Goal: Task Accomplishment & Management: Use online tool/utility

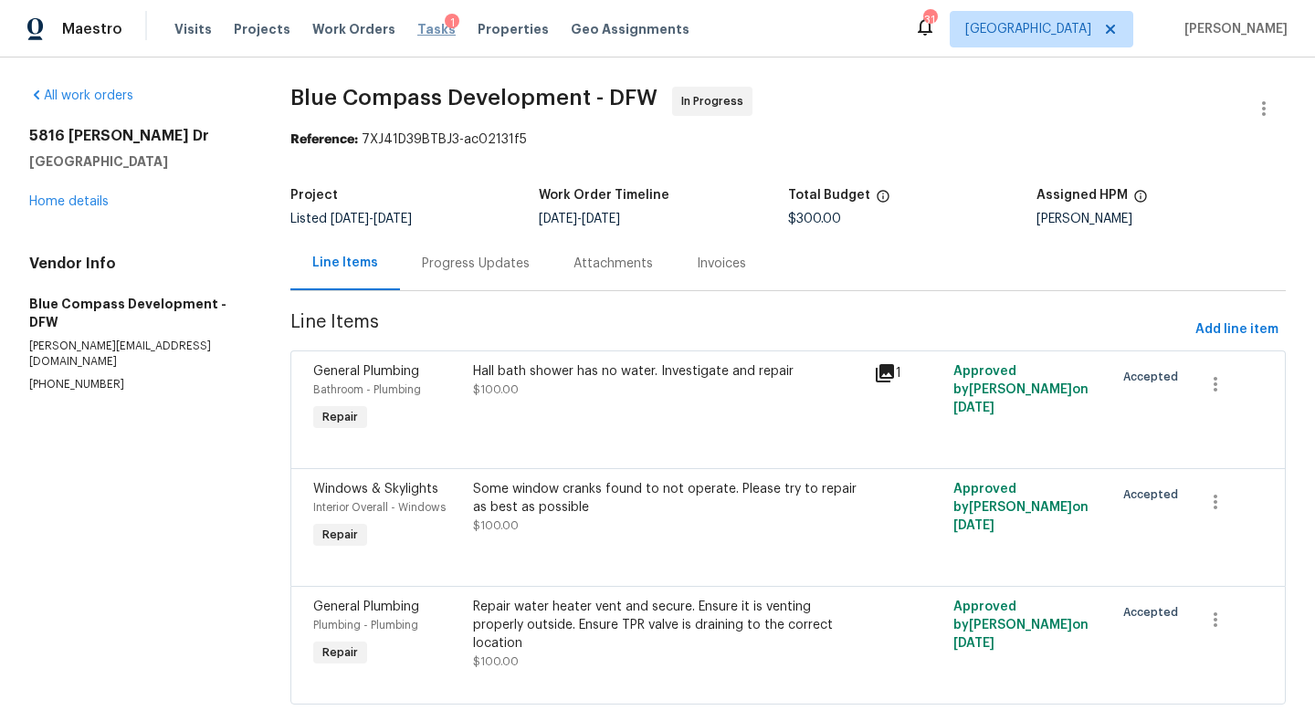
scroll to position [47, 0]
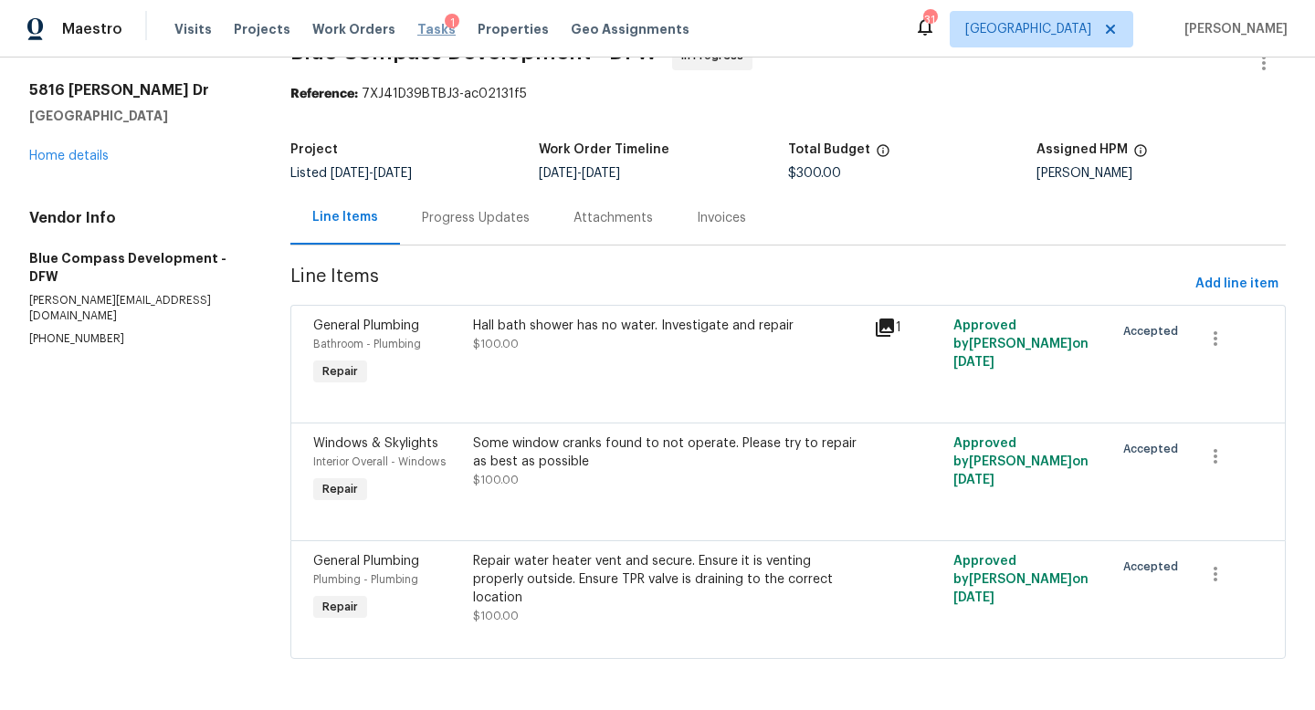
click at [419, 32] on span "Tasks" at bounding box center [436, 29] width 38 height 13
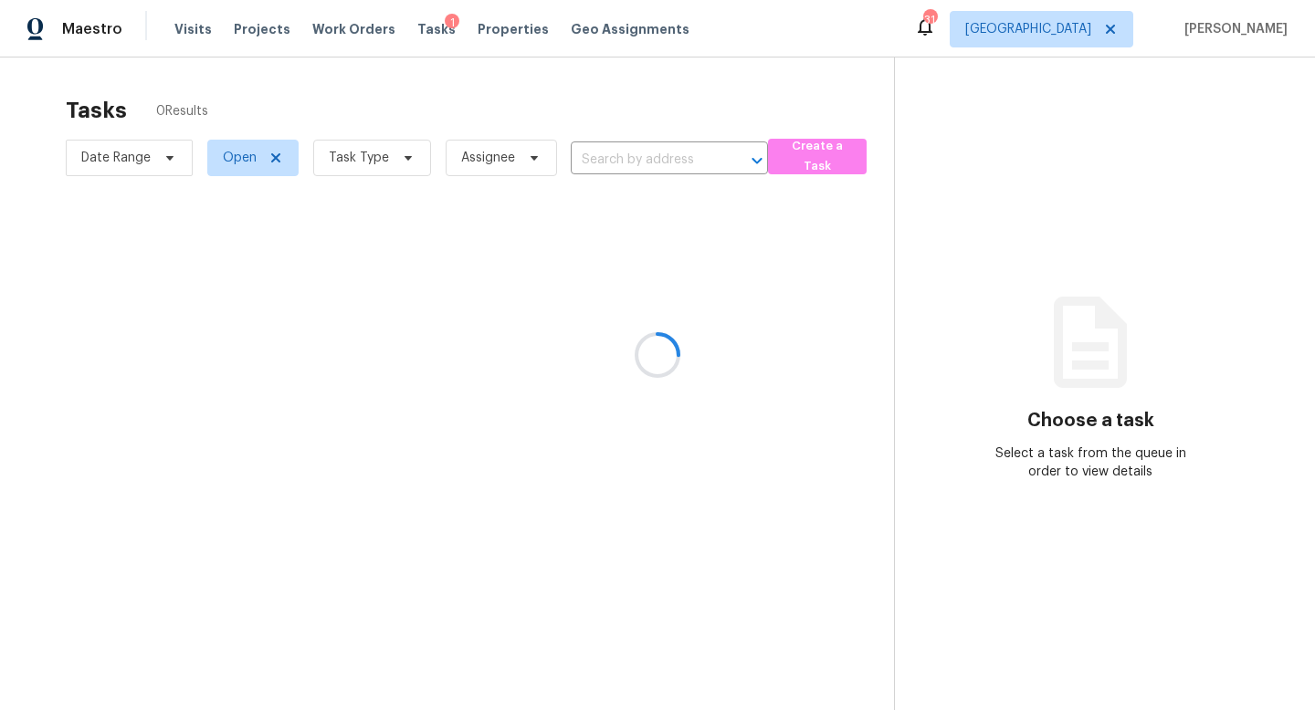
click at [405, 163] on div at bounding box center [657, 355] width 1315 height 710
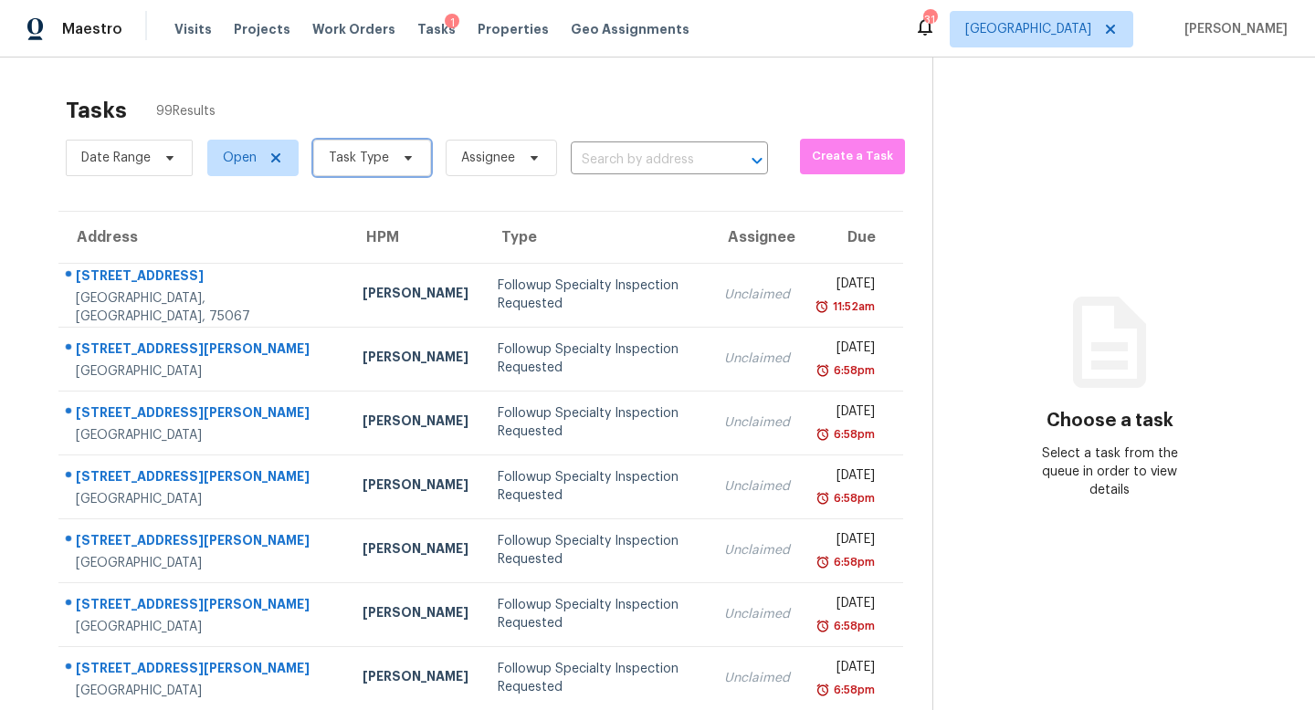
click at [405, 163] on icon at bounding box center [408, 158] width 15 height 15
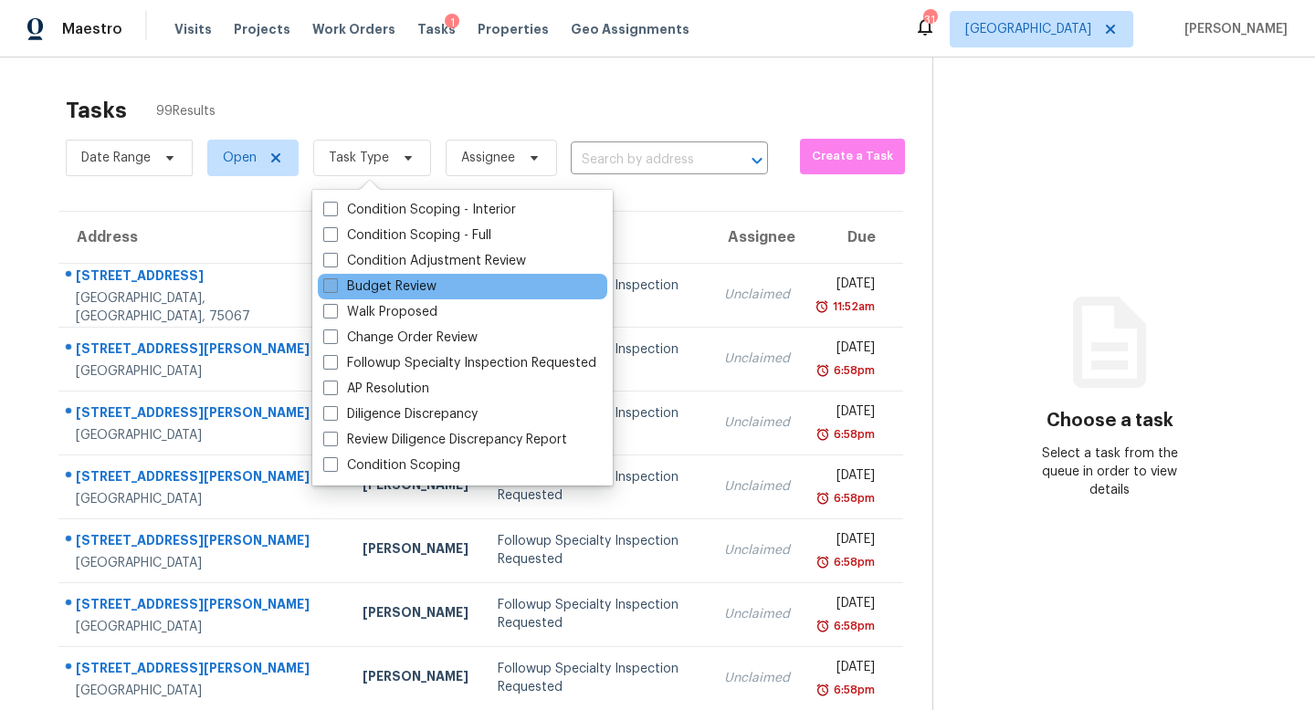
click at [381, 288] on label "Budget Review" at bounding box center [379, 287] width 113 height 18
click at [335, 288] on input "Budget Review" at bounding box center [329, 284] width 12 height 12
checkbox input "true"
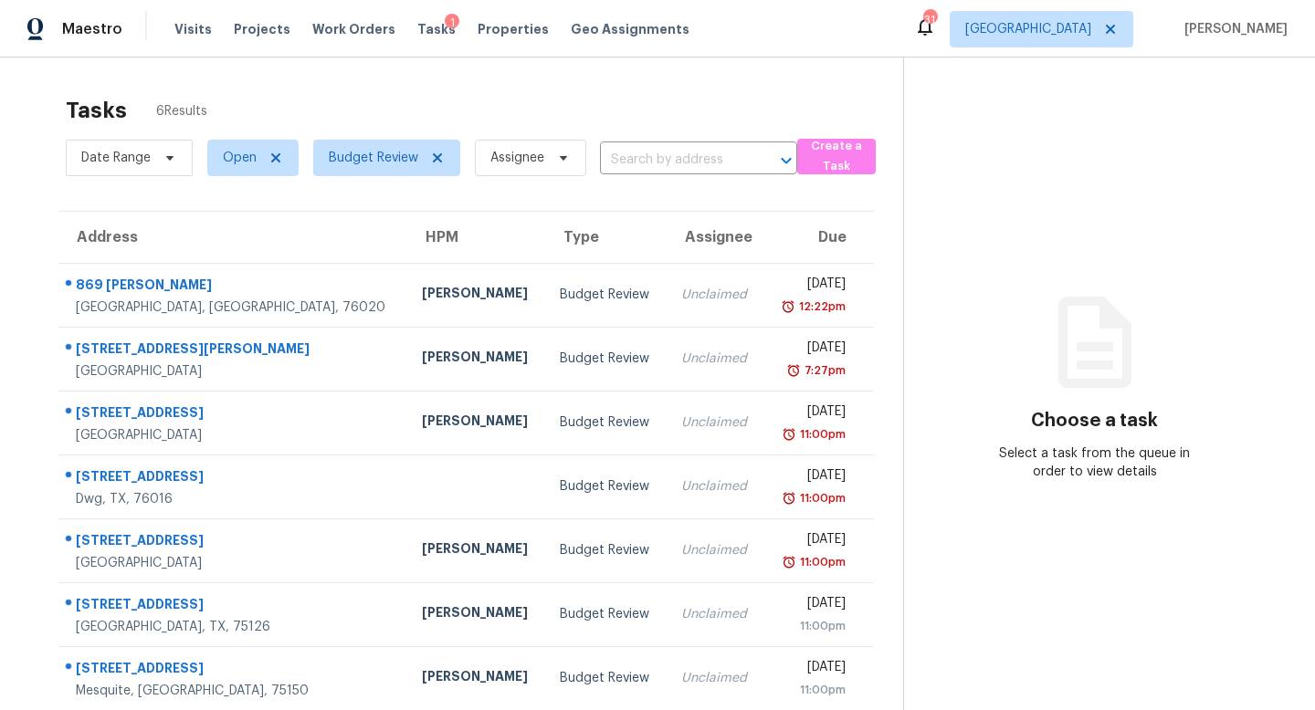
click at [380, 109] on div "Tasks 6 Results" at bounding box center [484, 110] width 837 height 47
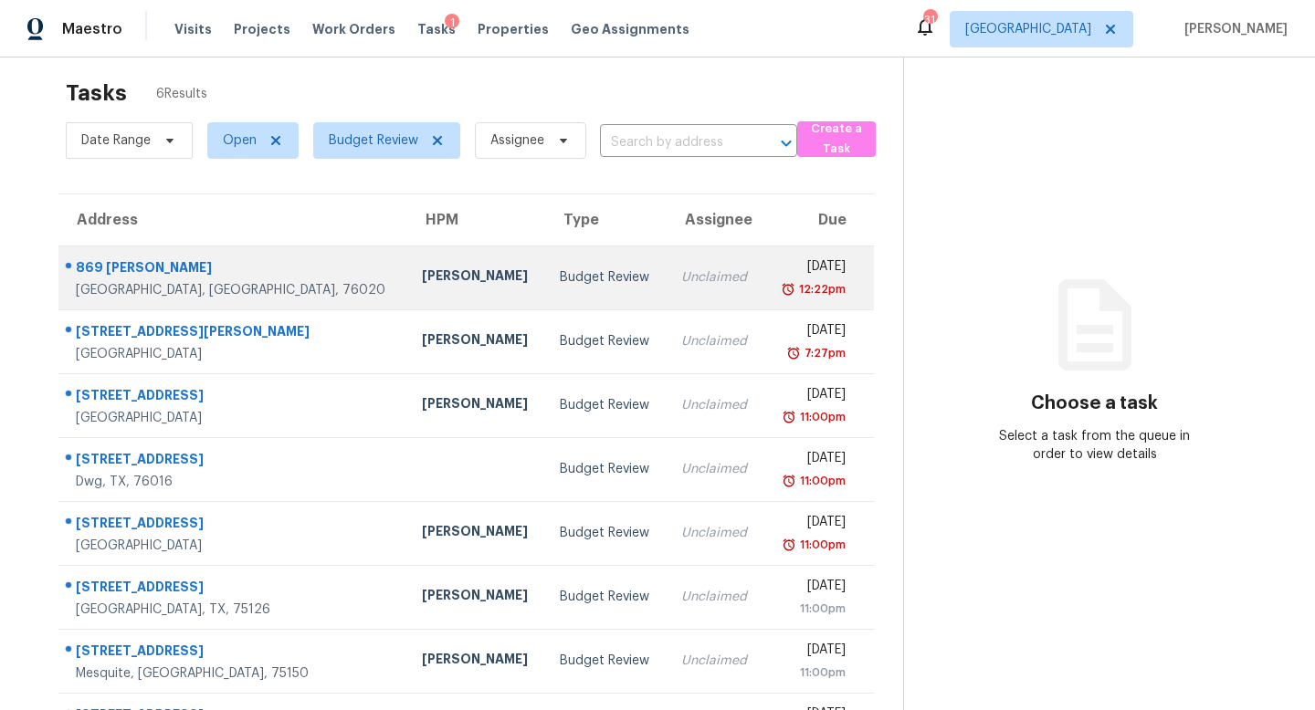
scroll to position [26, 0]
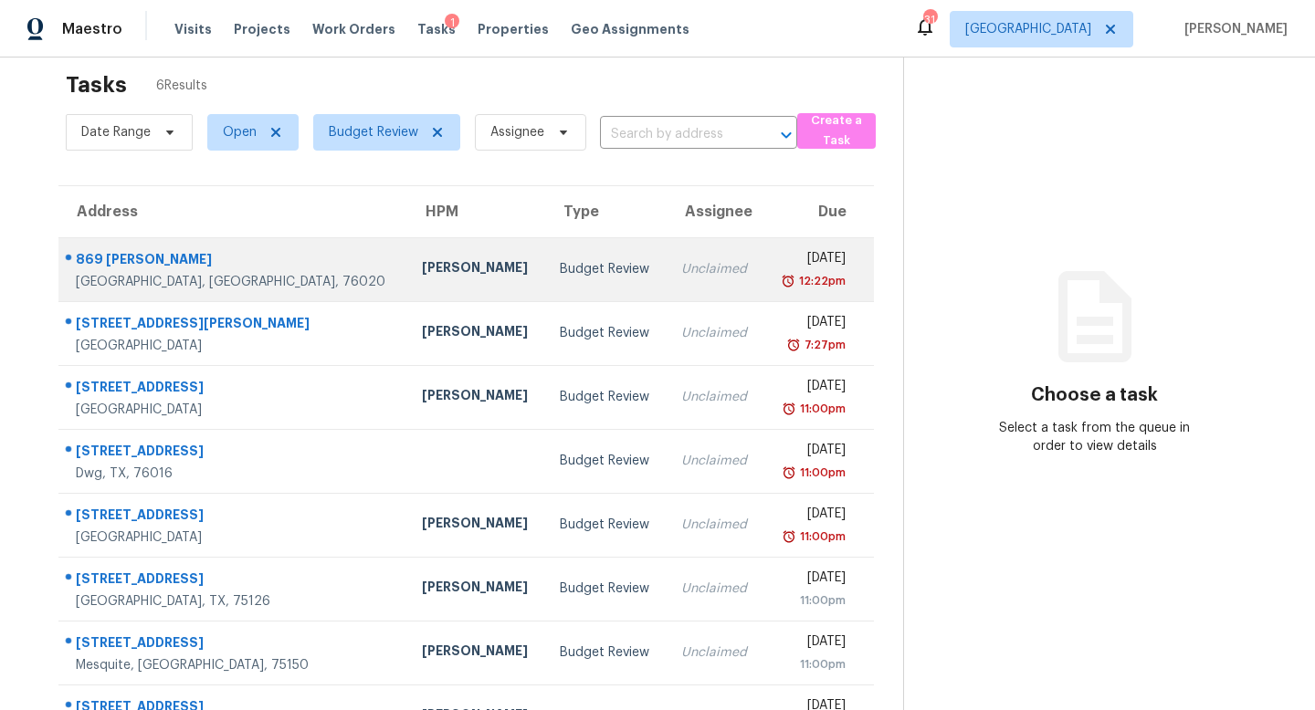
click at [422, 258] on div "Spencer Kleintop" at bounding box center [476, 269] width 109 height 23
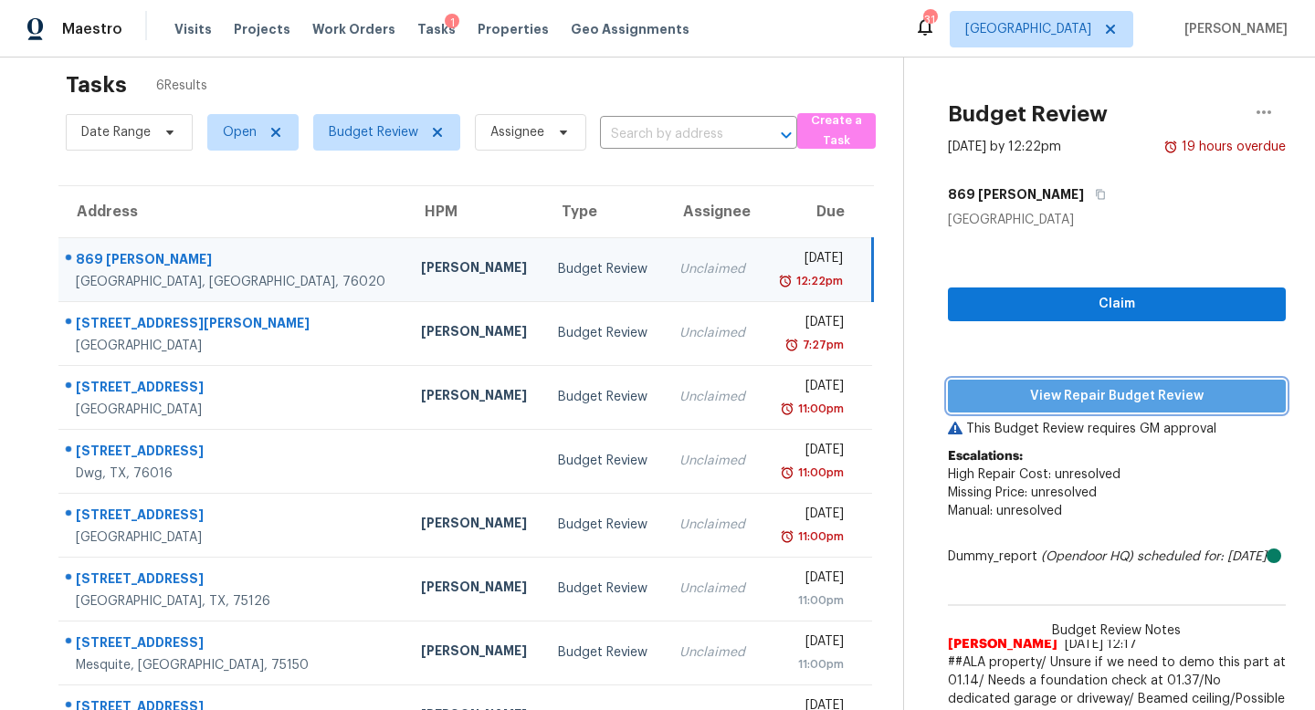
click at [990, 397] on span "View Repair Budget Review" at bounding box center [1116, 396] width 309 height 23
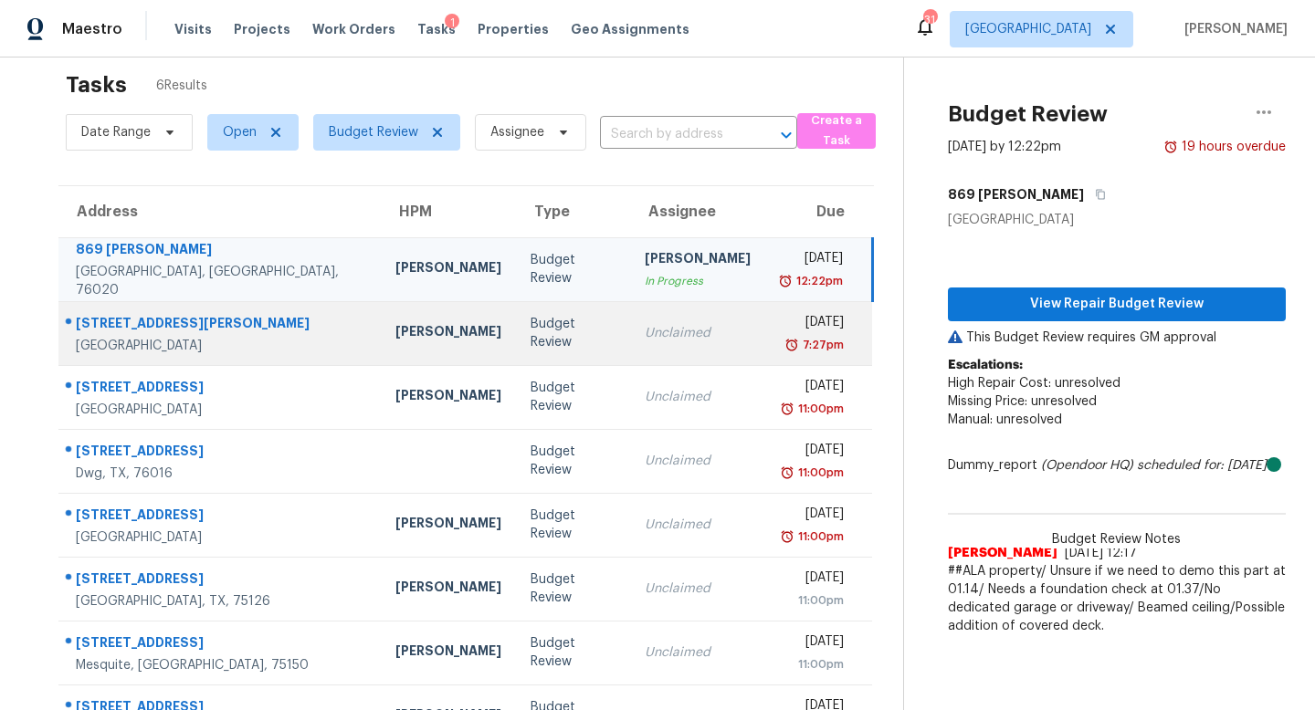
click at [645, 325] on div "Unclaimed" at bounding box center [698, 333] width 106 height 18
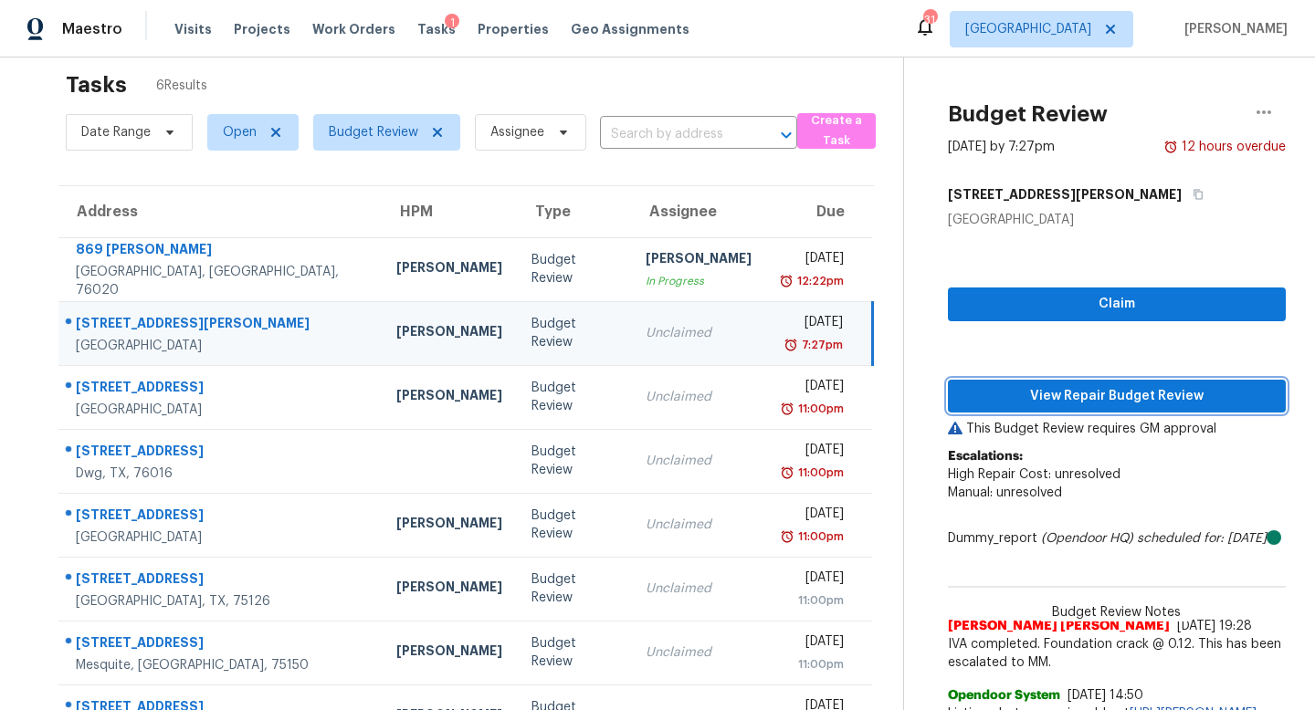
click at [1023, 384] on button "View Repair Budget Review" at bounding box center [1117, 397] width 338 height 34
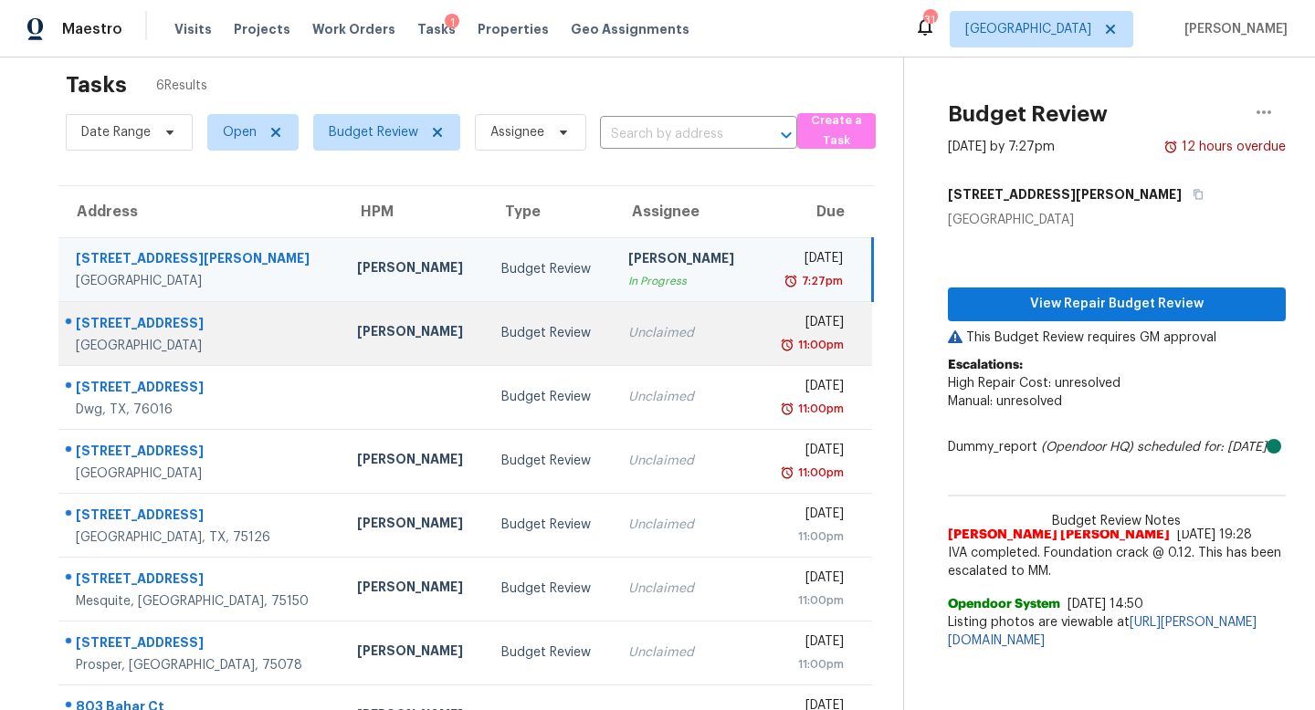
click at [772, 337] on div "11:00pm" at bounding box center [807, 345] width 71 height 18
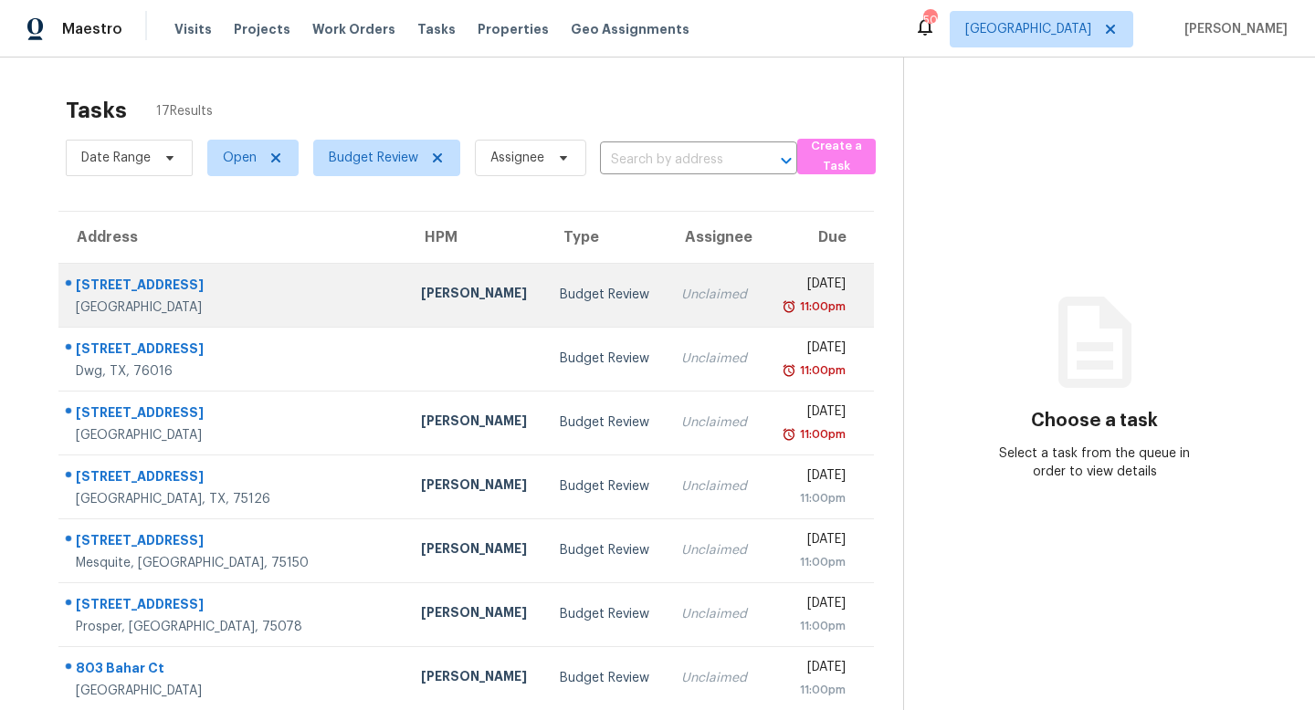
click at [421, 297] on div "[PERSON_NAME]" at bounding box center [476, 295] width 110 height 23
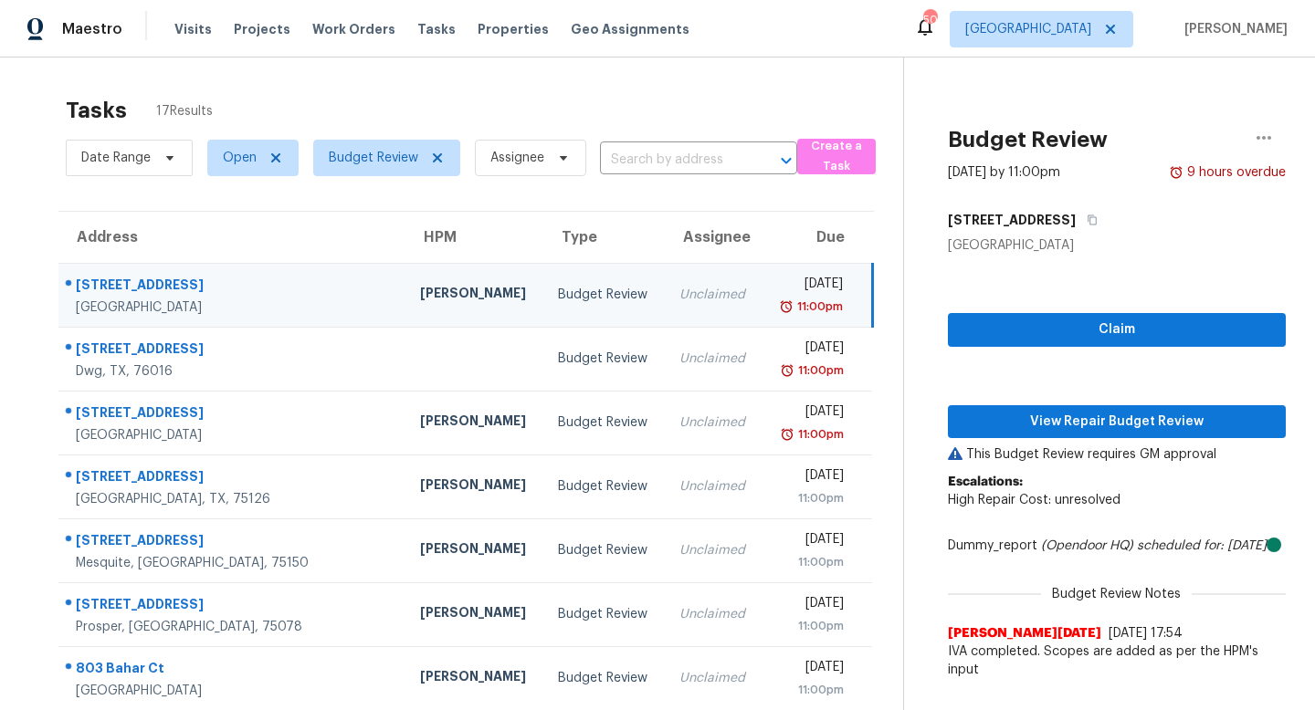
click at [940, 424] on div "Budget Review Sep 1st 2025 by 11:00pm 9 hours overdue 7108 Brekenridge Dr Fort …" at bounding box center [1095, 373] width 382 height 631
click at [950, 424] on button "View Repair Budget Review" at bounding box center [1117, 422] width 338 height 34
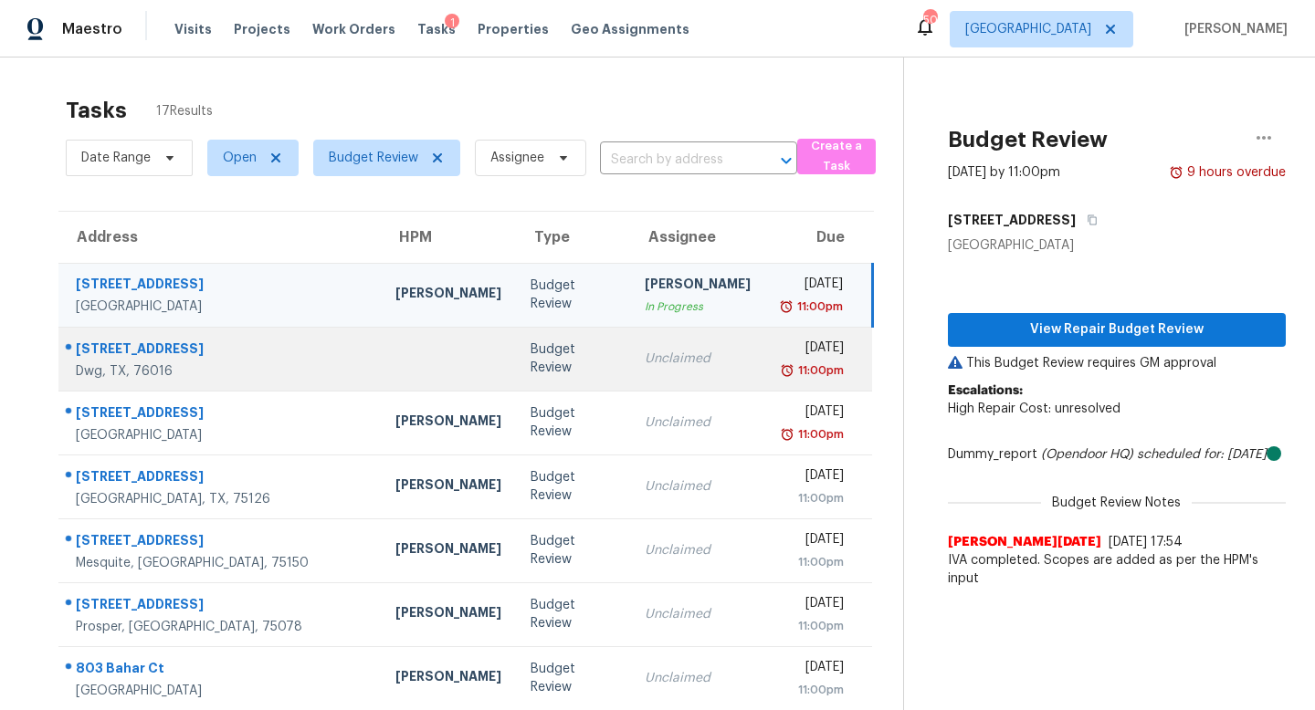
click at [630, 373] on td "Unclaimed" at bounding box center [697, 359] width 135 height 64
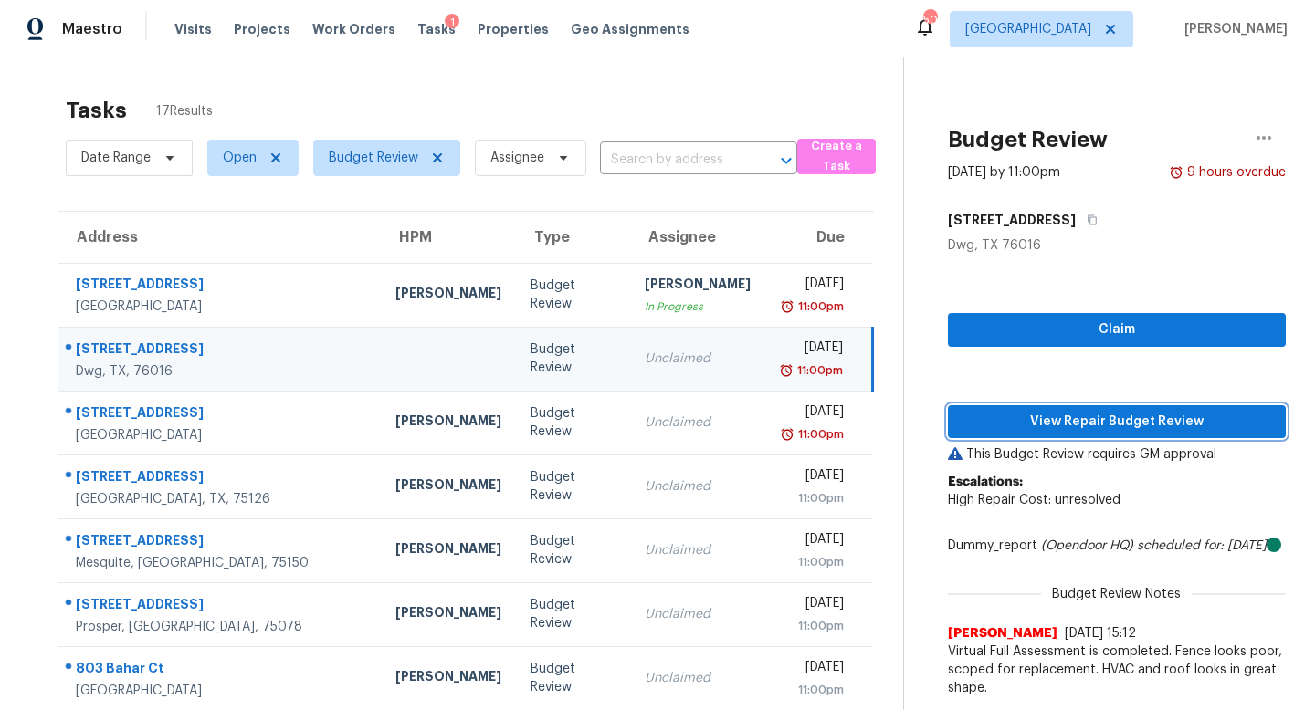
click at [1015, 415] on span "View Repair Budget Review" at bounding box center [1116, 422] width 309 height 23
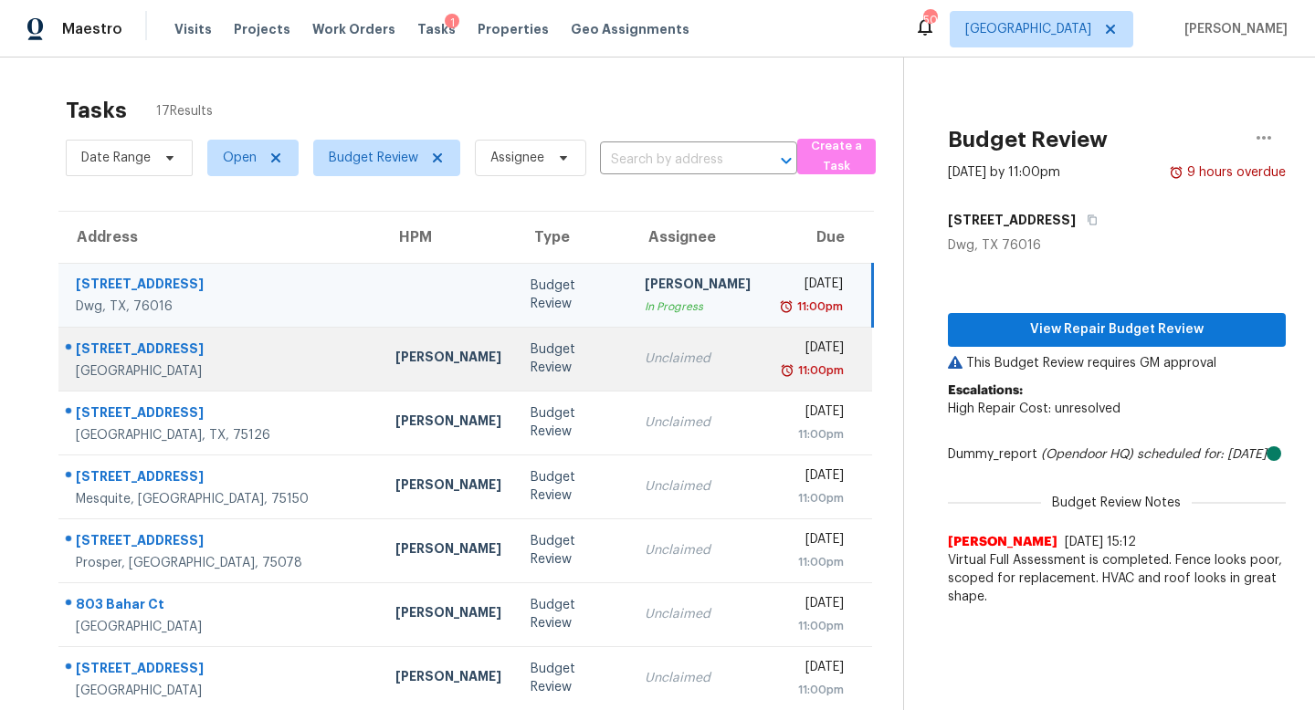
click at [516, 369] on td "Budget Review" at bounding box center [573, 359] width 114 height 64
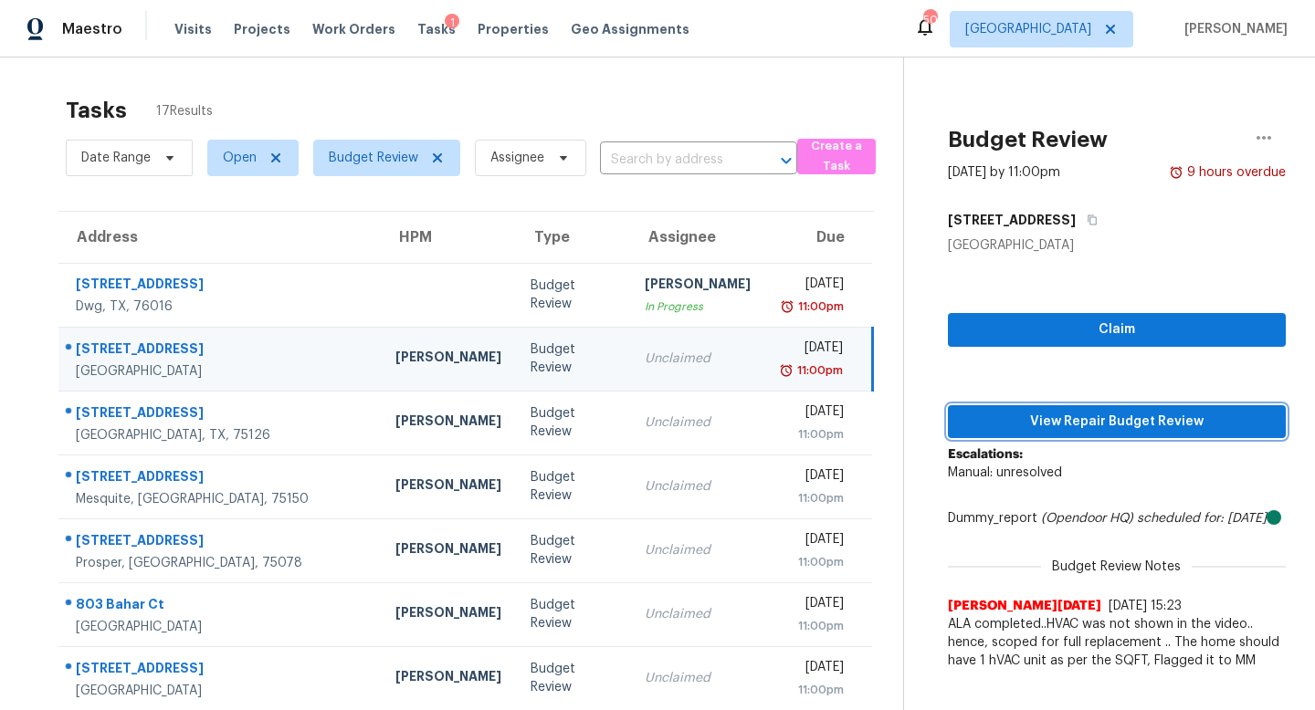
click at [1042, 411] on span "View Repair Budget Review" at bounding box center [1116, 422] width 309 height 23
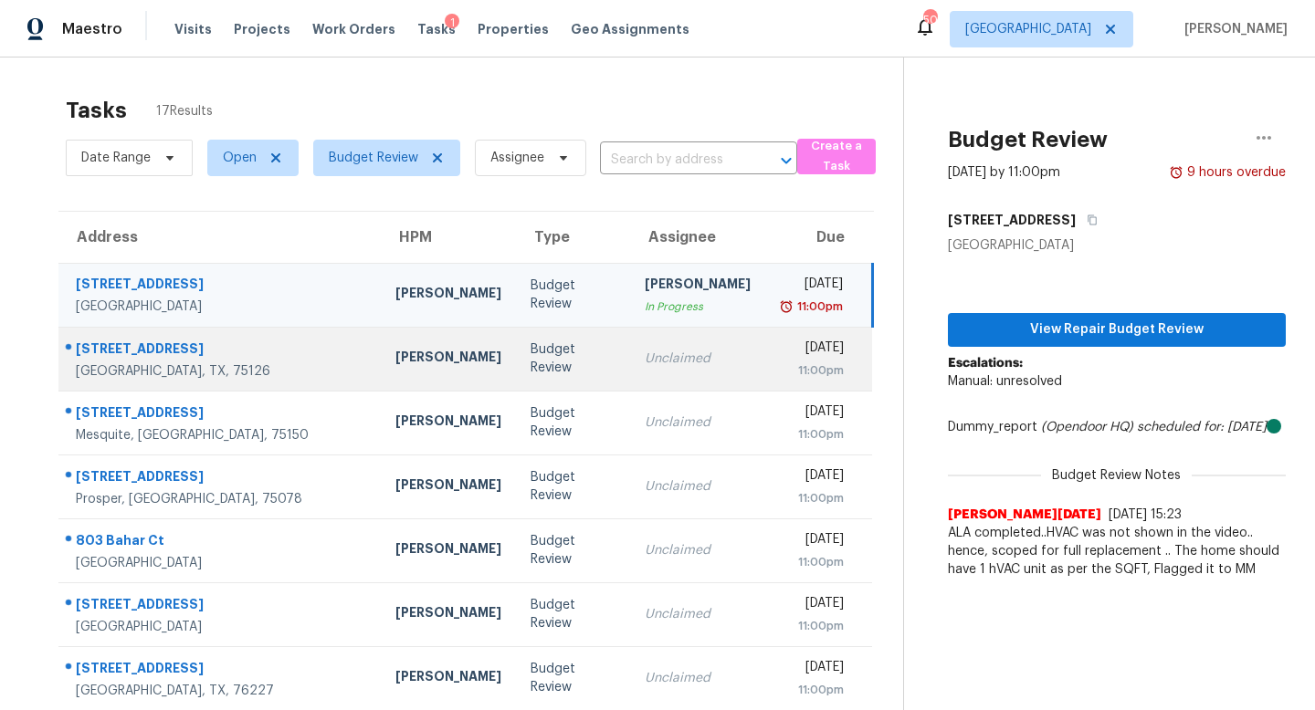
click at [645, 355] on div "Unclaimed" at bounding box center [698, 359] width 106 height 18
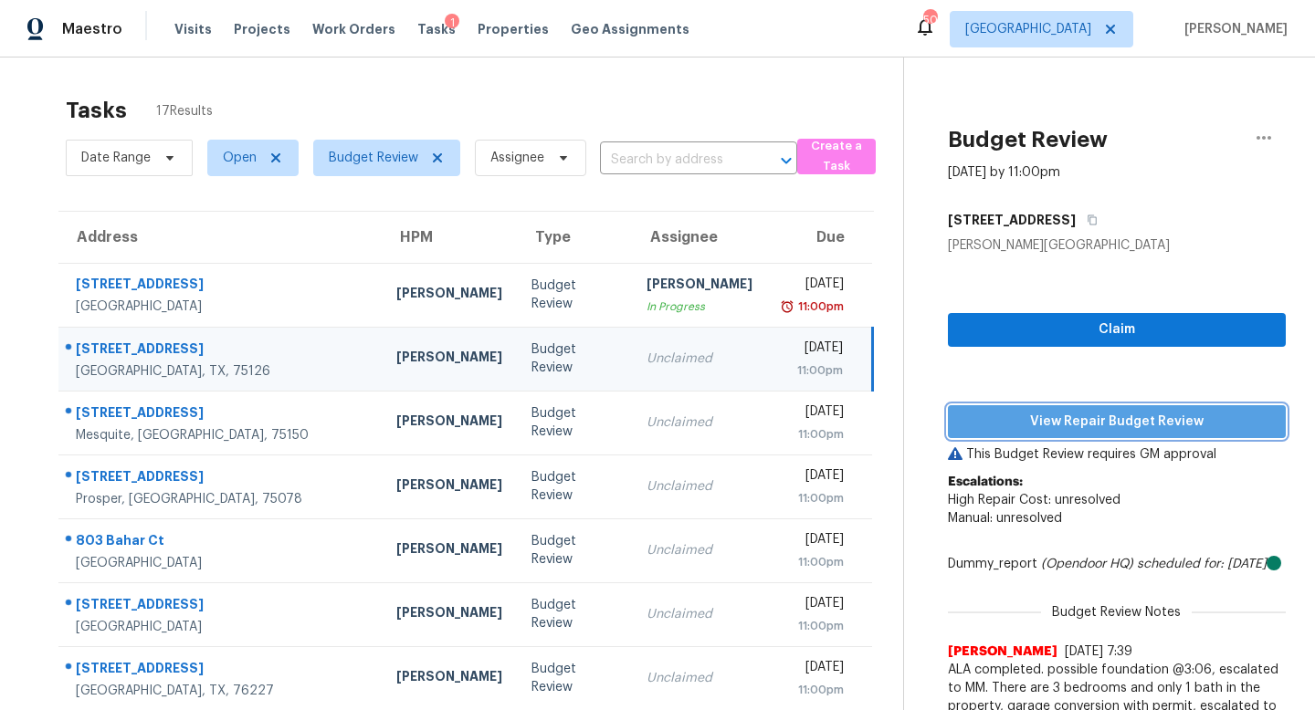
click at [1023, 422] on span "View Repair Budget Review" at bounding box center [1116, 422] width 309 height 23
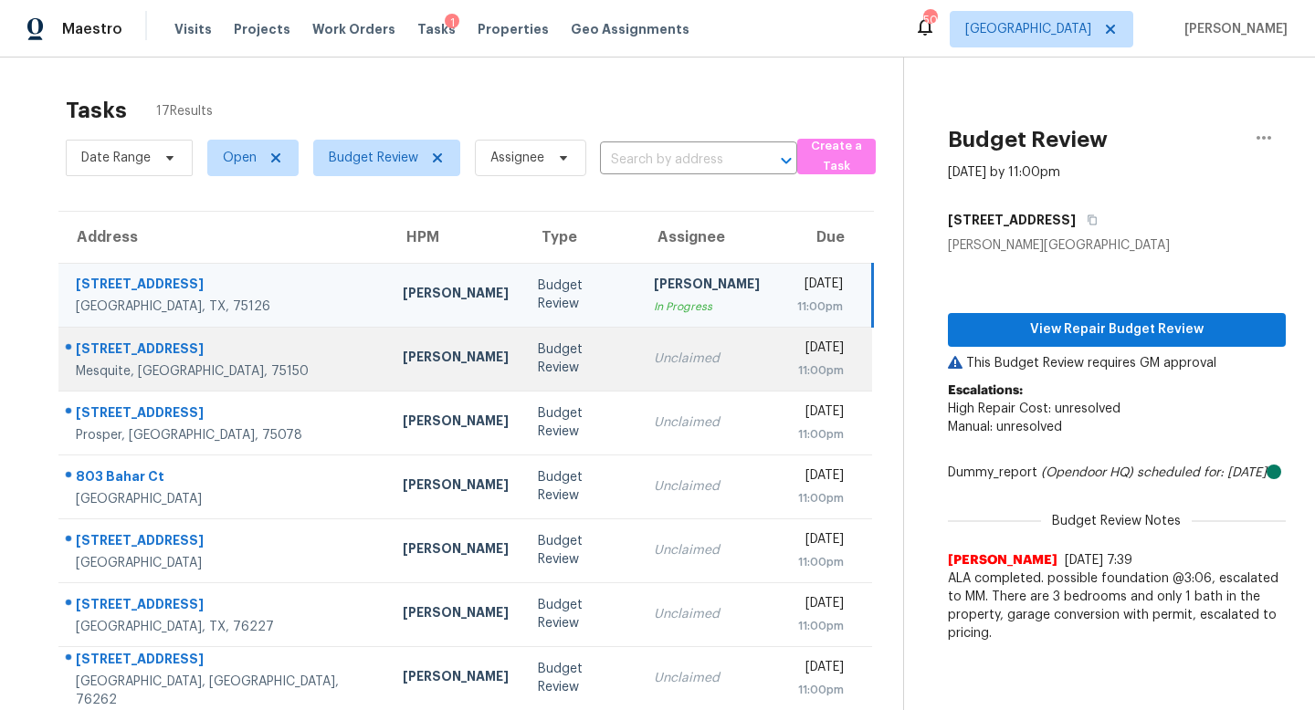
click at [654, 356] on div "Unclaimed" at bounding box center [707, 359] width 106 height 18
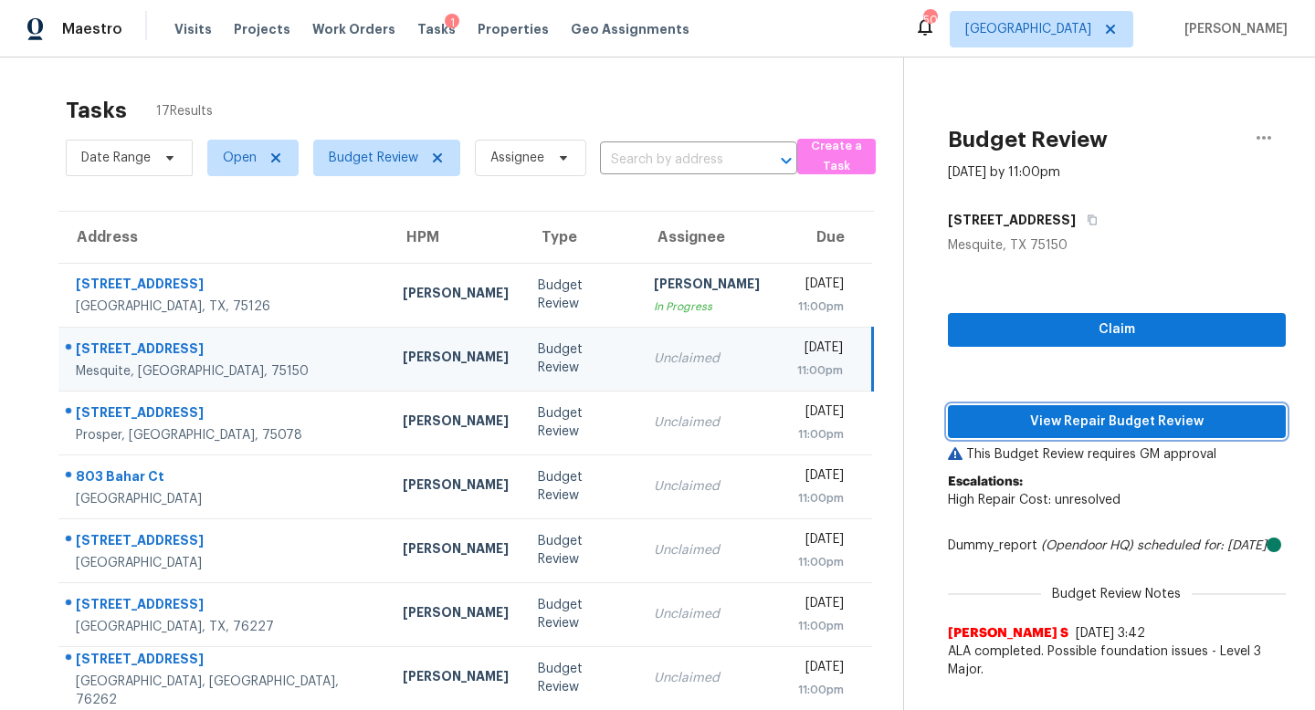
click at [995, 412] on span "View Repair Budget Review" at bounding box center [1116, 422] width 309 height 23
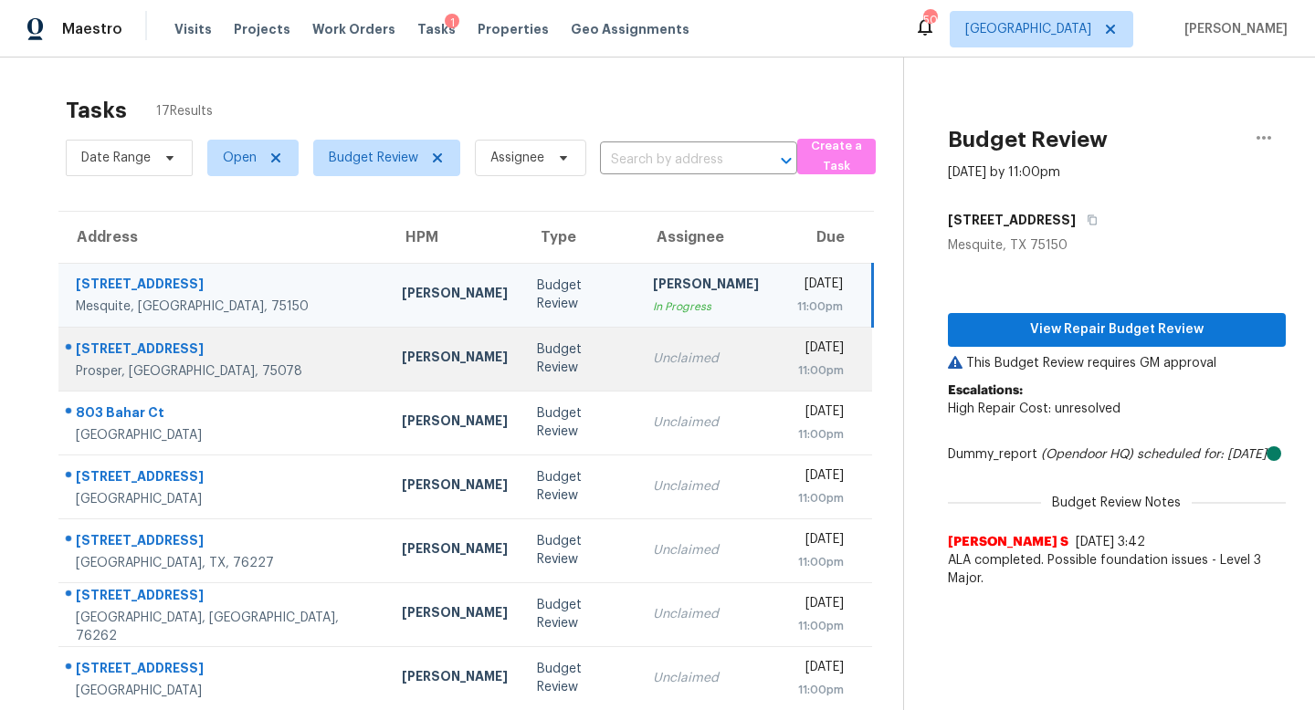
click at [667, 359] on div "Unclaimed" at bounding box center [706, 359] width 106 height 18
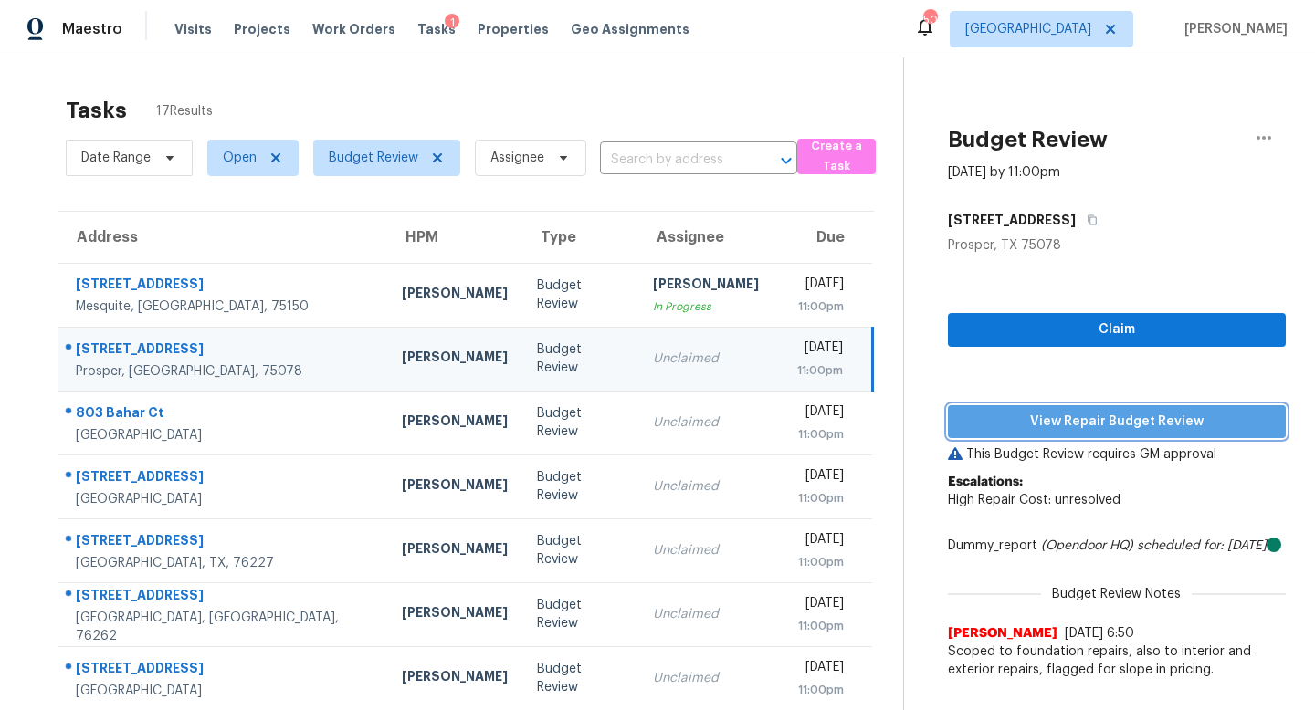
click at [1051, 432] on span "View Repair Budget Review" at bounding box center [1116, 422] width 309 height 23
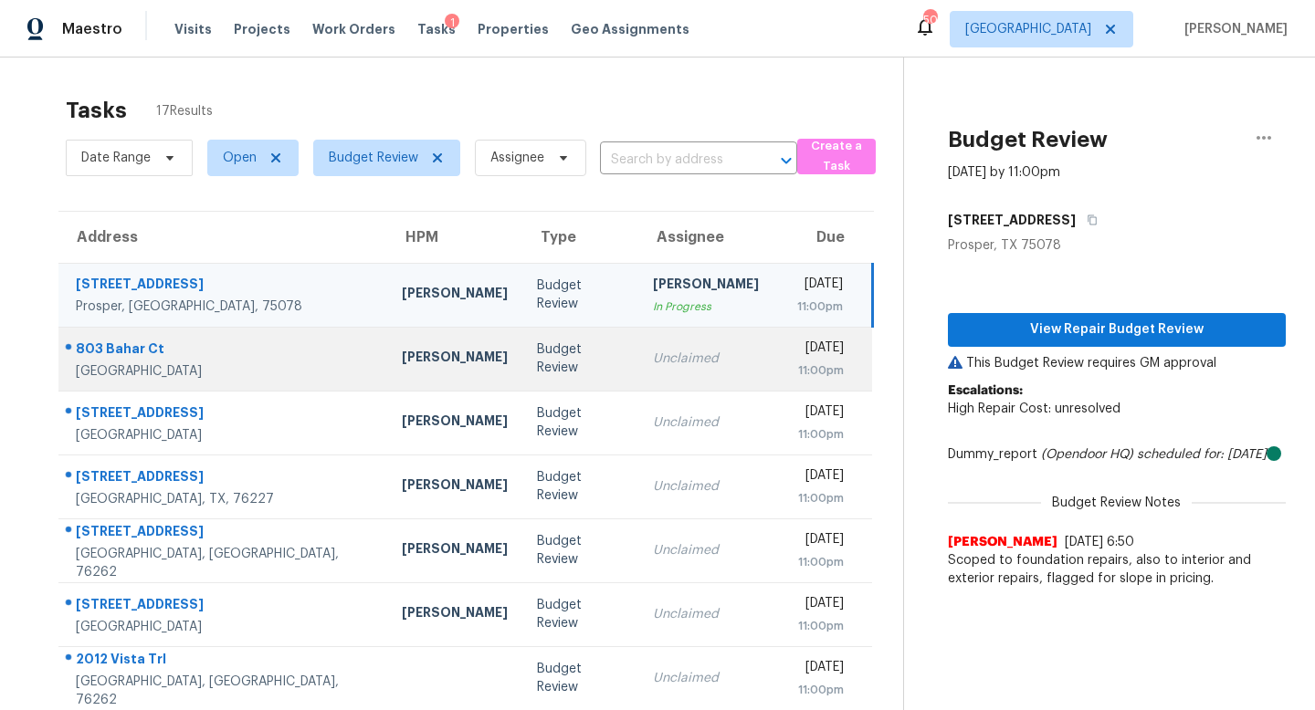
click at [653, 351] on div "Unclaimed" at bounding box center [706, 359] width 106 height 18
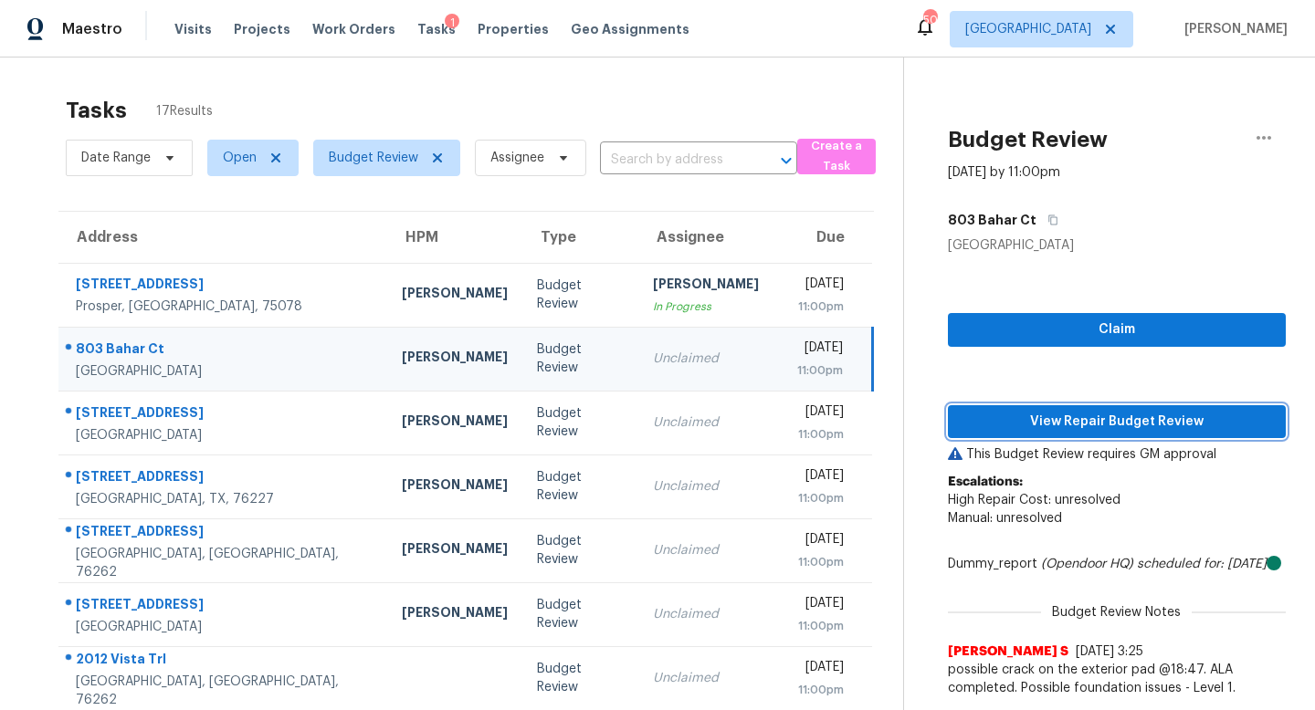
click at [1029, 422] on span "View Repair Budget Review" at bounding box center [1116, 422] width 309 height 23
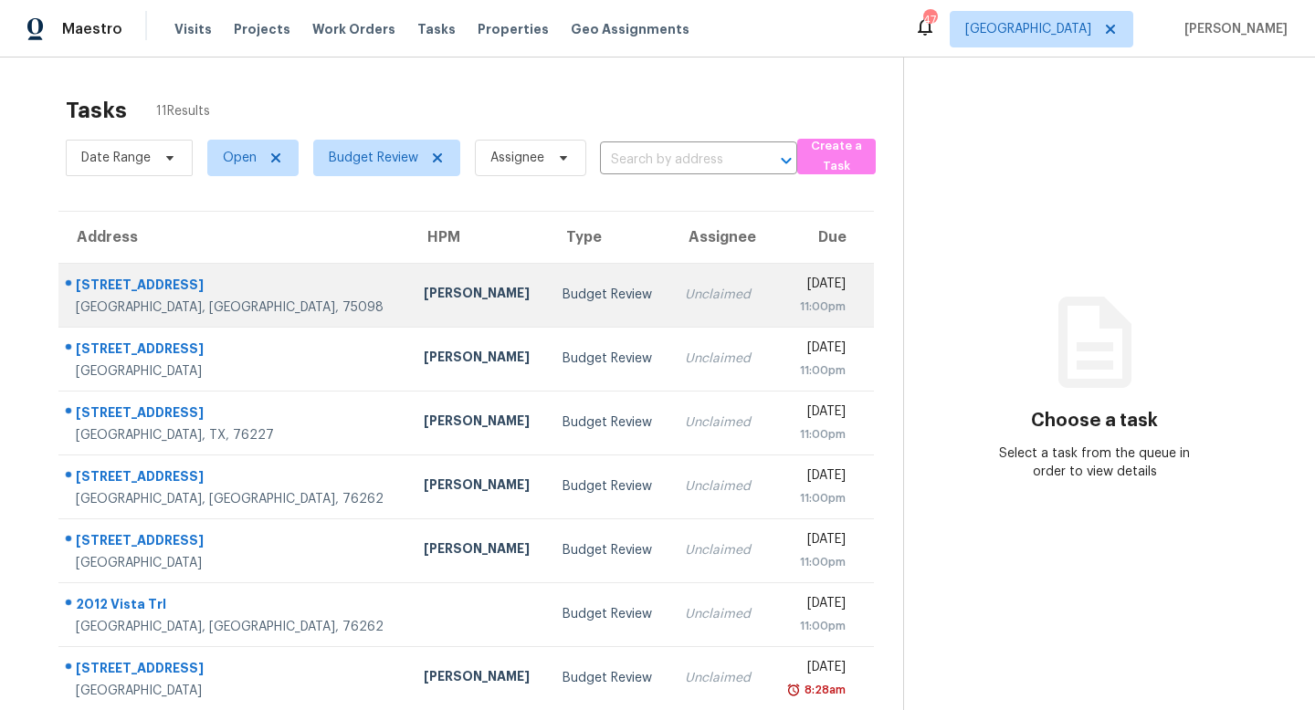
click at [409, 279] on td "[PERSON_NAME]" at bounding box center [479, 295] width 140 height 64
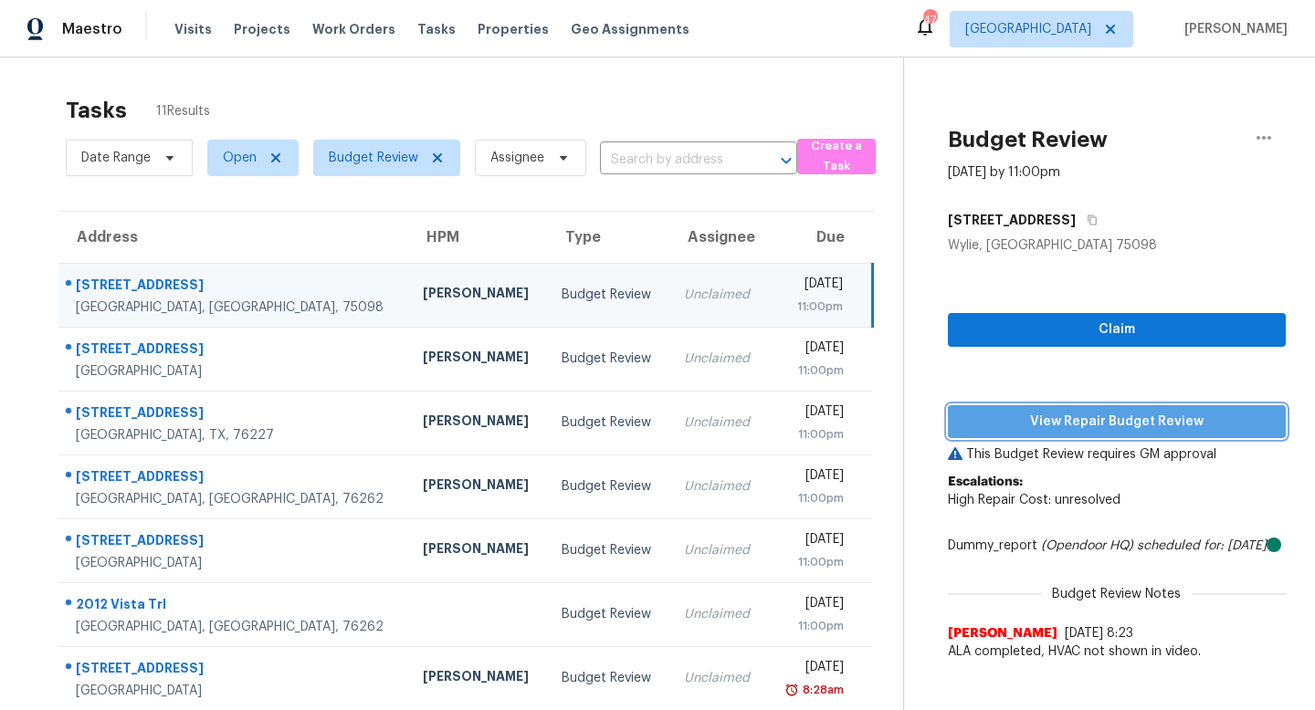
click at [1015, 431] on span "View Repair Budget Review" at bounding box center [1116, 422] width 309 height 23
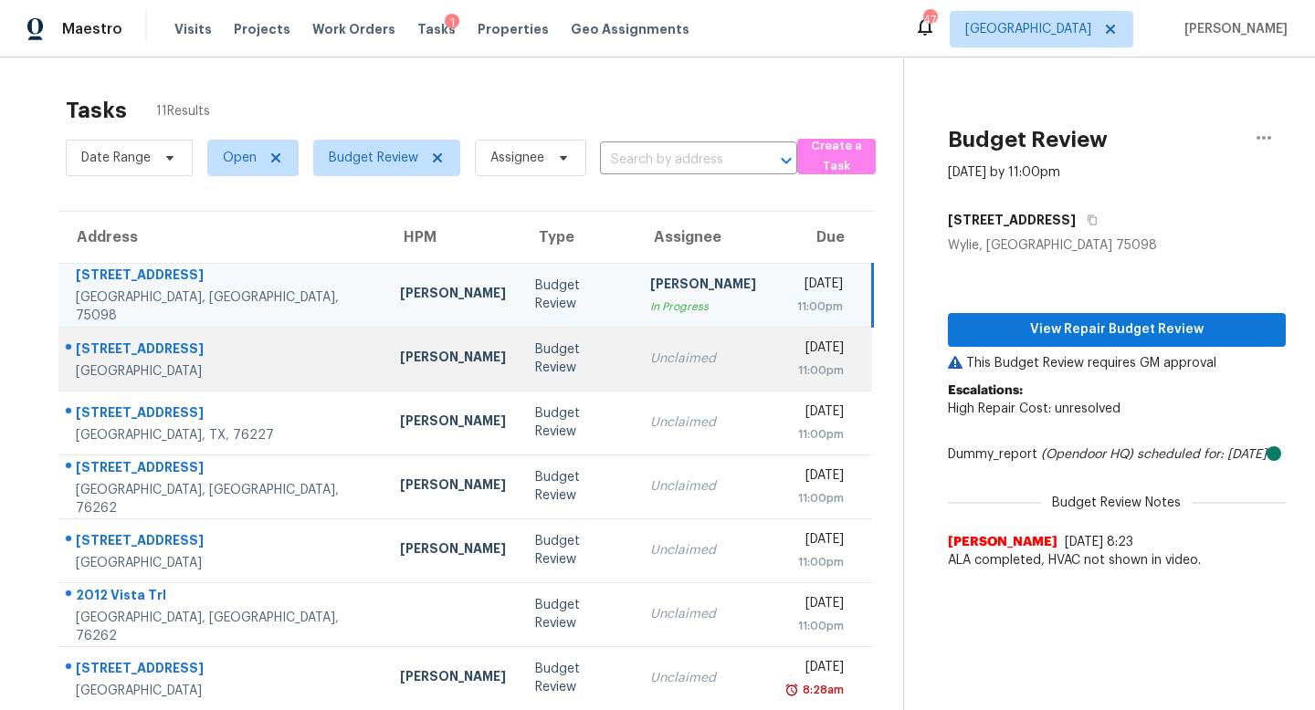
click at [636, 355] on td "Unclaimed" at bounding box center [703, 359] width 135 height 64
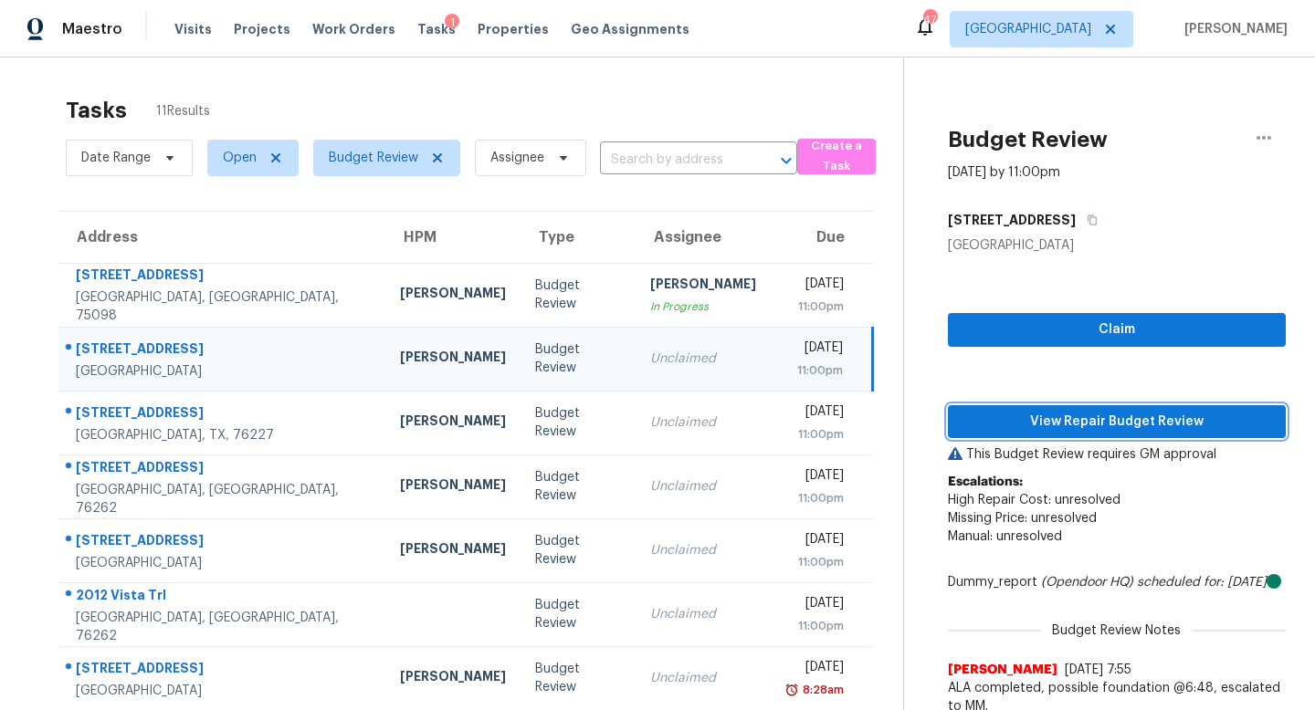
click at [985, 415] on span "View Repair Budget Review" at bounding box center [1116, 422] width 309 height 23
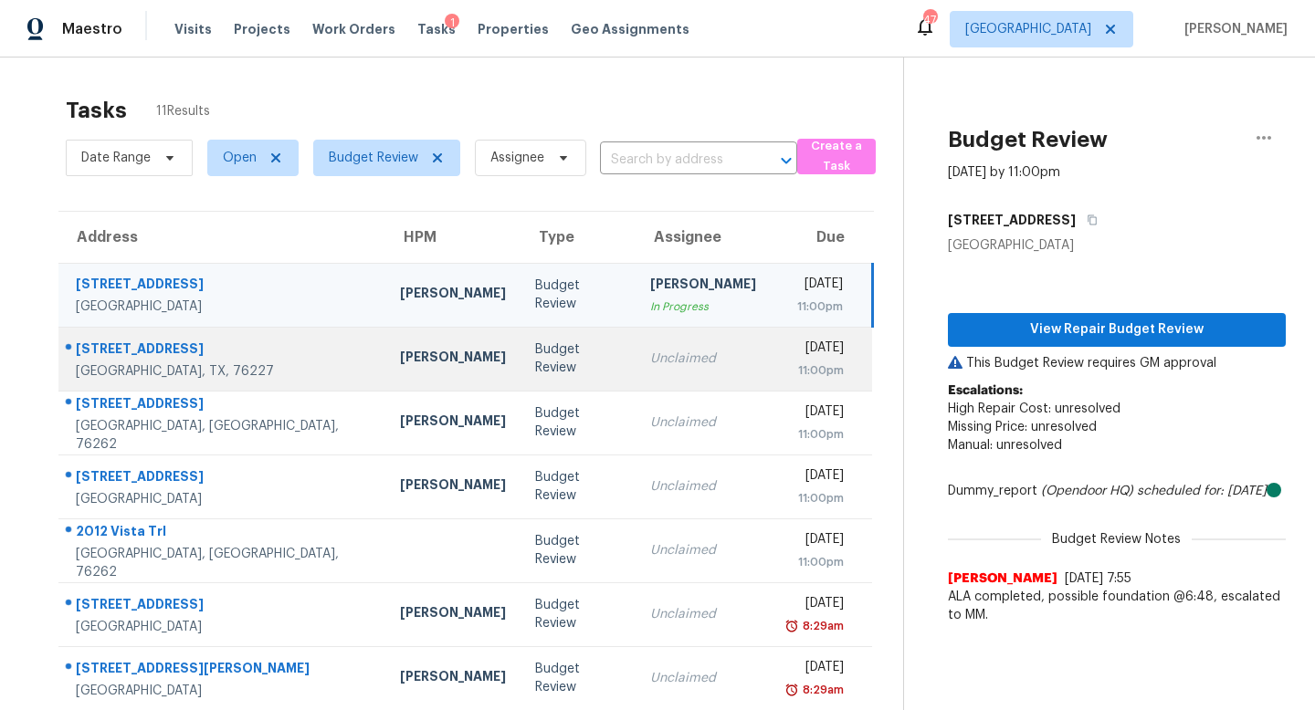
click at [520, 337] on td "Budget Review" at bounding box center [577, 359] width 115 height 64
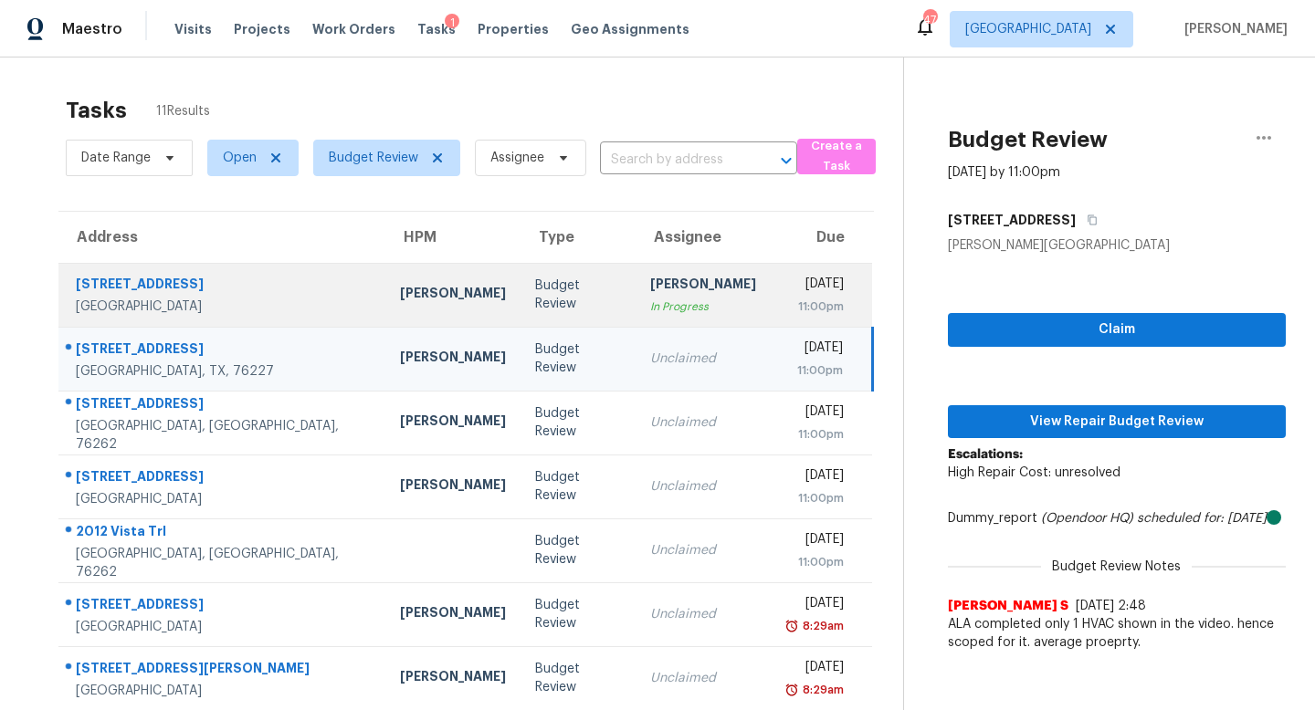
click at [650, 298] on div "In Progress" at bounding box center [703, 307] width 106 height 18
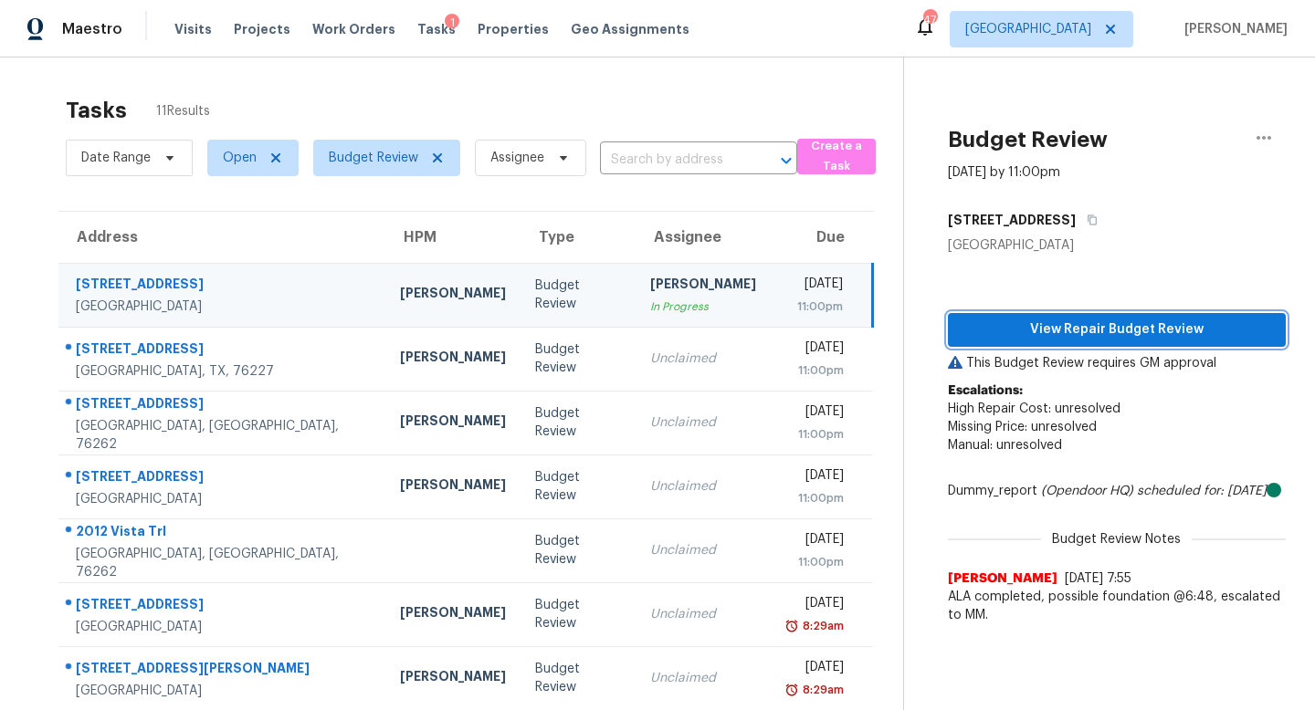
click at [1066, 338] on span "View Repair Budget Review" at bounding box center [1116, 330] width 309 height 23
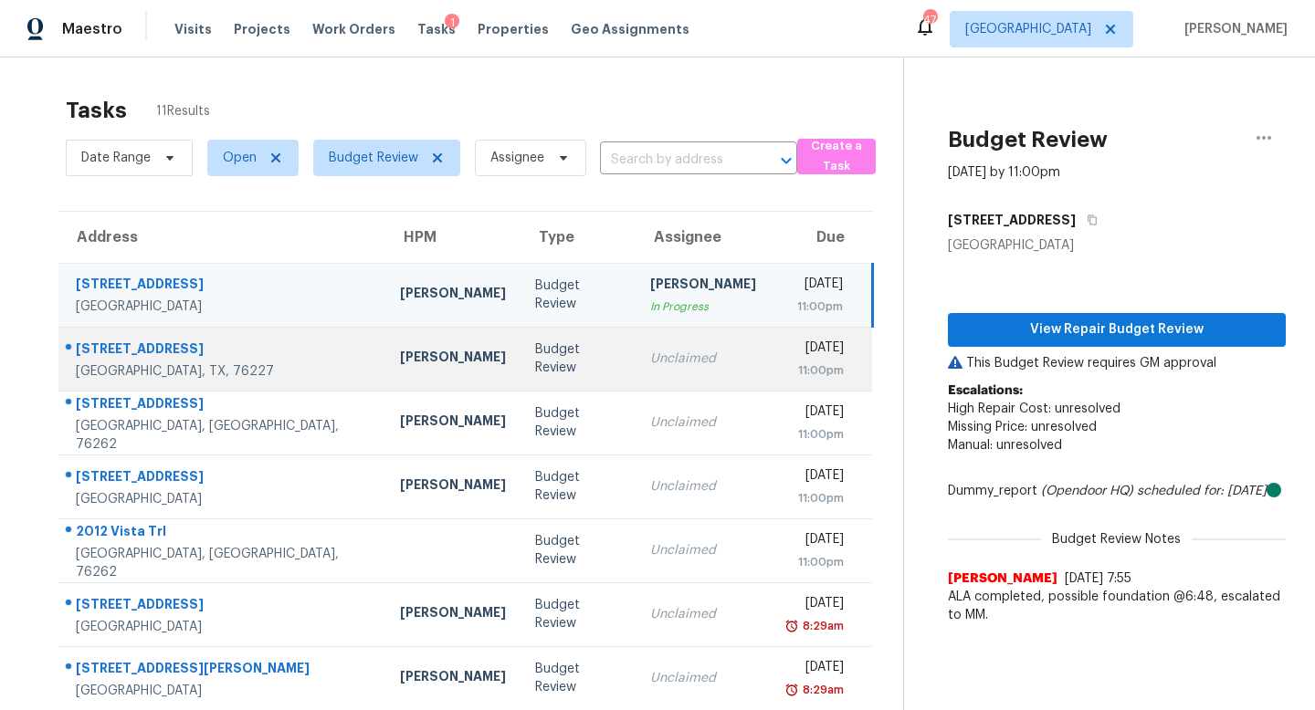
click at [562, 370] on td "Budget Review" at bounding box center [577, 359] width 115 height 64
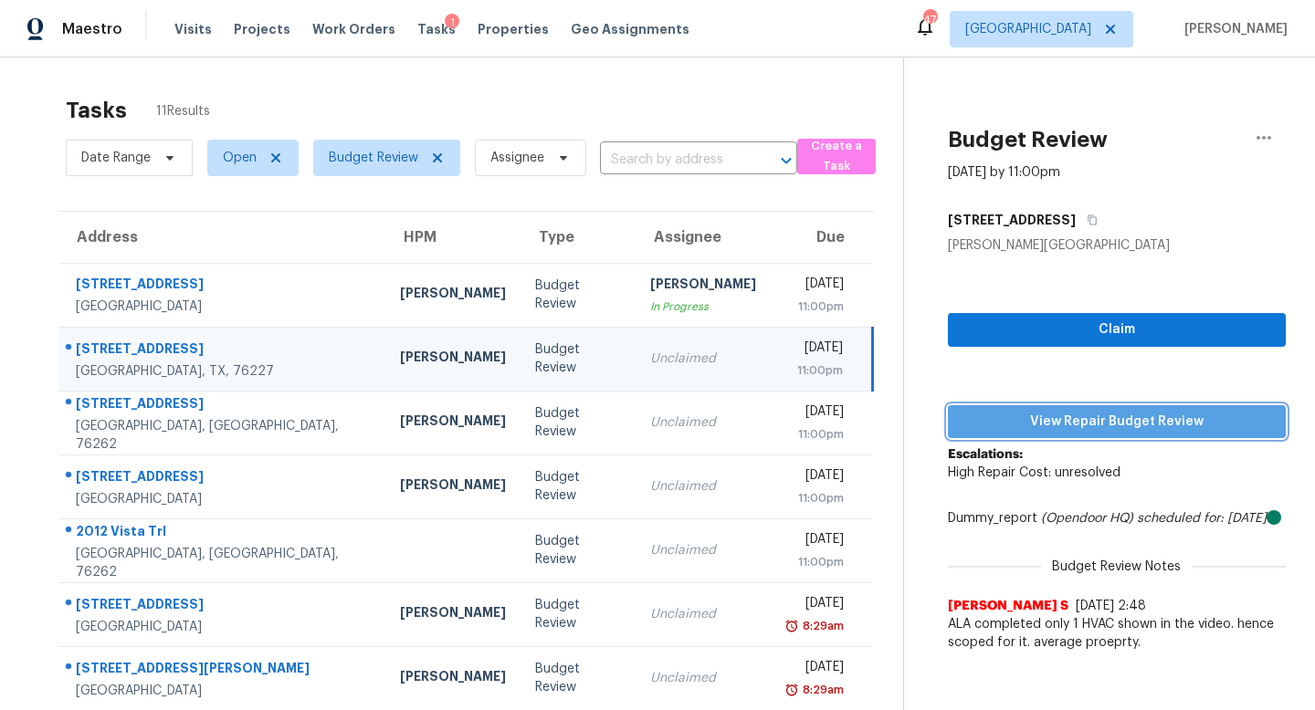
click at [1028, 411] on span "View Repair Budget Review" at bounding box center [1116, 422] width 309 height 23
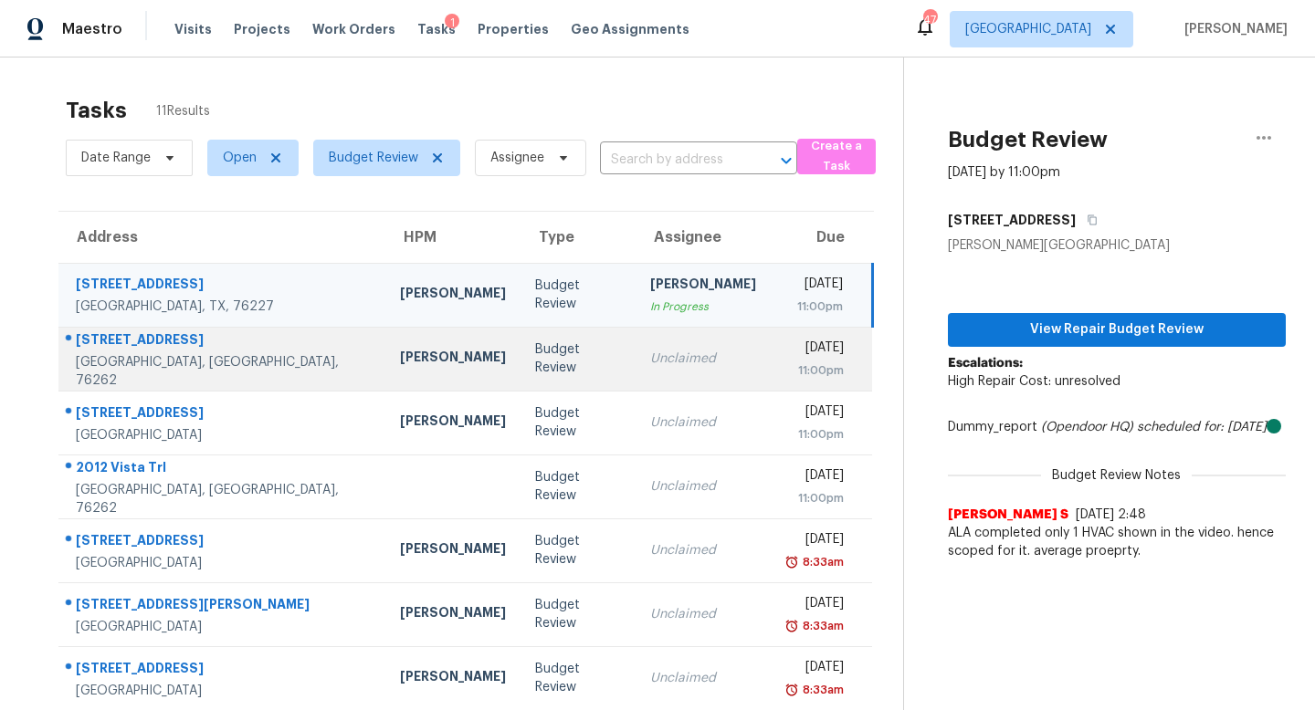
click at [542, 372] on td "Budget Review" at bounding box center [577, 359] width 115 height 64
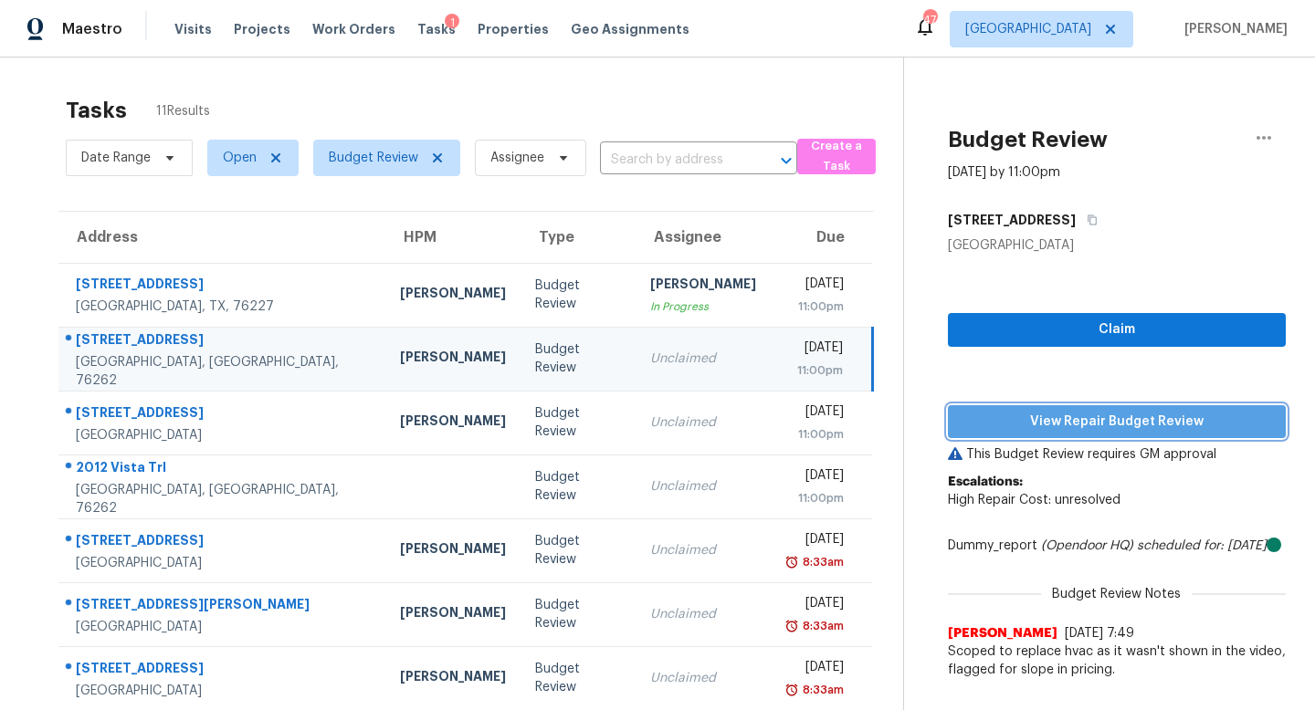
click at [979, 427] on span "View Repair Budget Review" at bounding box center [1116, 422] width 309 height 23
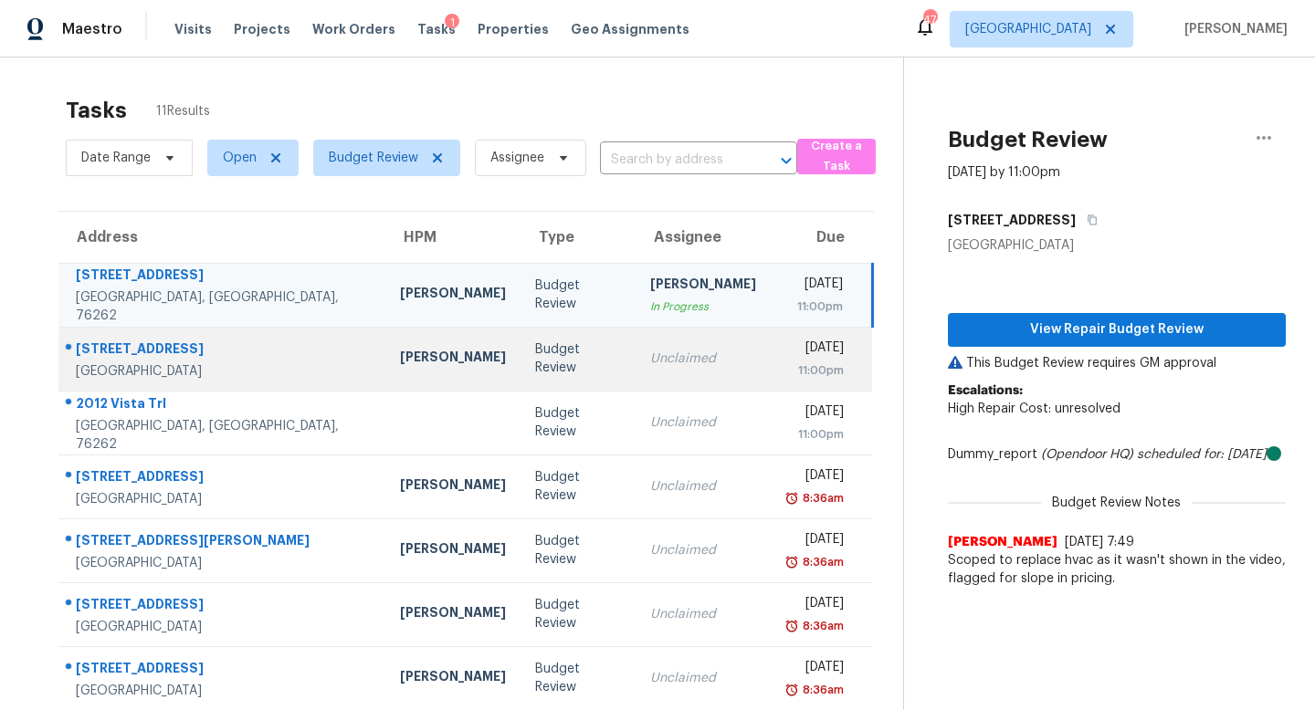
click at [650, 362] on div "Unclaimed" at bounding box center [703, 359] width 106 height 18
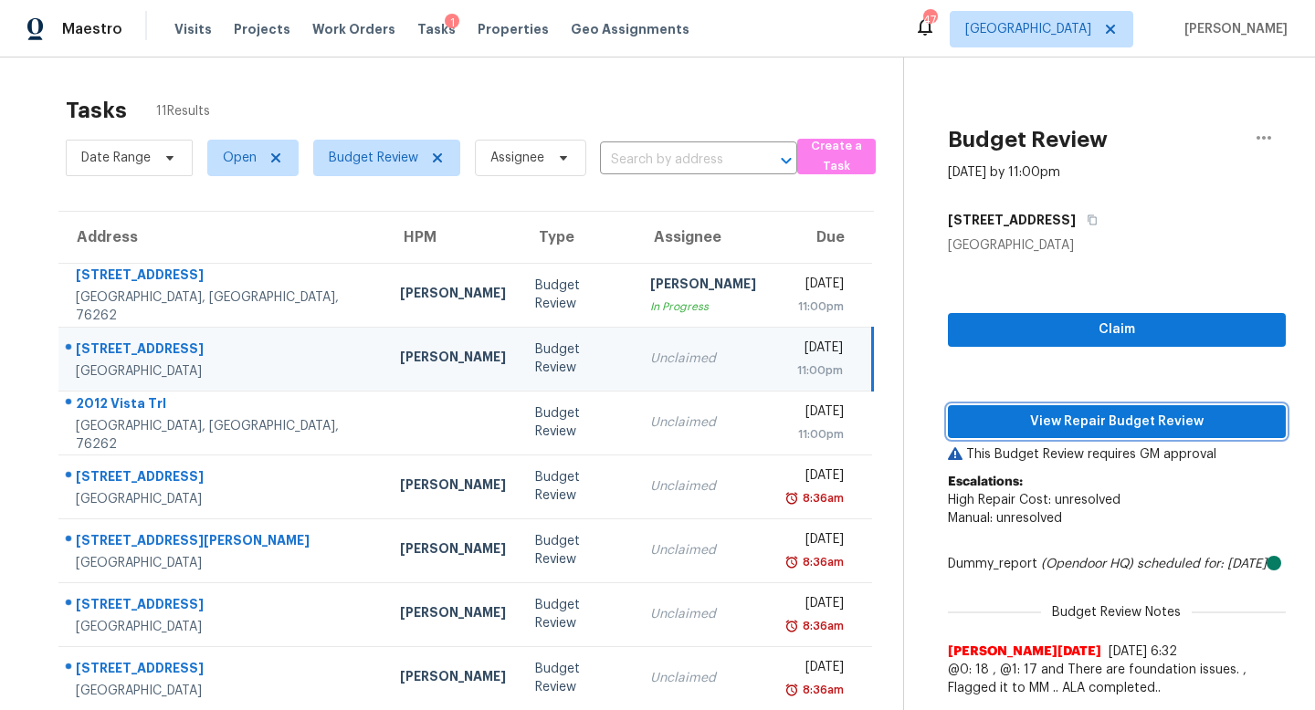
click at [1057, 431] on span "View Repair Budget Review" at bounding box center [1116, 422] width 309 height 23
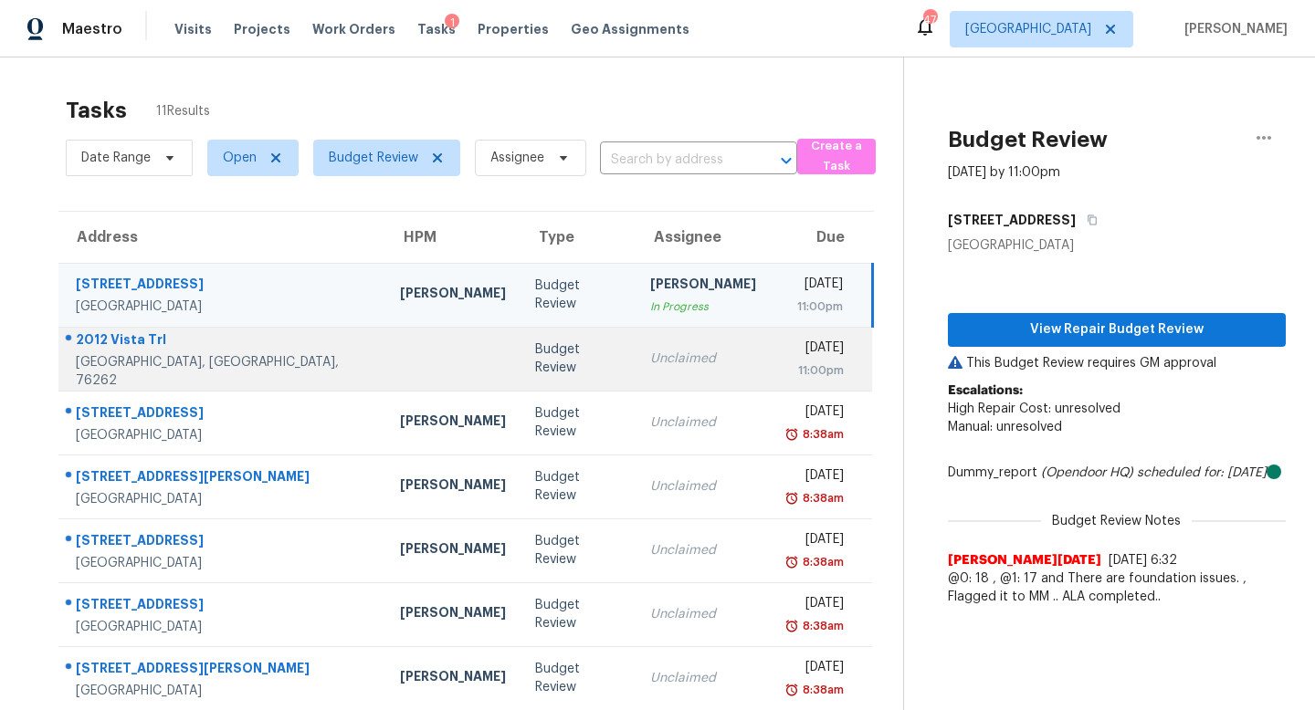
click at [559, 342] on td "Budget Review" at bounding box center [577, 359] width 115 height 64
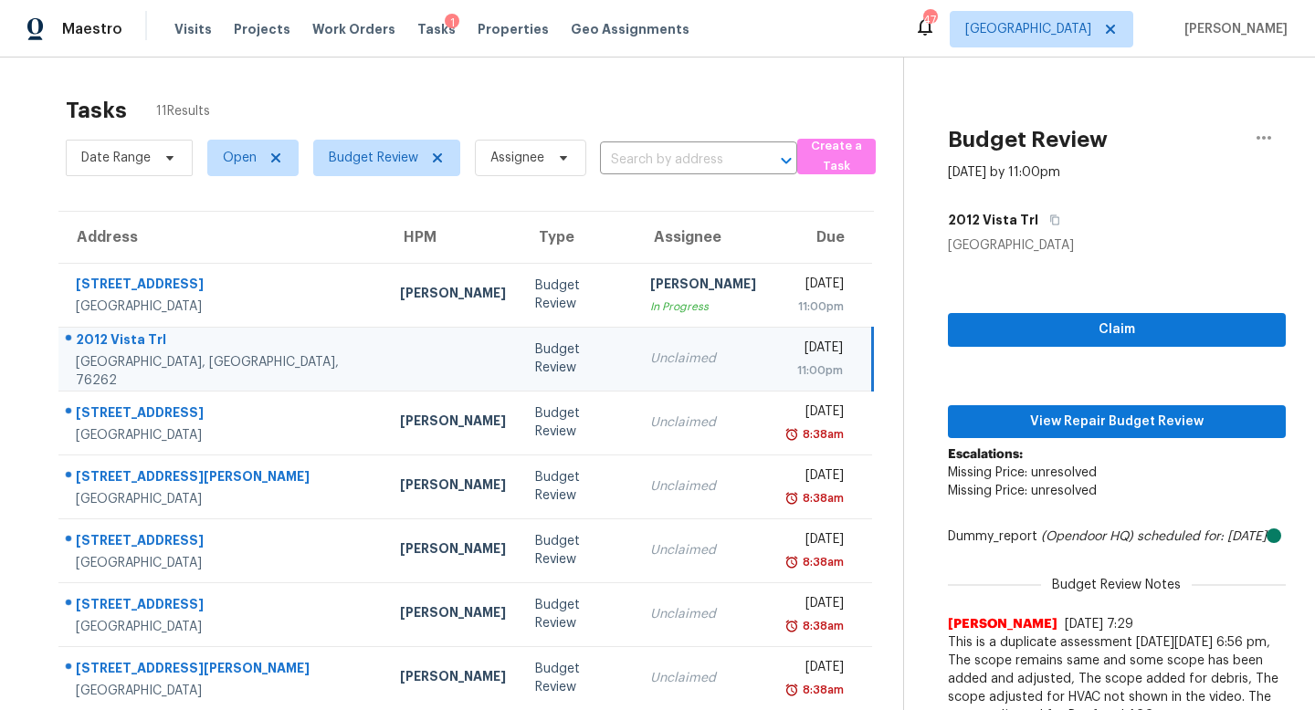
click at [1040, 440] on div "Claim View Repair Budget Review Escalations: Missing Price: unresolved Missing …" at bounding box center [1117, 494] width 338 height 479
click at [1047, 434] on button "View Repair Budget Review" at bounding box center [1117, 422] width 338 height 34
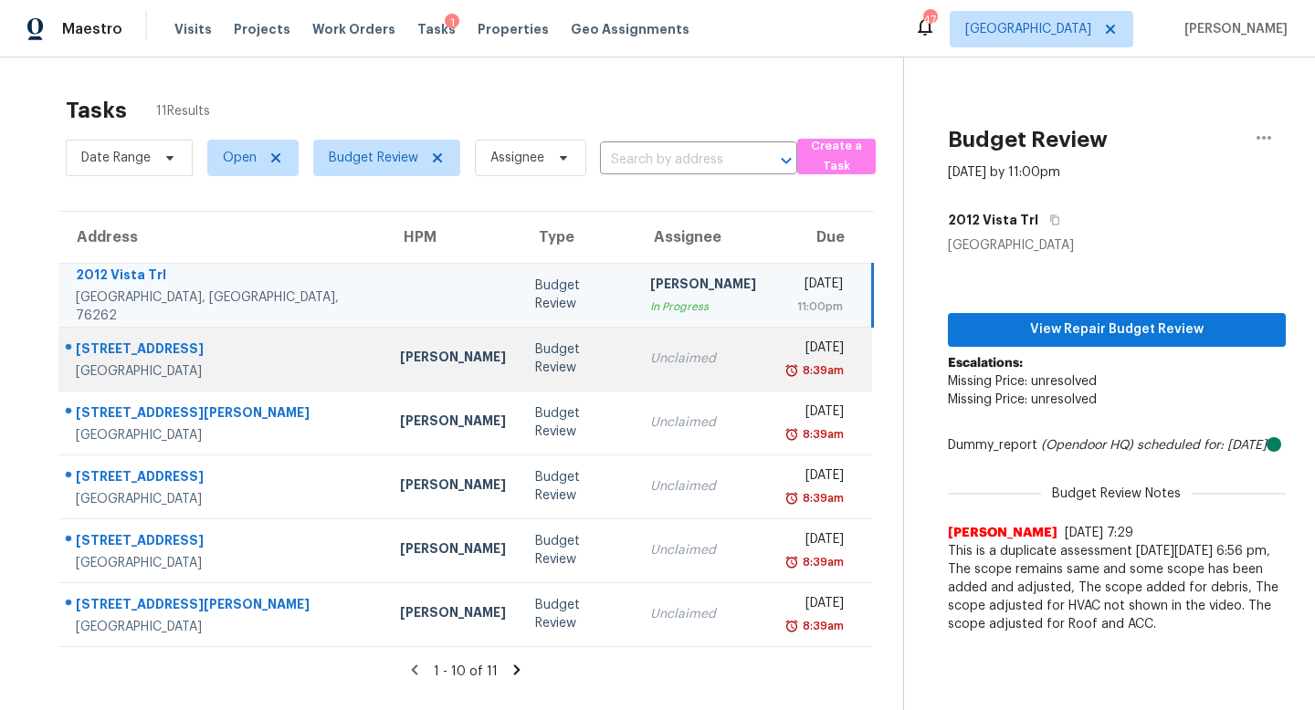
click at [650, 361] on div "Unclaimed" at bounding box center [703, 359] width 106 height 18
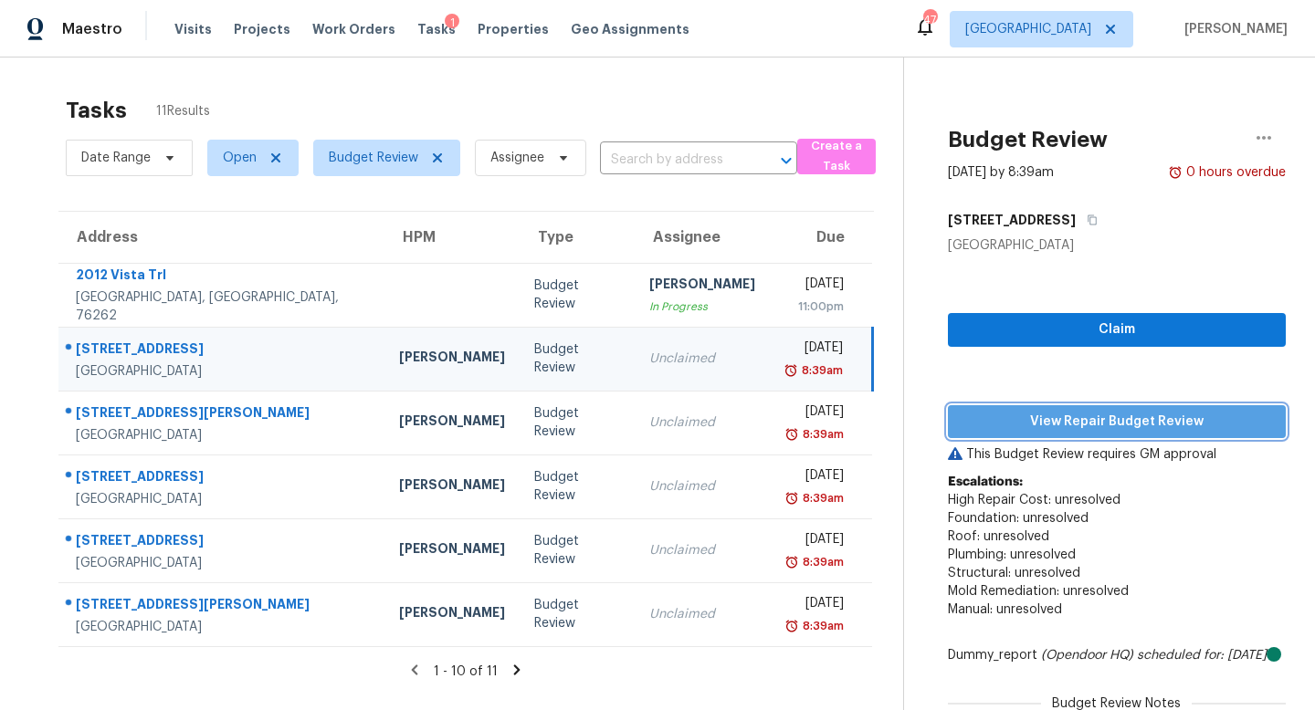
click at [990, 411] on span "View Repair Budget Review" at bounding box center [1116, 422] width 309 height 23
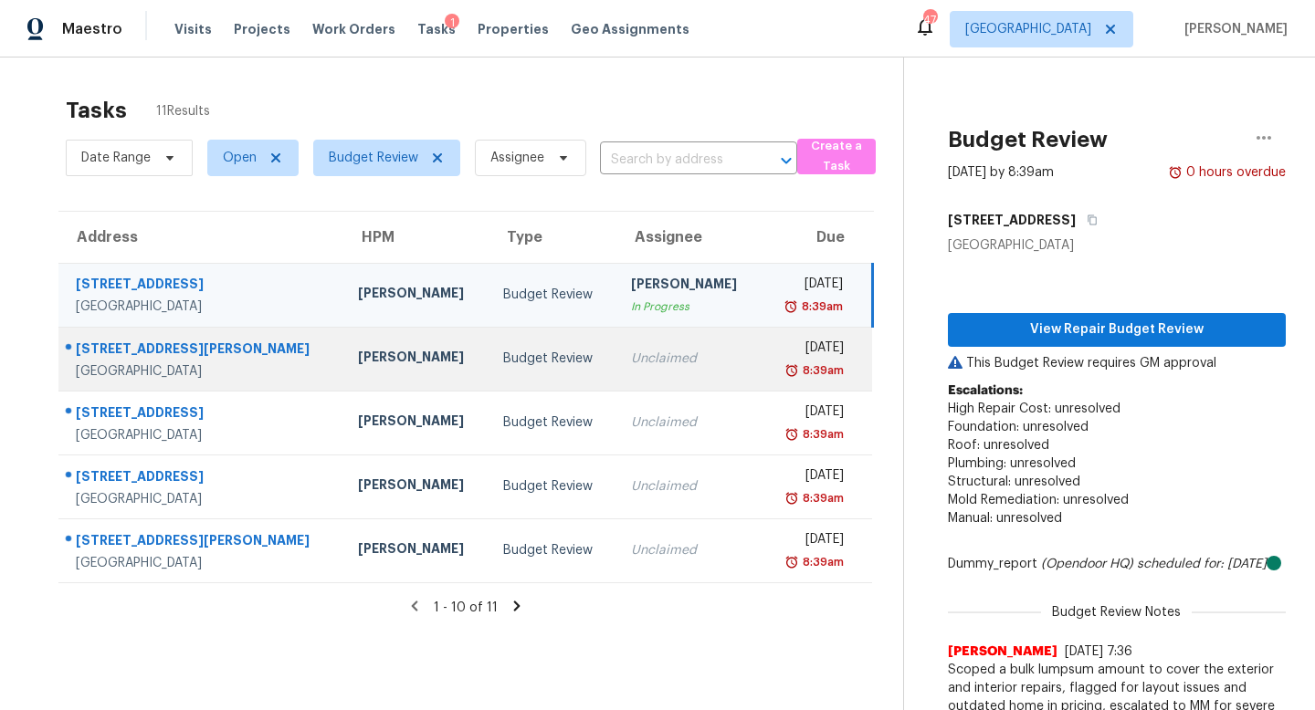
click at [489, 347] on td "Budget Review" at bounding box center [553, 359] width 128 height 64
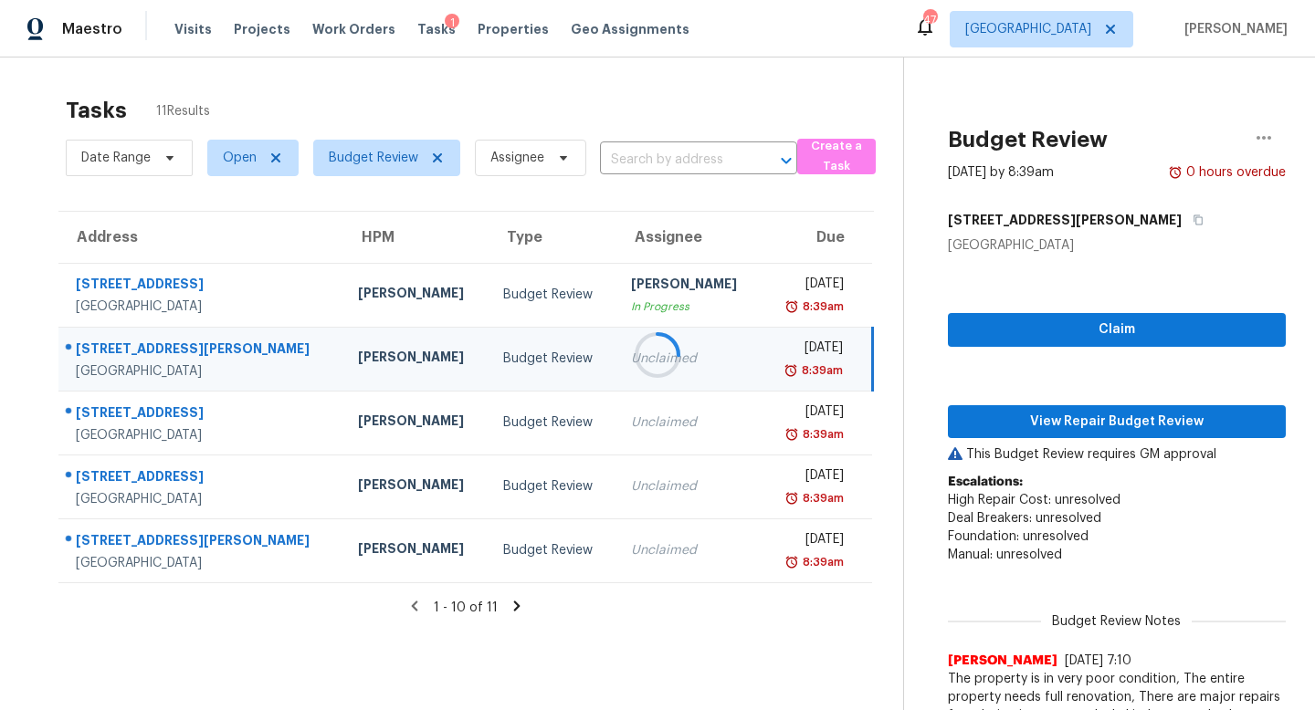
click at [1044, 411] on div at bounding box center [657, 355] width 1315 height 710
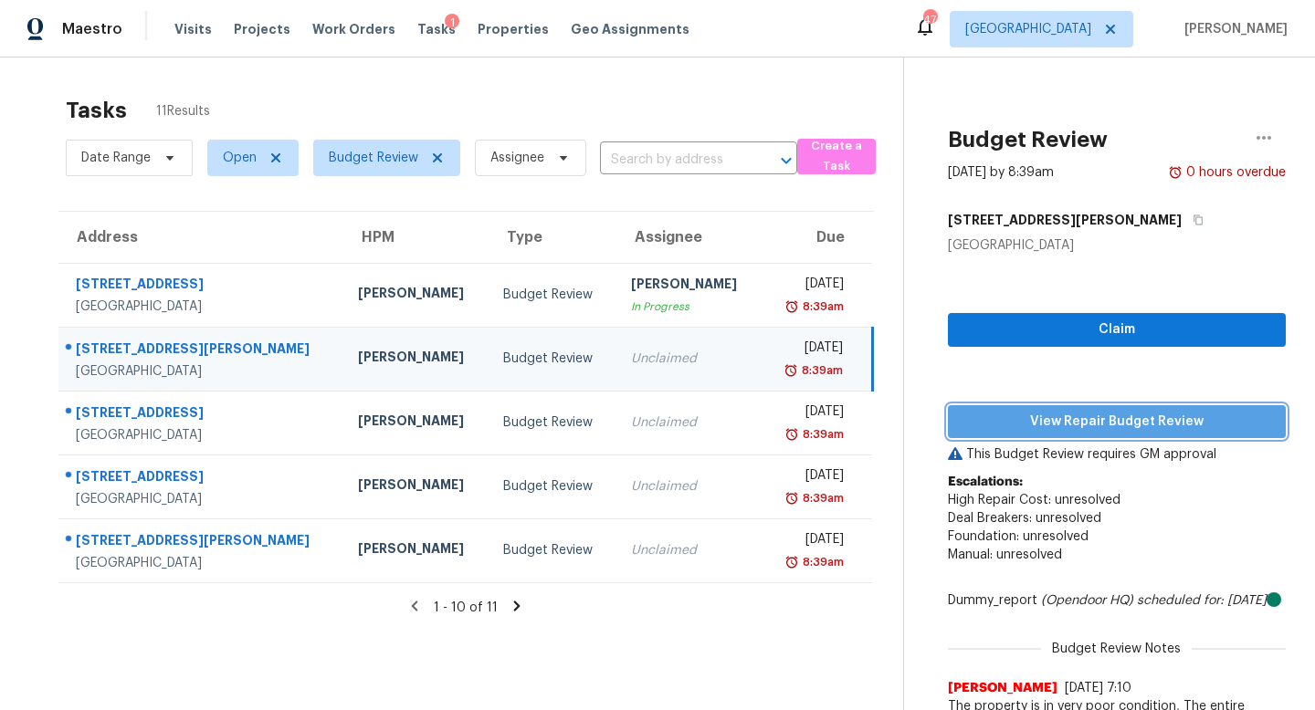
click at [1041, 419] on span "View Repair Budget Review" at bounding box center [1116, 422] width 309 height 23
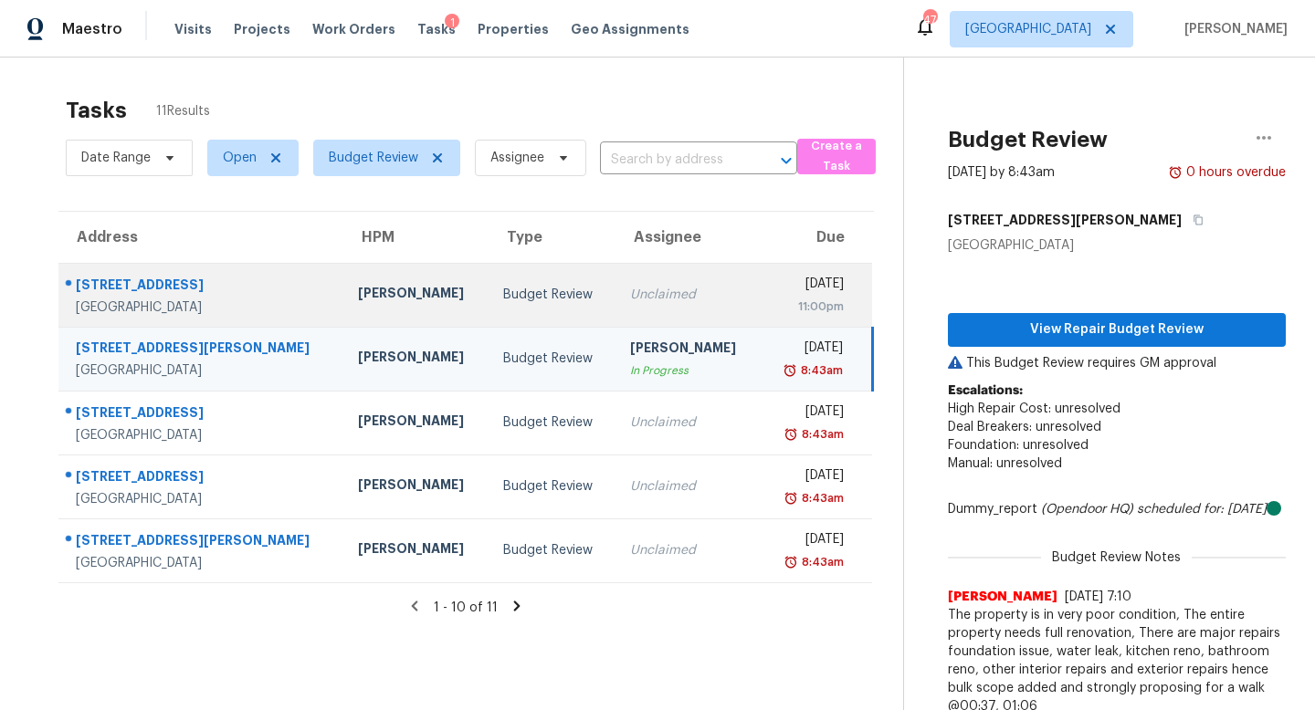
click at [615, 299] on td "Unclaimed" at bounding box center [687, 295] width 145 height 64
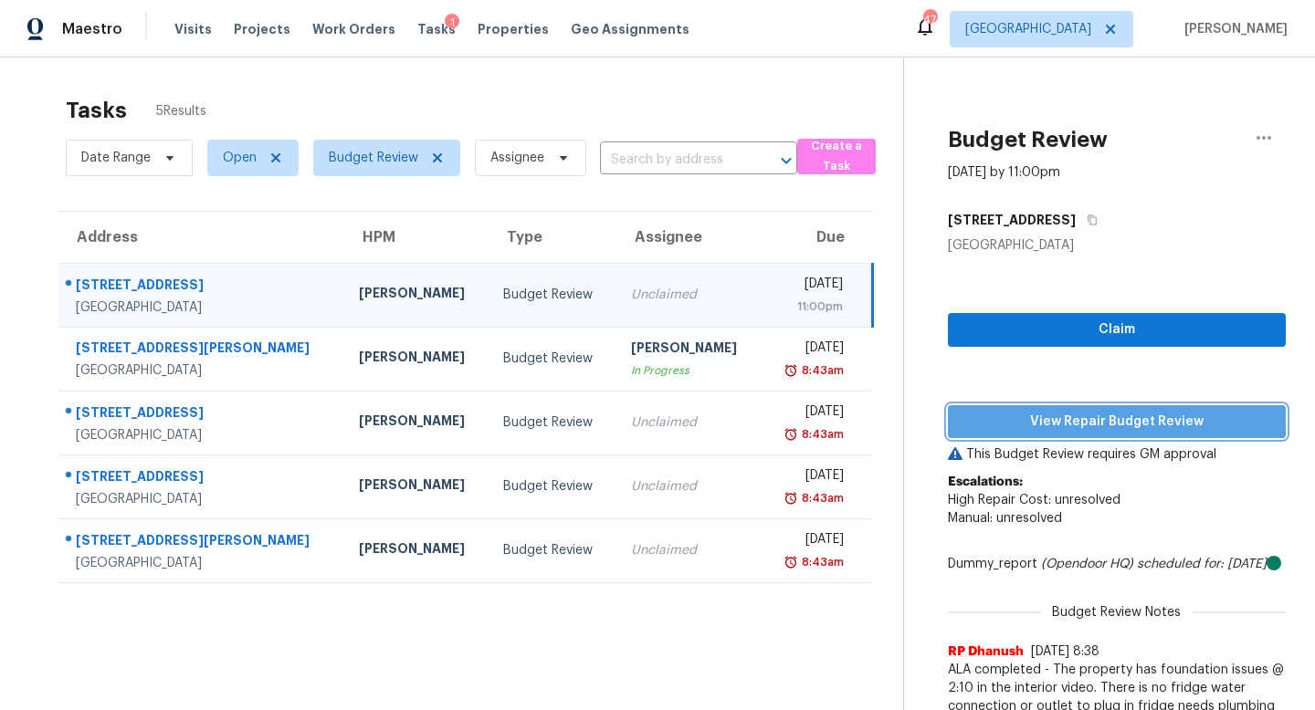
click at [1050, 435] on button "View Repair Budget Review" at bounding box center [1117, 422] width 338 height 34
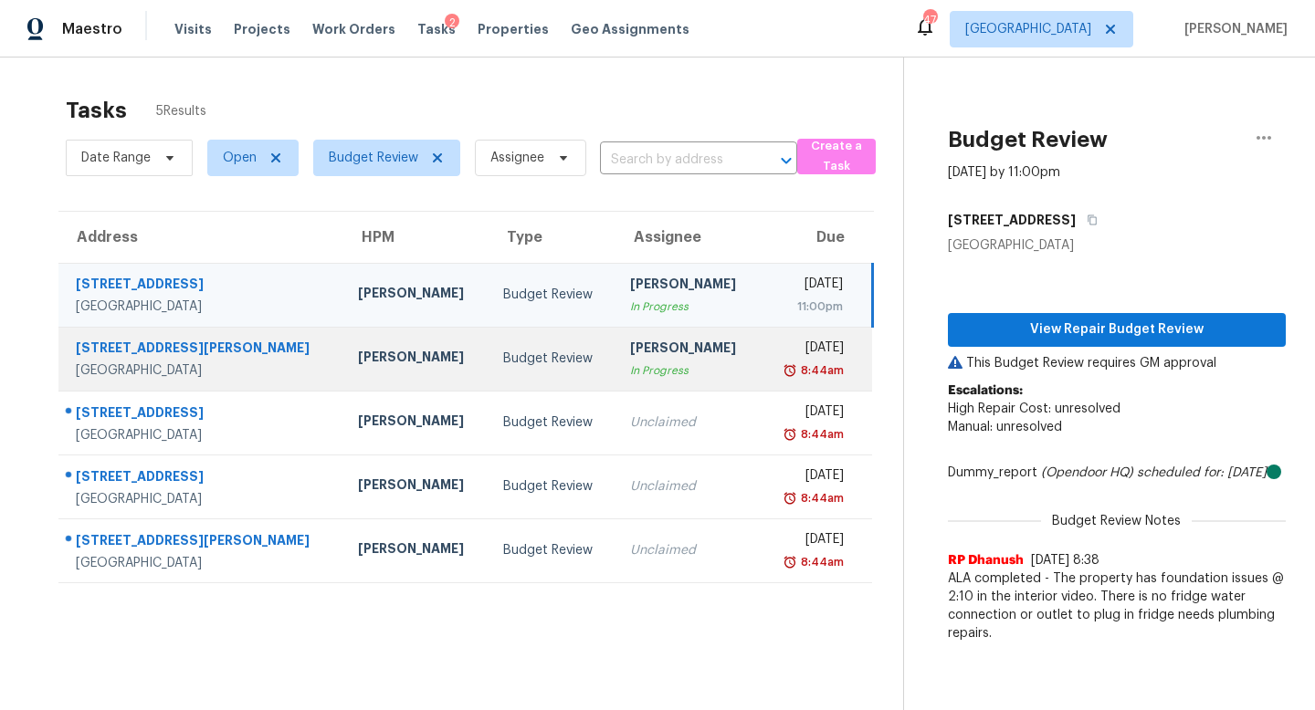
click at [630, 352] on div "[PERSON_NAME]" at bounding box center [688, 350] width 116 height 23
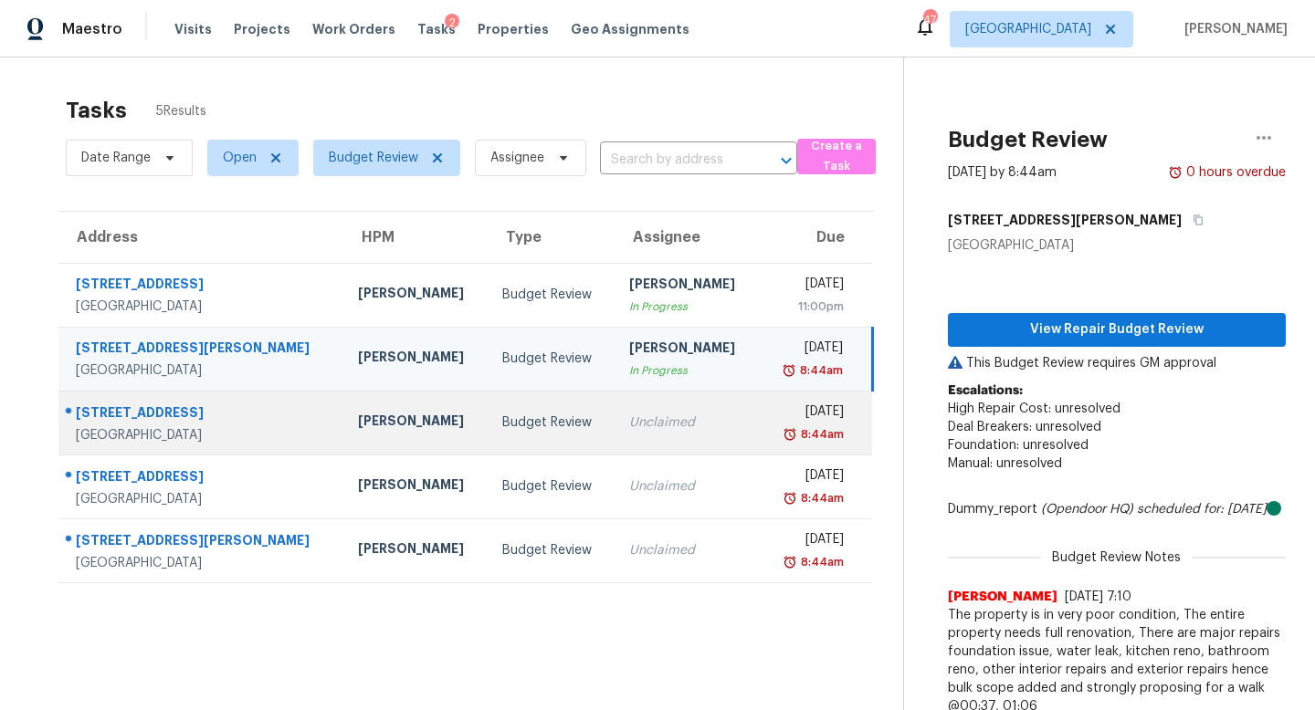
click at [502, 415] on div "Budget Review" at bounding box center [551, 423] width 98 height 18
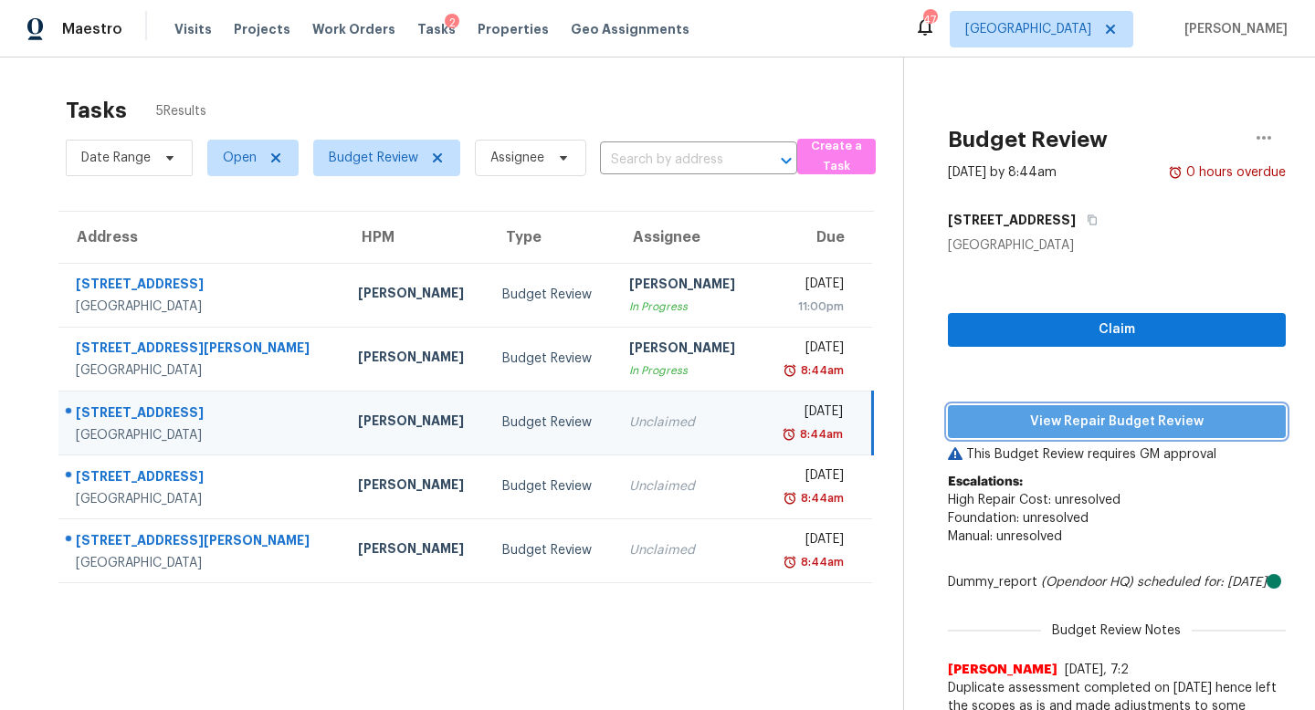
click at [1022, 432] on span "View Repair Budget Review" at bounding box center [1116, 422] width 309 height 23
click at [524, 426] on div "Budget Review" at bounding box center [551, 423] width 98 height 18
click at [1040, 415] on span "View Repair Budget Review" at bounding box center [1116, 422] width 309 height 23
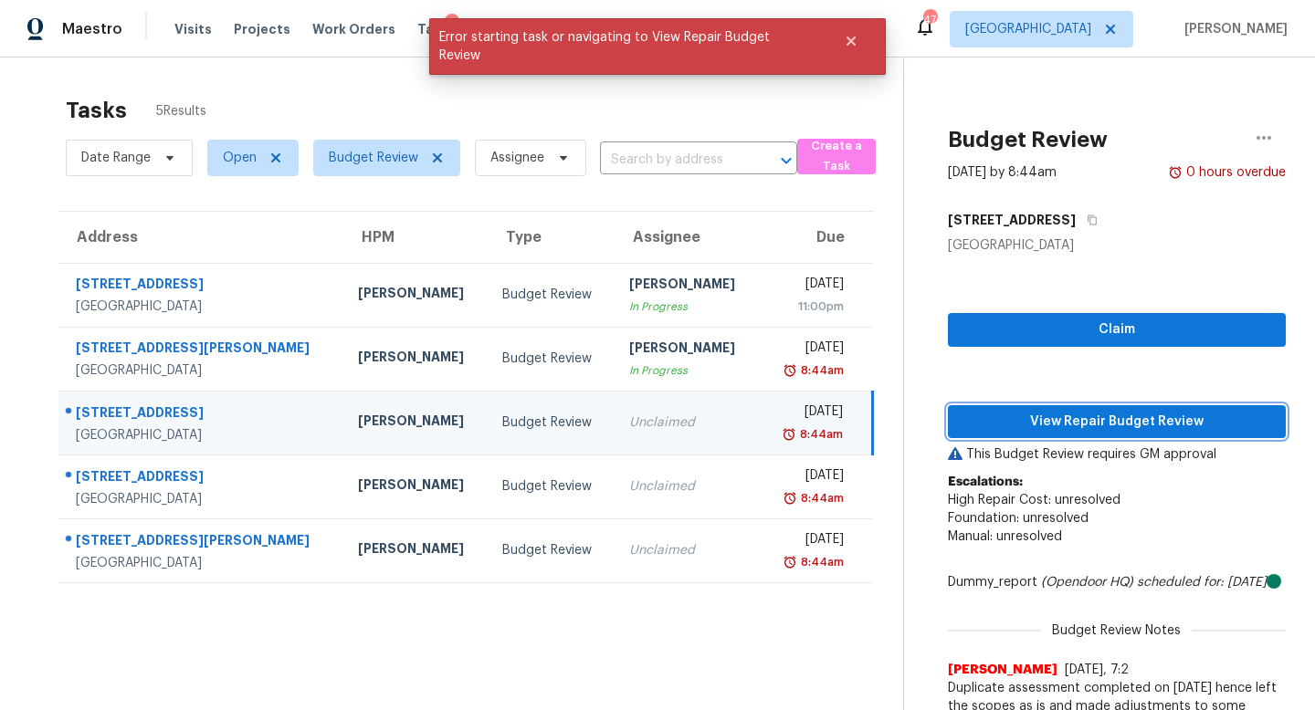
click at [1040, 415] on span "View Repair Budget Review" at bounding box center [1116, 422] width 309 height 23
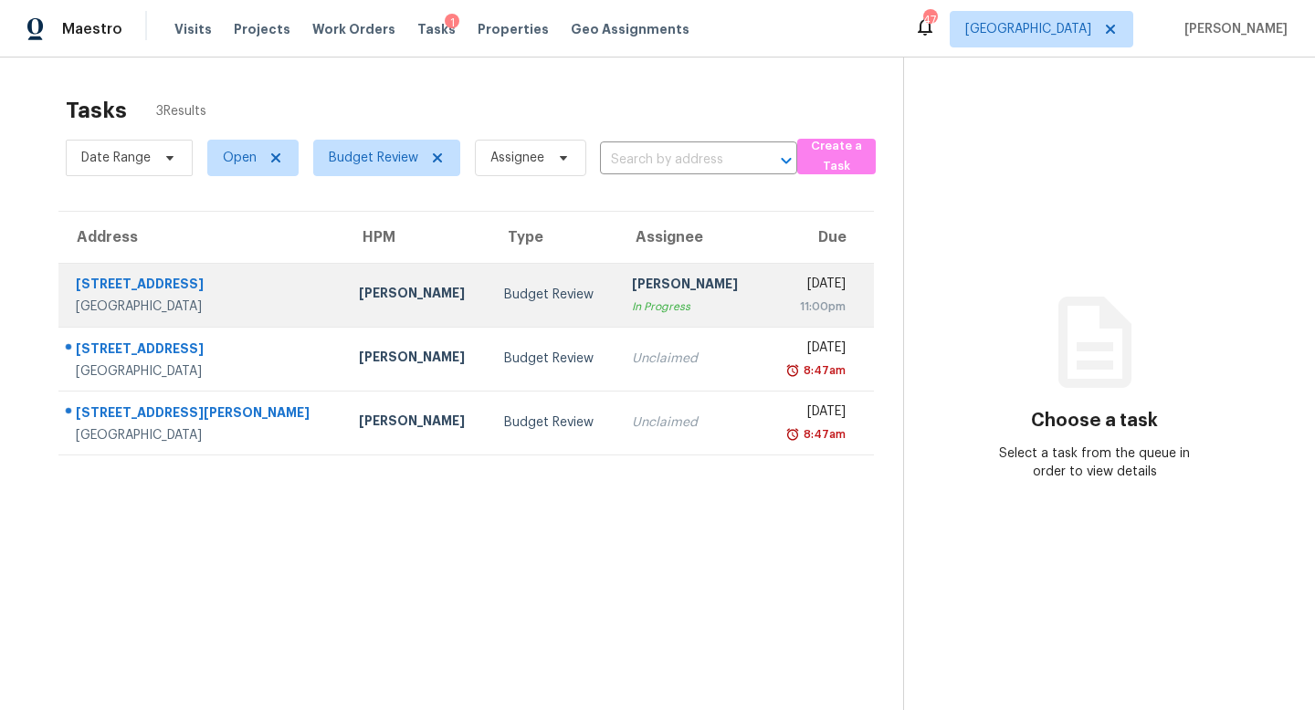
click at [387, 275] on td "[PERSON_NAME]" at bounding box center [416, 295] width 145 height 64
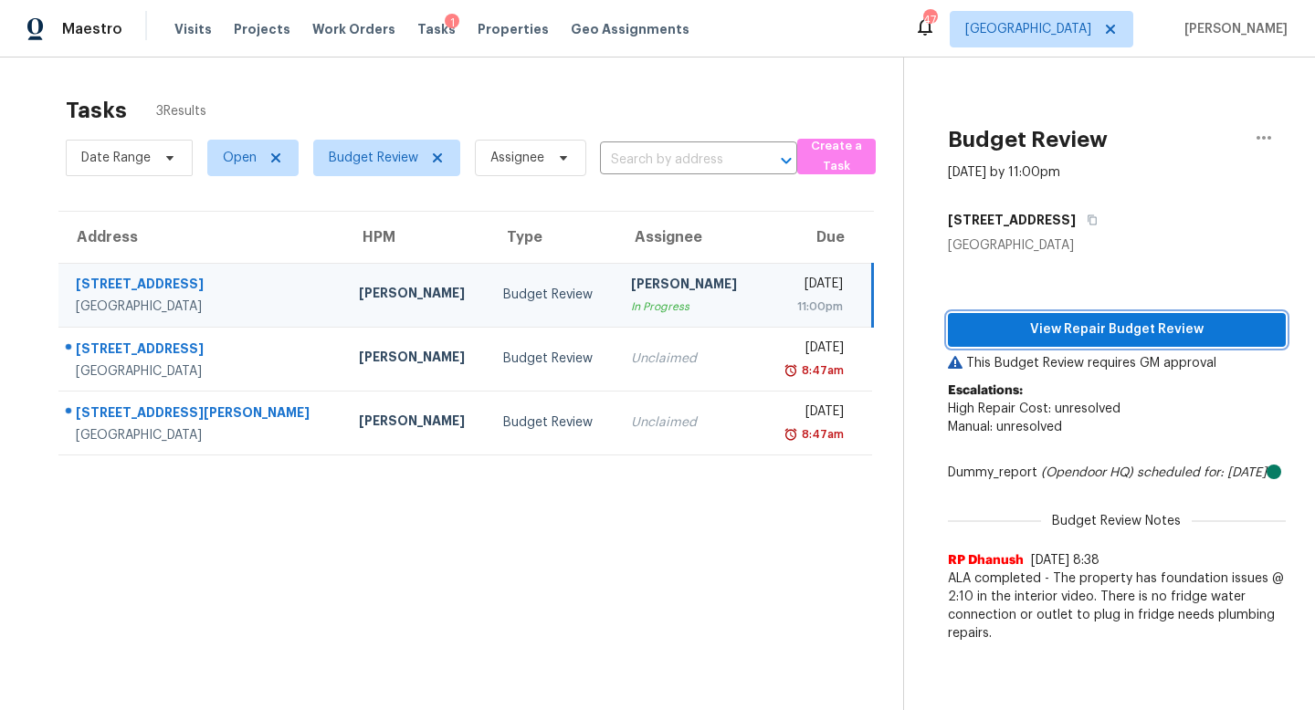
click at [1072, 338] on span "View Repair Budget Review" at bounding box center [1116, 330] width 309 height 23
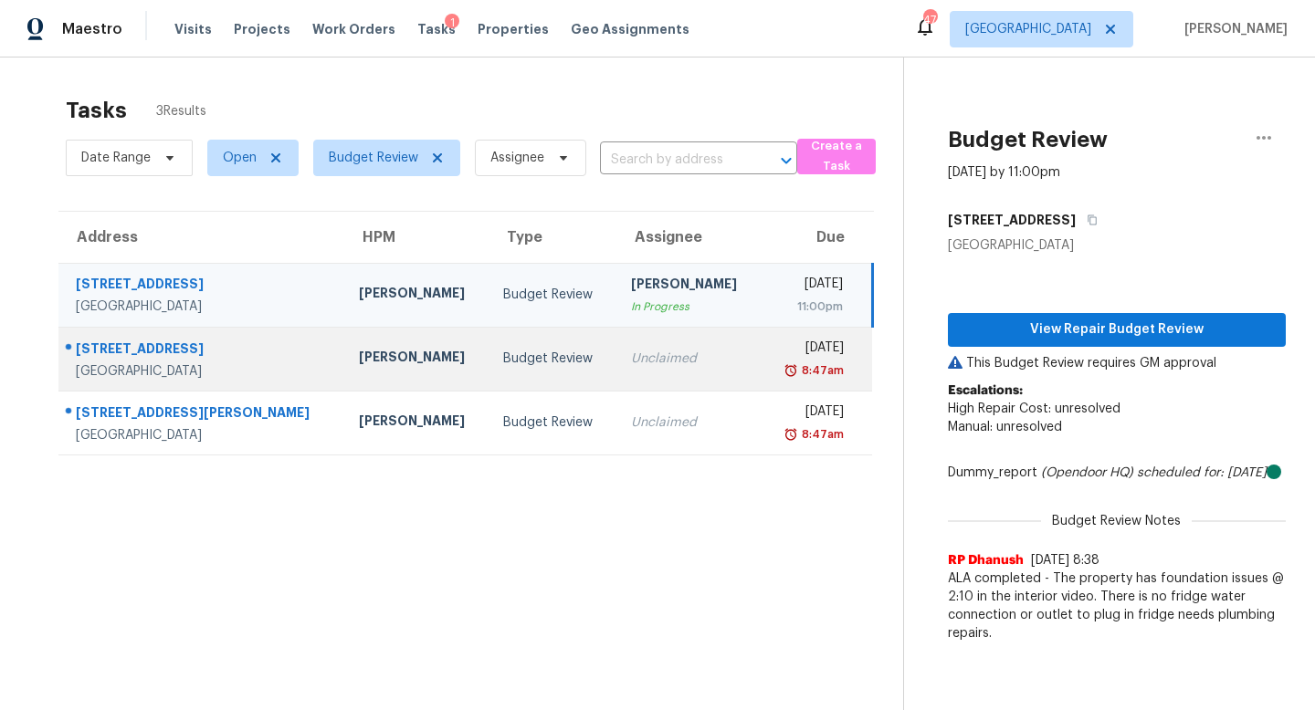
click at [616, 353] on td "Unclaimed" at bounding box center [688, 359] width 145 height 64
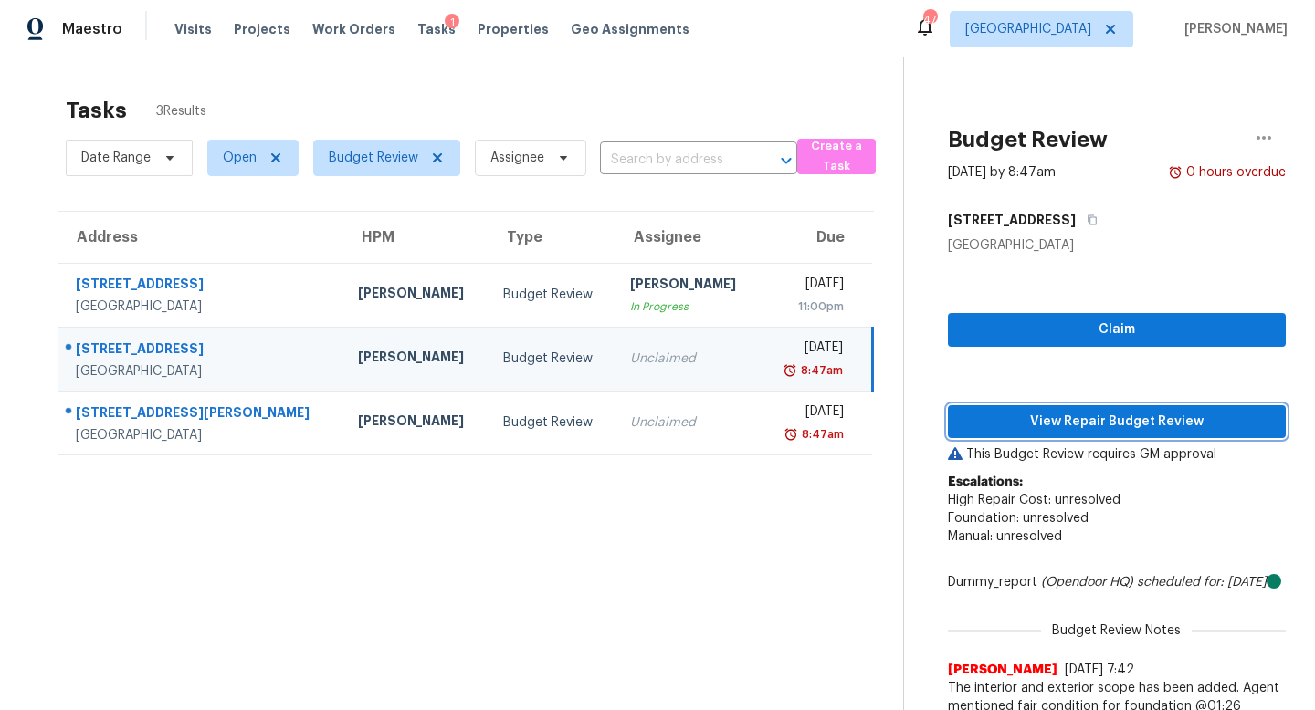
click at [1003, 427] on span "View Repair Budget Review" at bounding box center [1116, 422] width 309 height 23
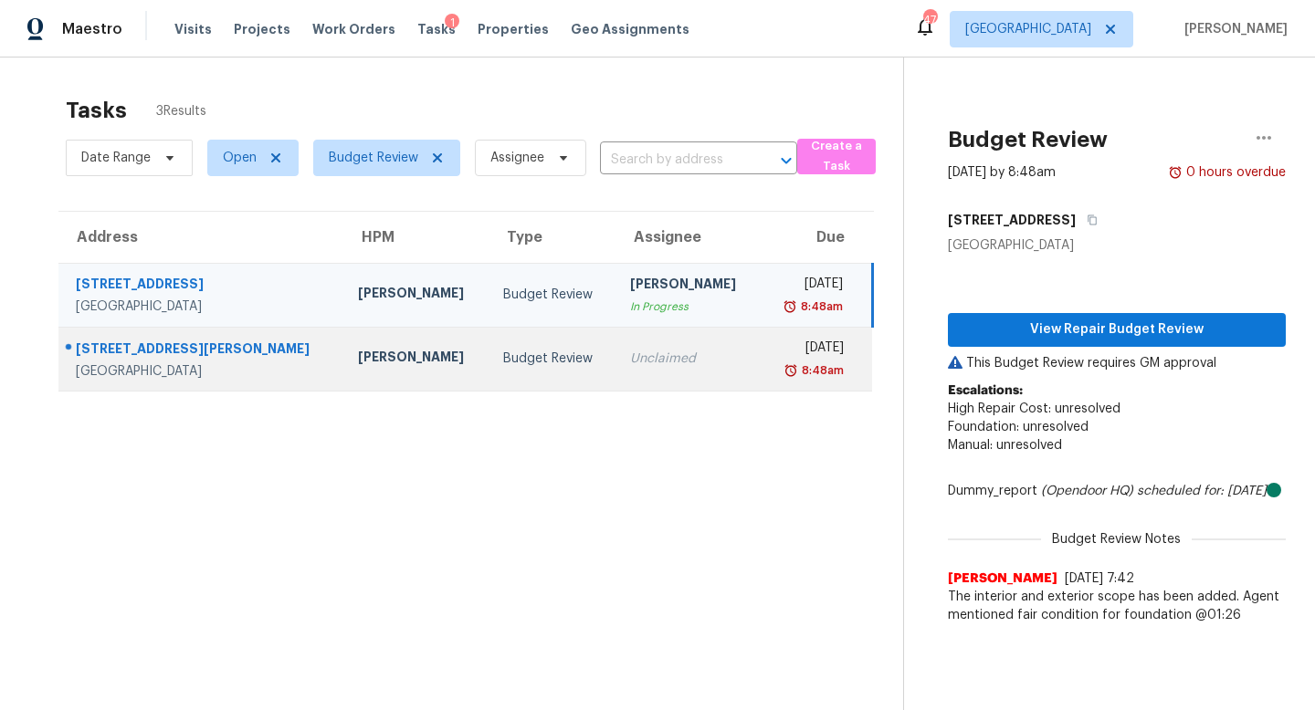
click at [543, 369] on td "Budget Review" at bounding box center [552, 359] width 127 height 64
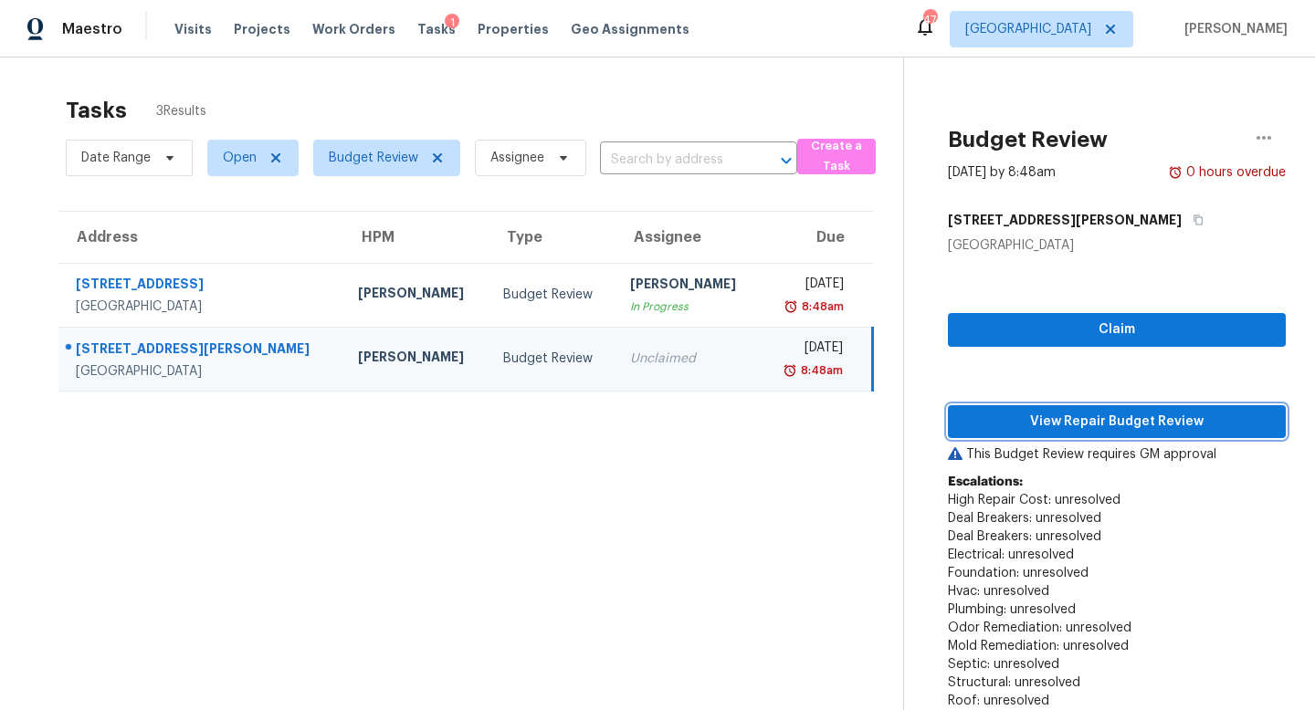
click at [1002, 419] on span "View Repair Budget Review" at bounding box center [1116, 422] width 309 height 23
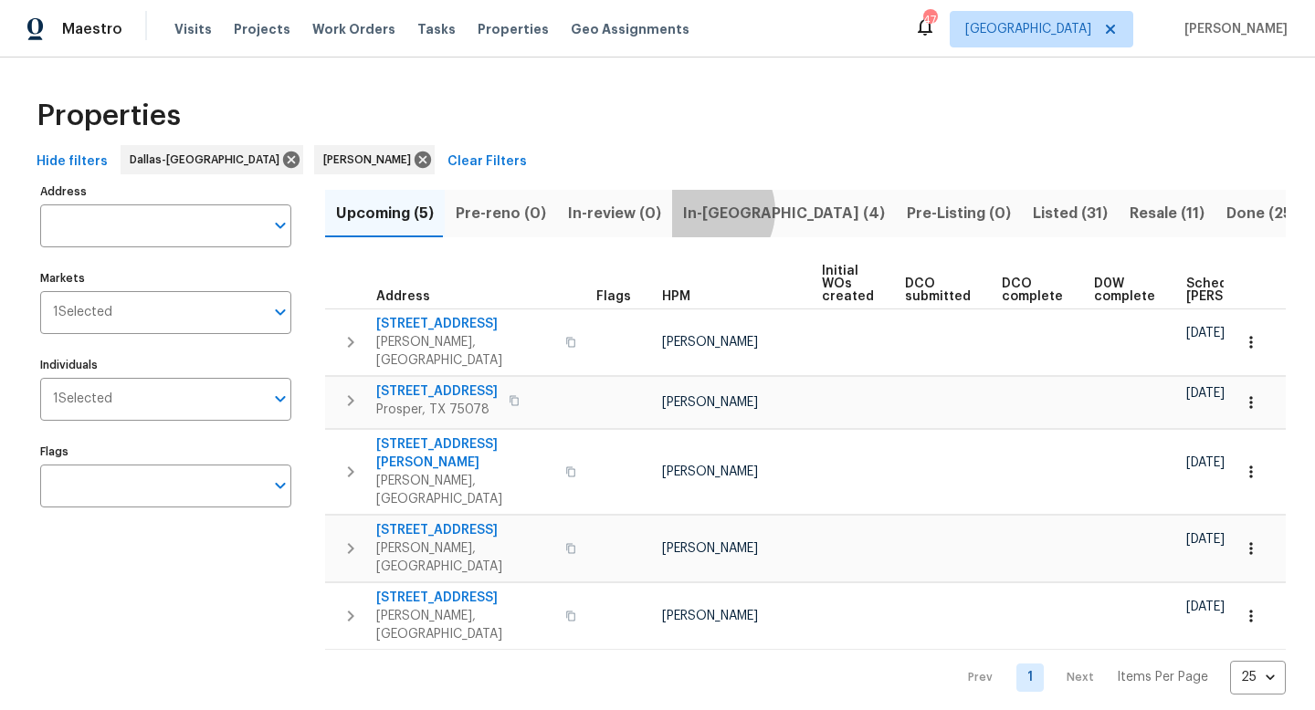
click at [696, 210] on span "In-[GEOGRAPHIC_DATA] (4)" at bounding box center [784, 214] width 202 height 26
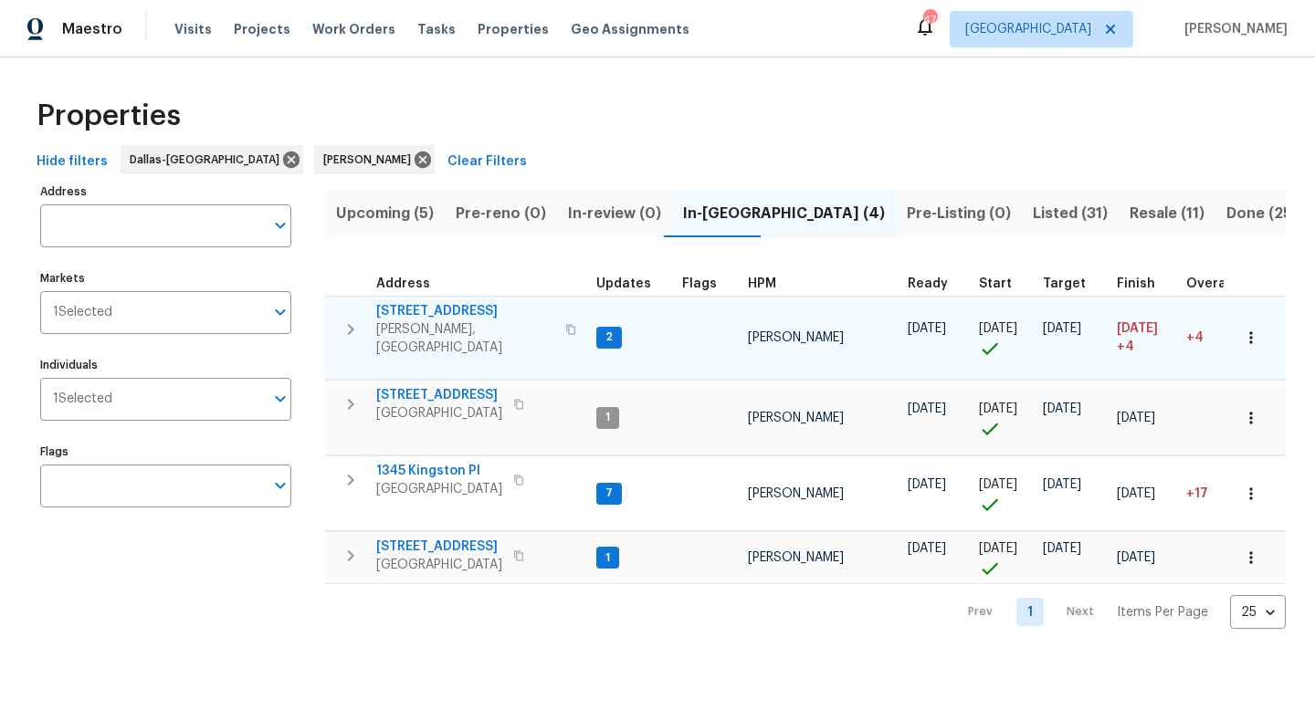
click at [453, 309] on span "[STREET_ADDRESS]" at bounding box center [465, 311] width 178 height 18
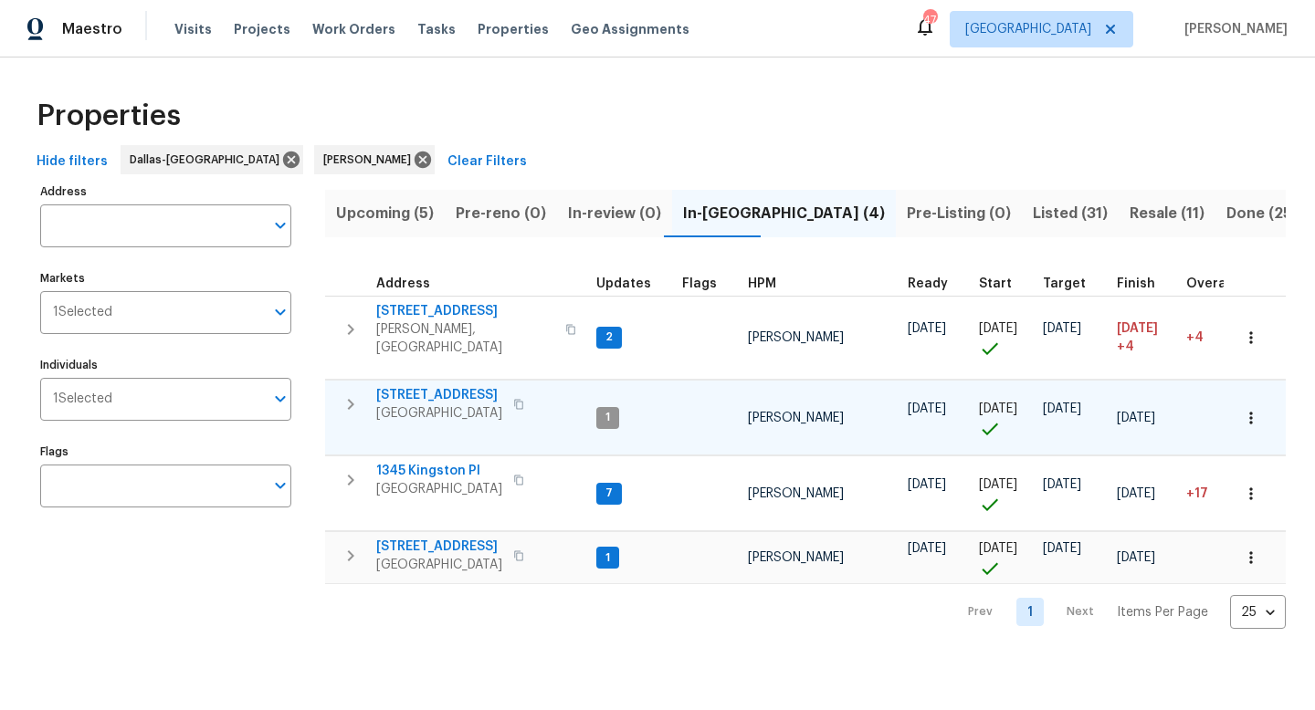
click at [452, 386] on span "[STREET_ADDRESS]" at bounding box center [439, 395] width 126 height 18
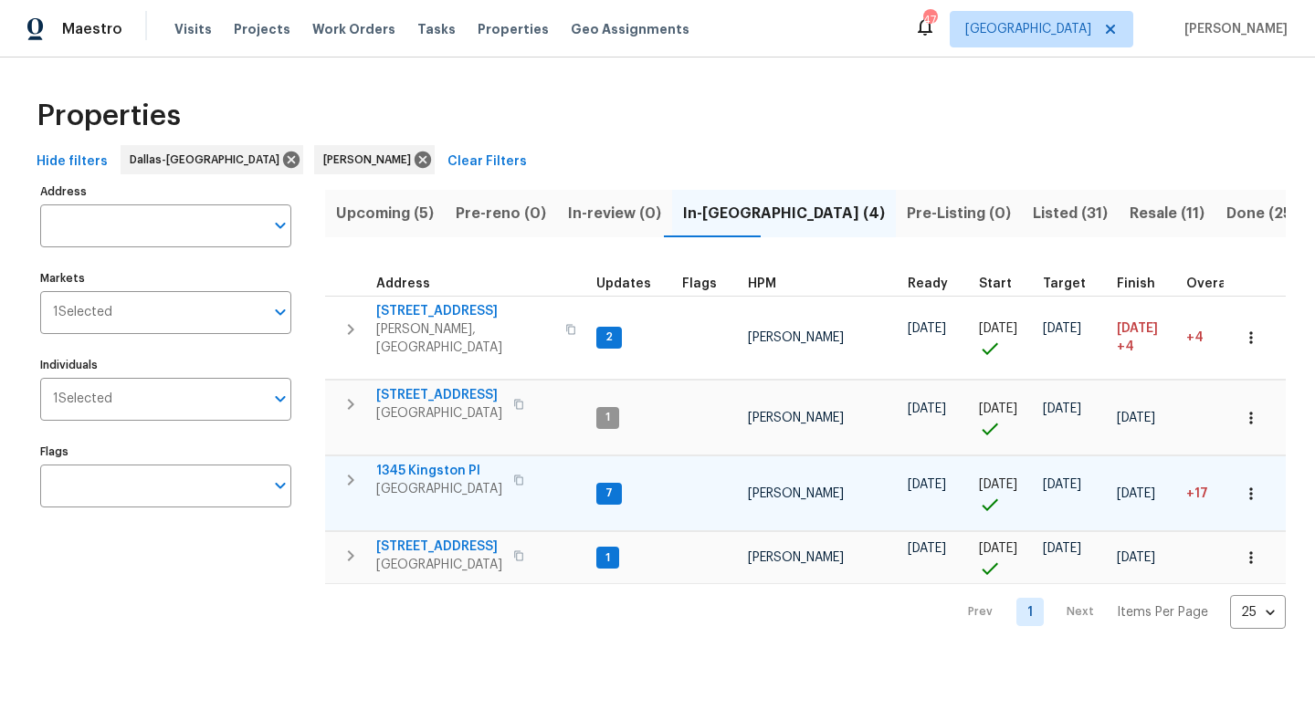
click at [401, 464] on span "1345 Kingston Pl" at bounding box center [439, 471] width 126 height 18
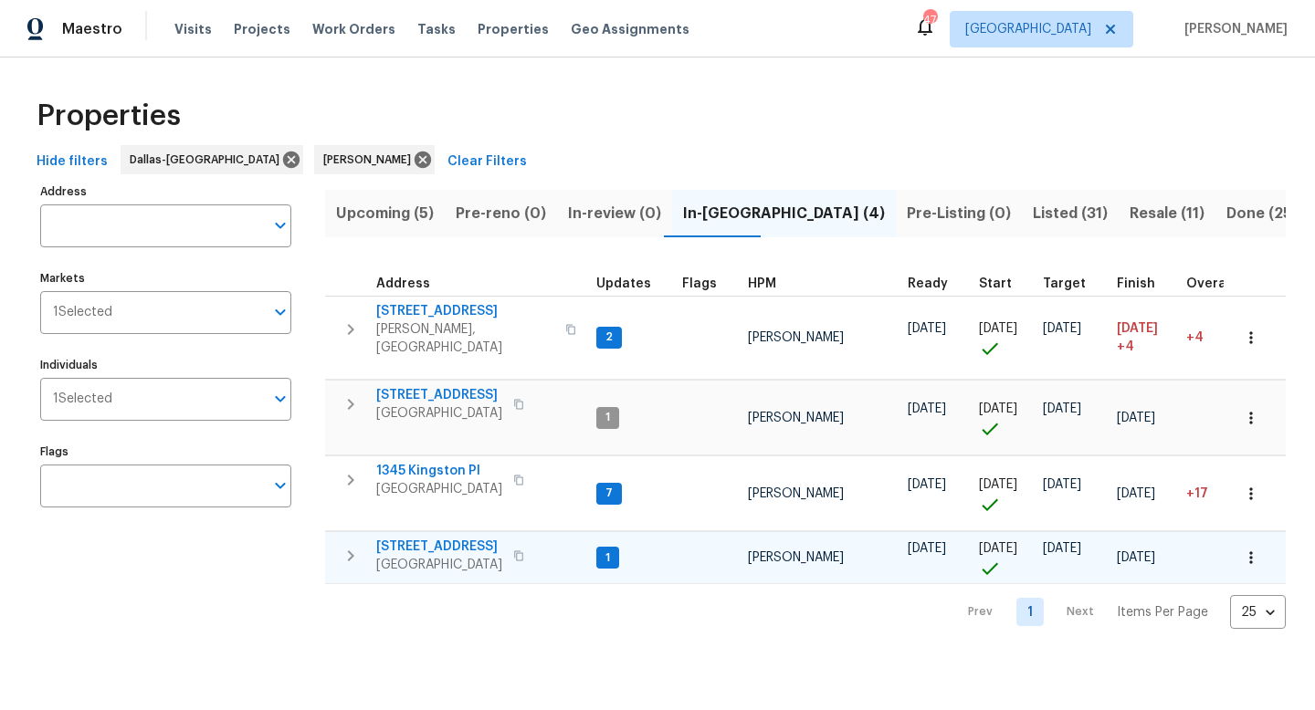
click at [450, 538] on span "[STREET_ADDRESS]" at bounding box center [439, 547] width 126 height 18
click at [395, 219] on span "Upcoming (5)" at bounding box center [385, 214] width 98 height 26
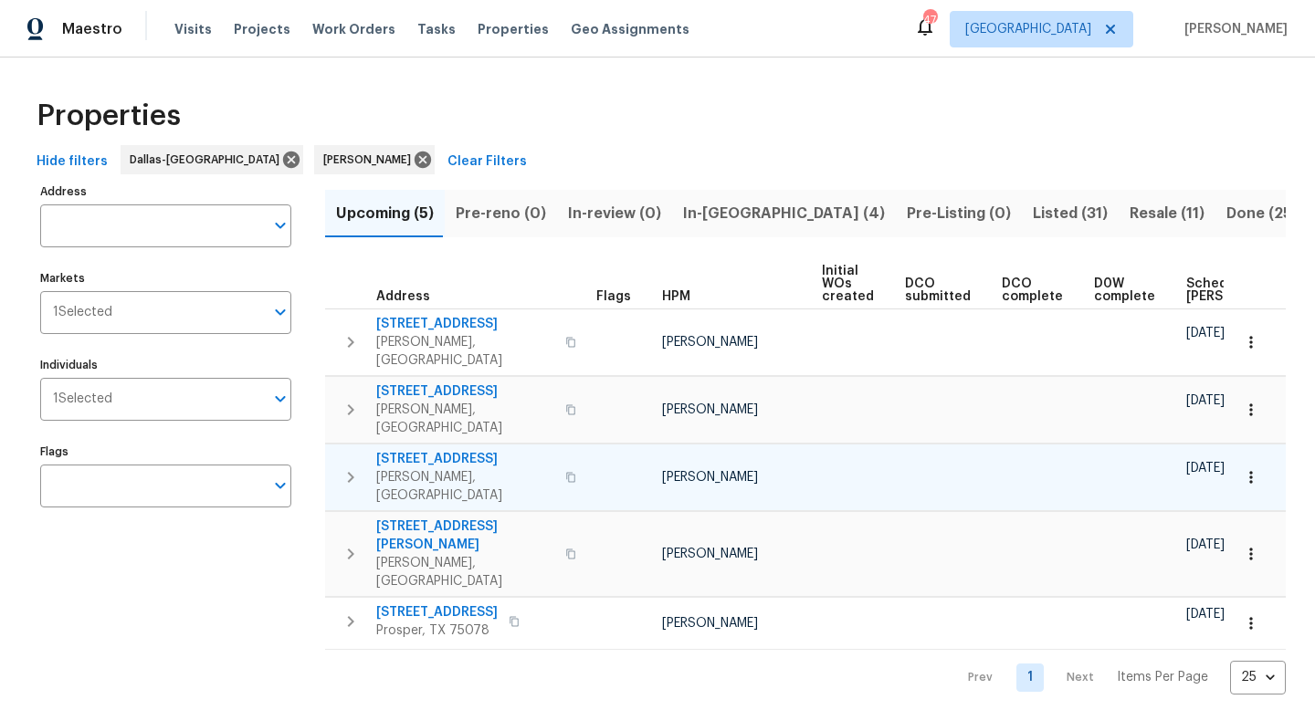
scroll to position [0, 202]
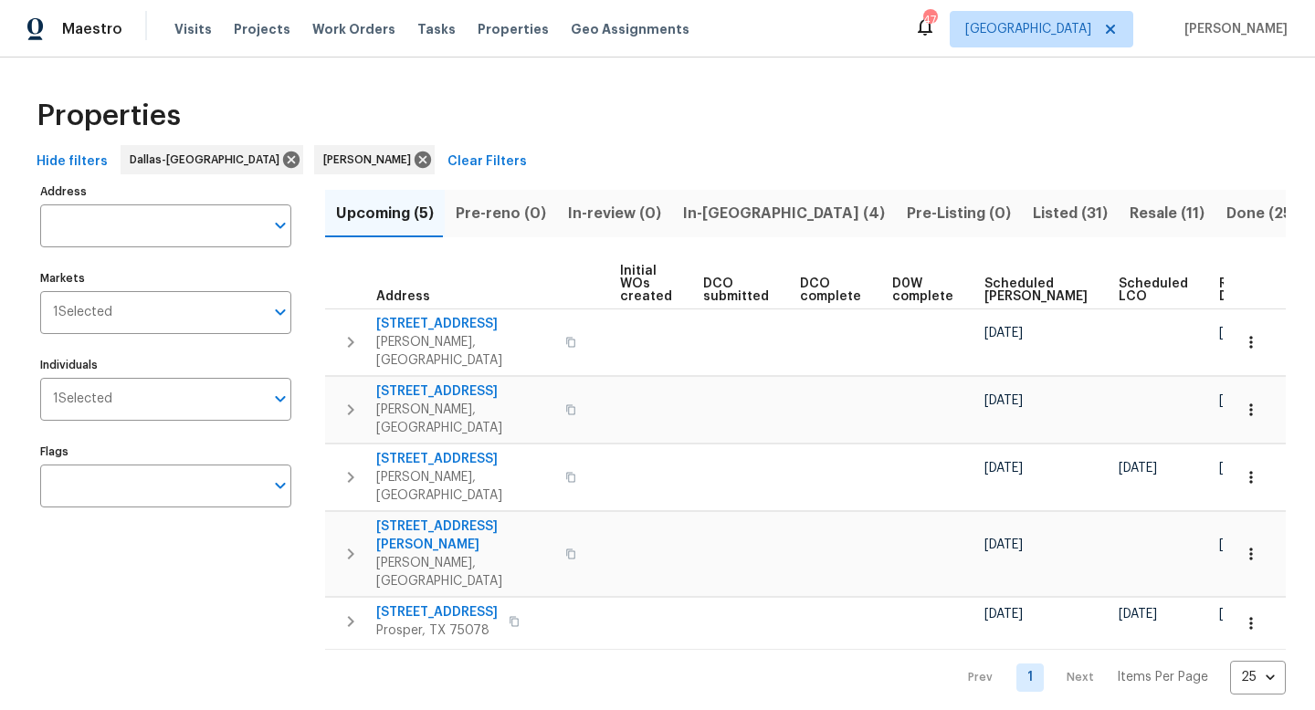
click at [1219, 289] on div "Ready Date" at bounding box center [1247, 291] width 57 height 26
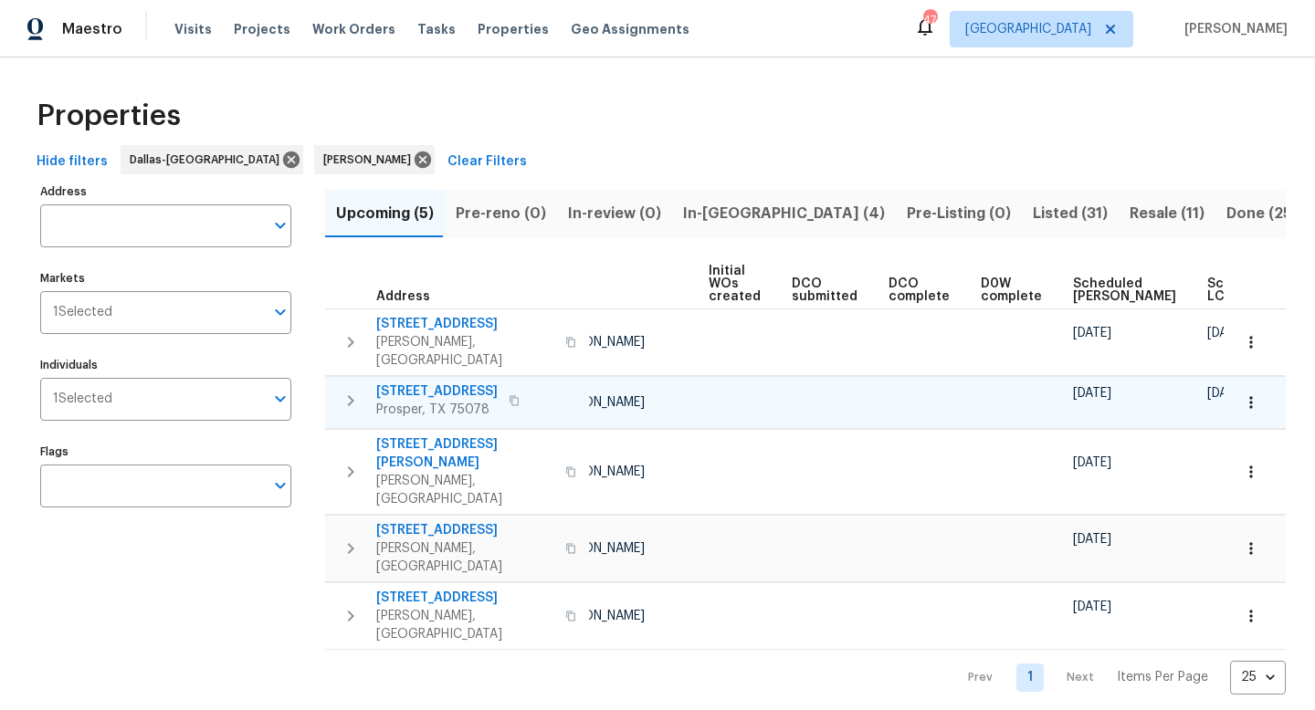
scroll to position [0, 222]
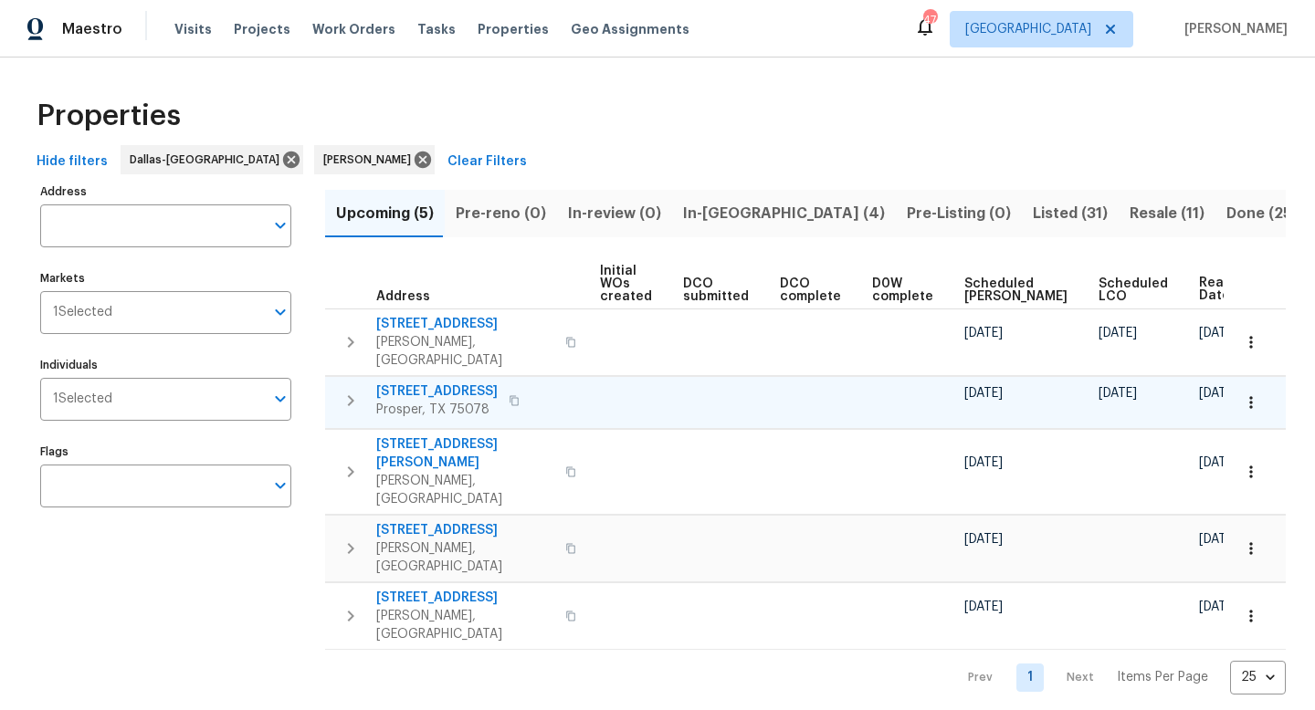
click at [442, 383] on span "5450 Blue Quail Dr" at bounding box center [436, 392] width 121 height 18
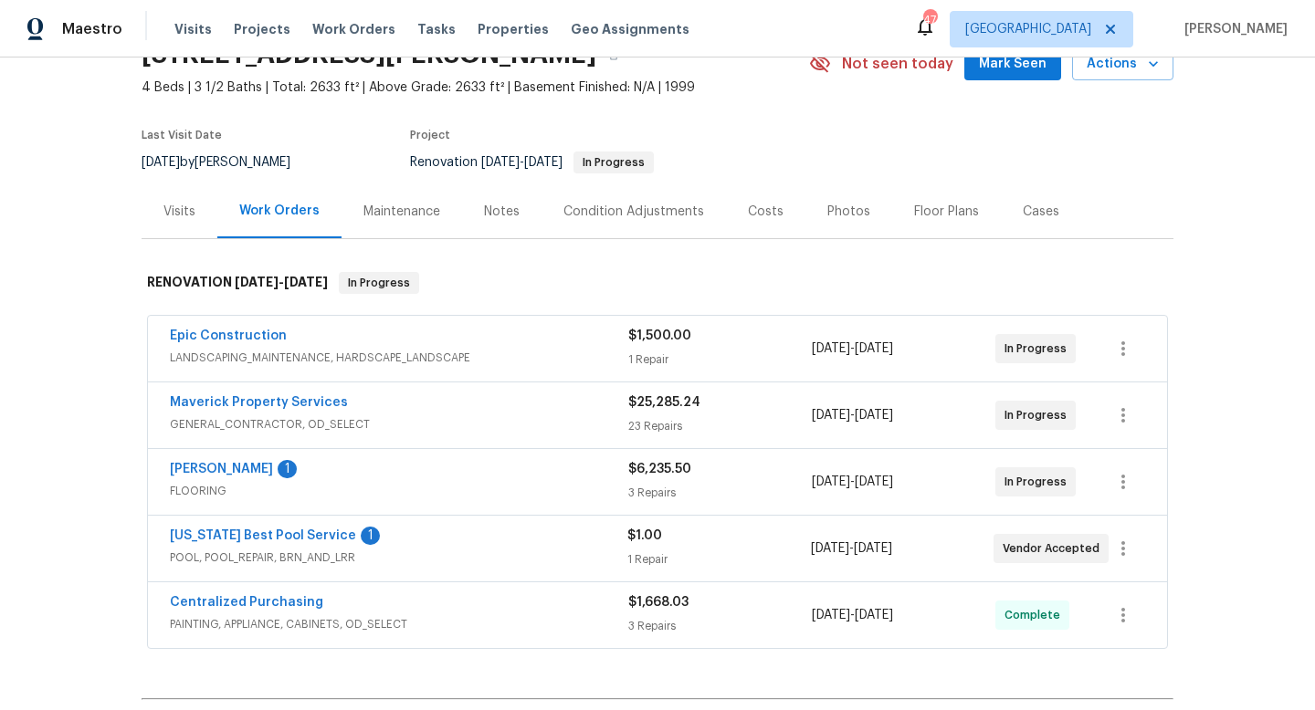
scroll to position [94, 0]
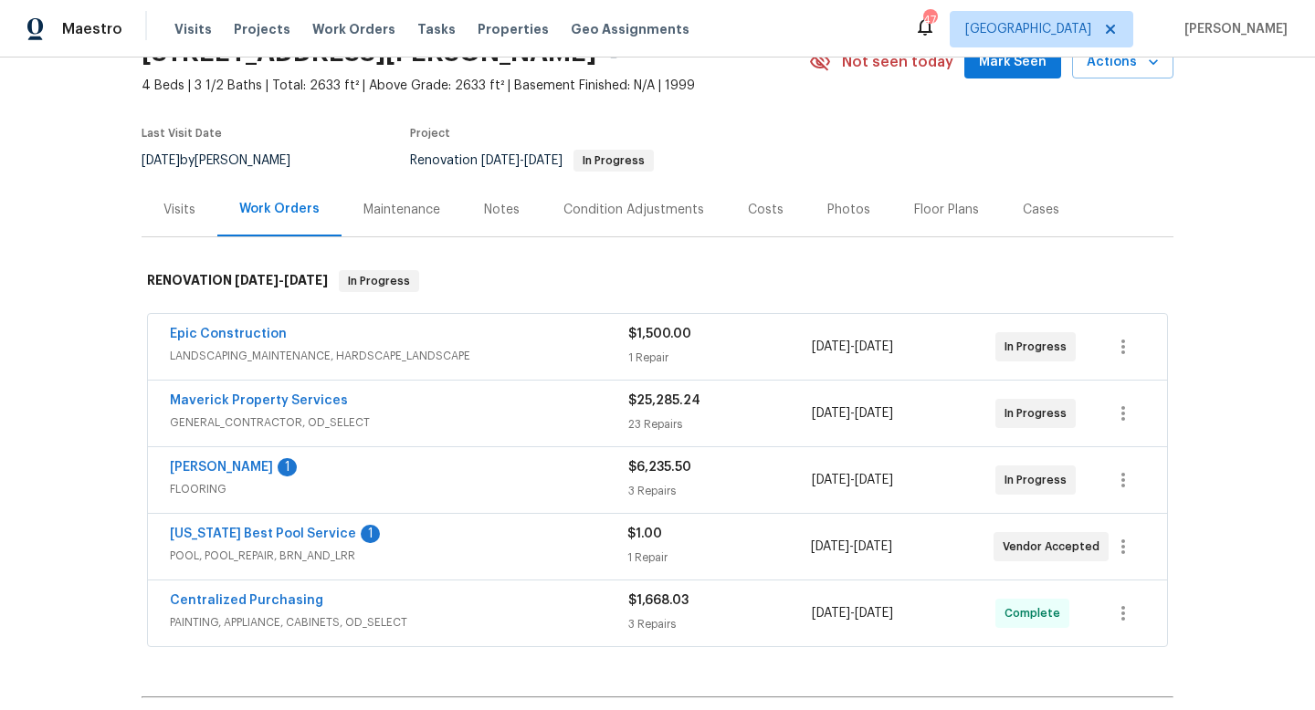
click at [500, 214] on div "Notes" at bounding box center [502, 210] width 36 height 18
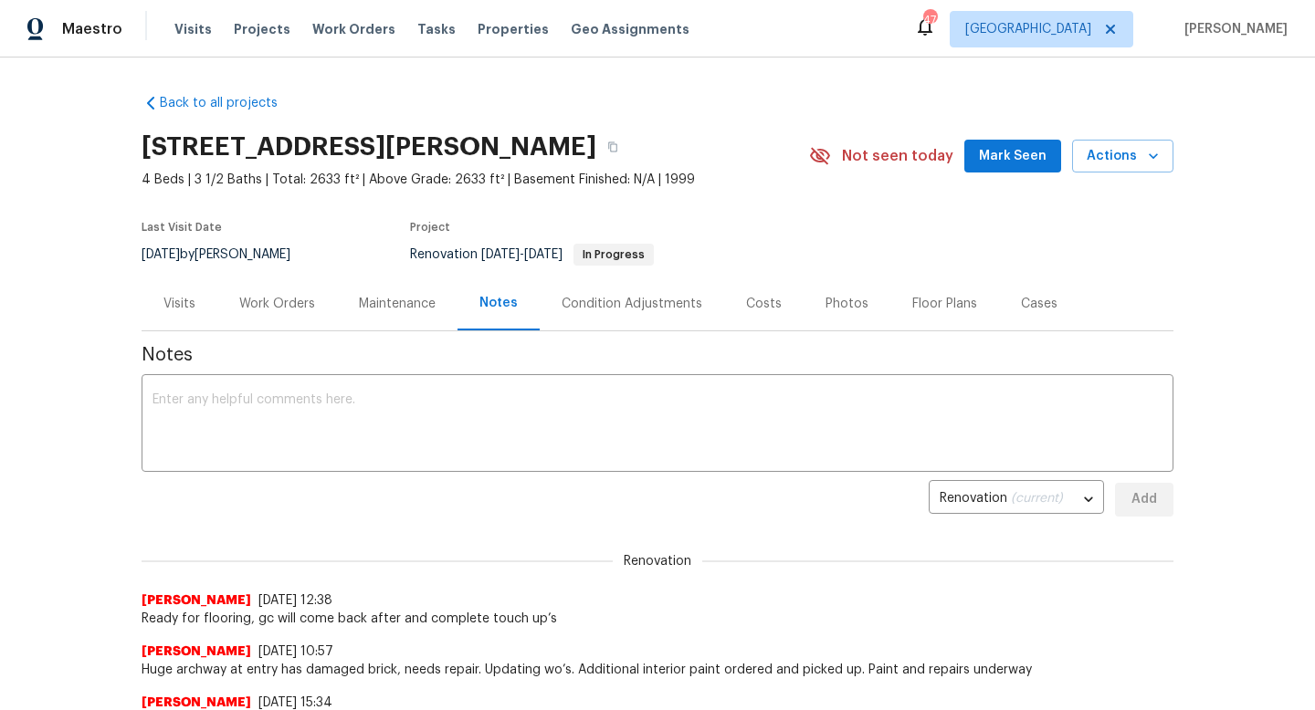
click at [755, 300] on div "Costs" at bounding box center [764, 304] width 36 height 18
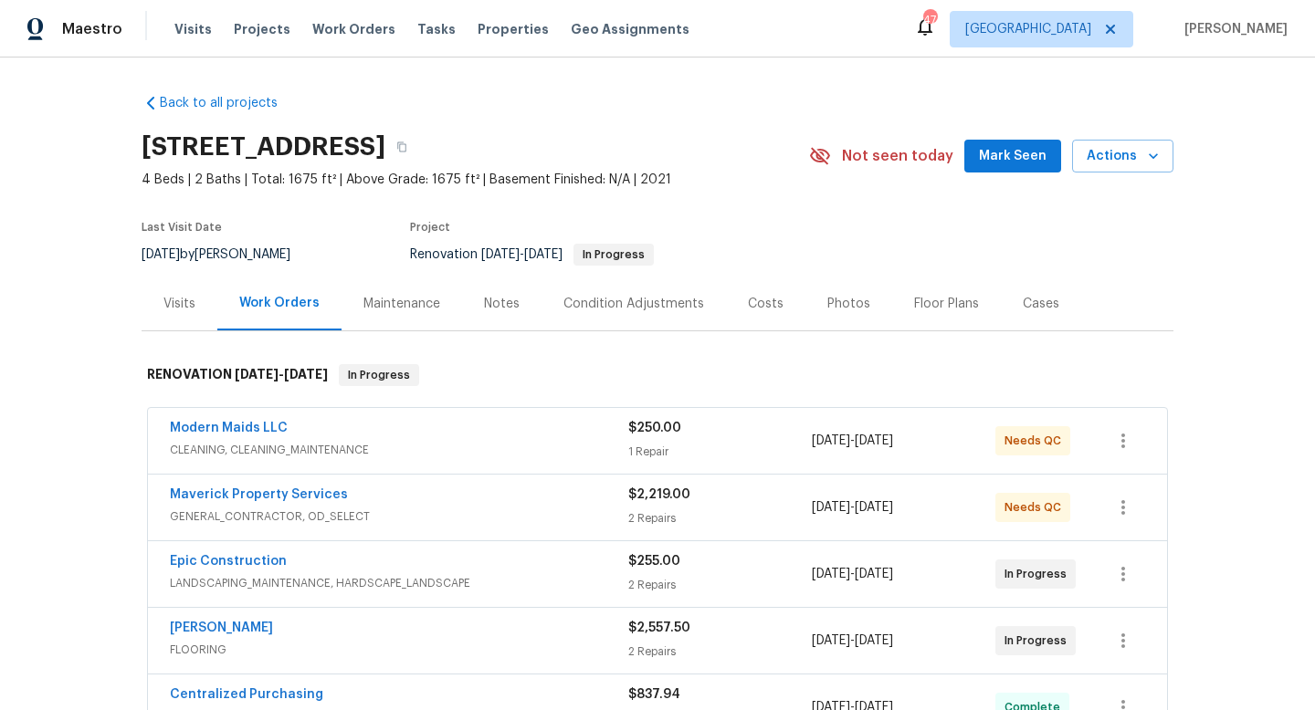
click at [477, 313] on div "Notes" at bounding box center [501, 304] width 79 height 54
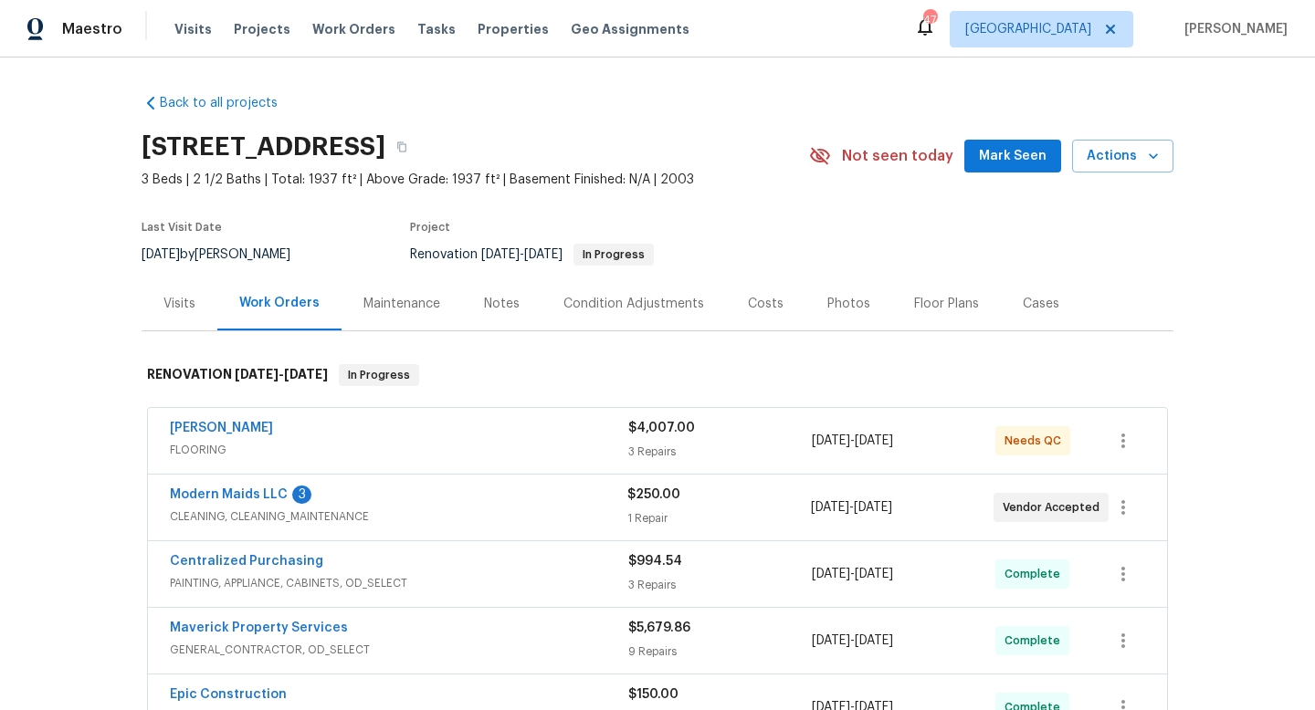
click at [492, 295] on div "Notes" at bounding box center [502, 304] width 36 height 18
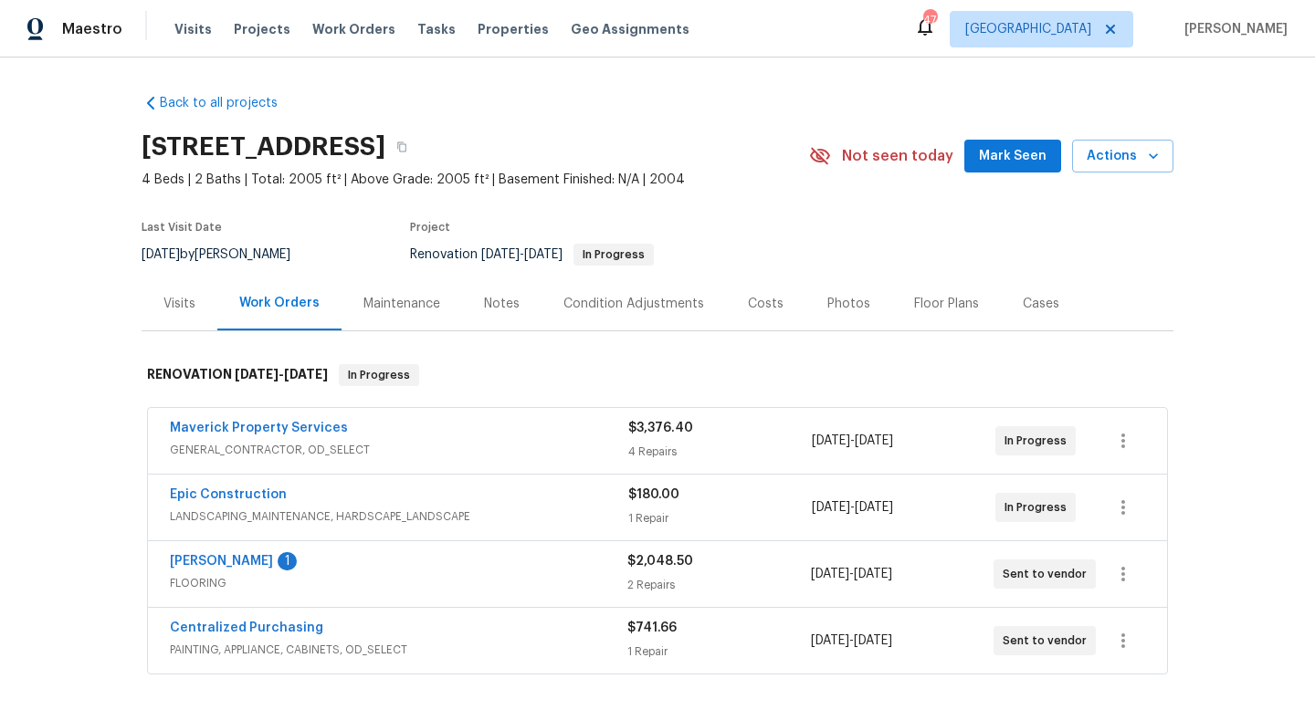
click at [492, 289] on div "Notes" at bounding box center [501, 304] width 79 height 54
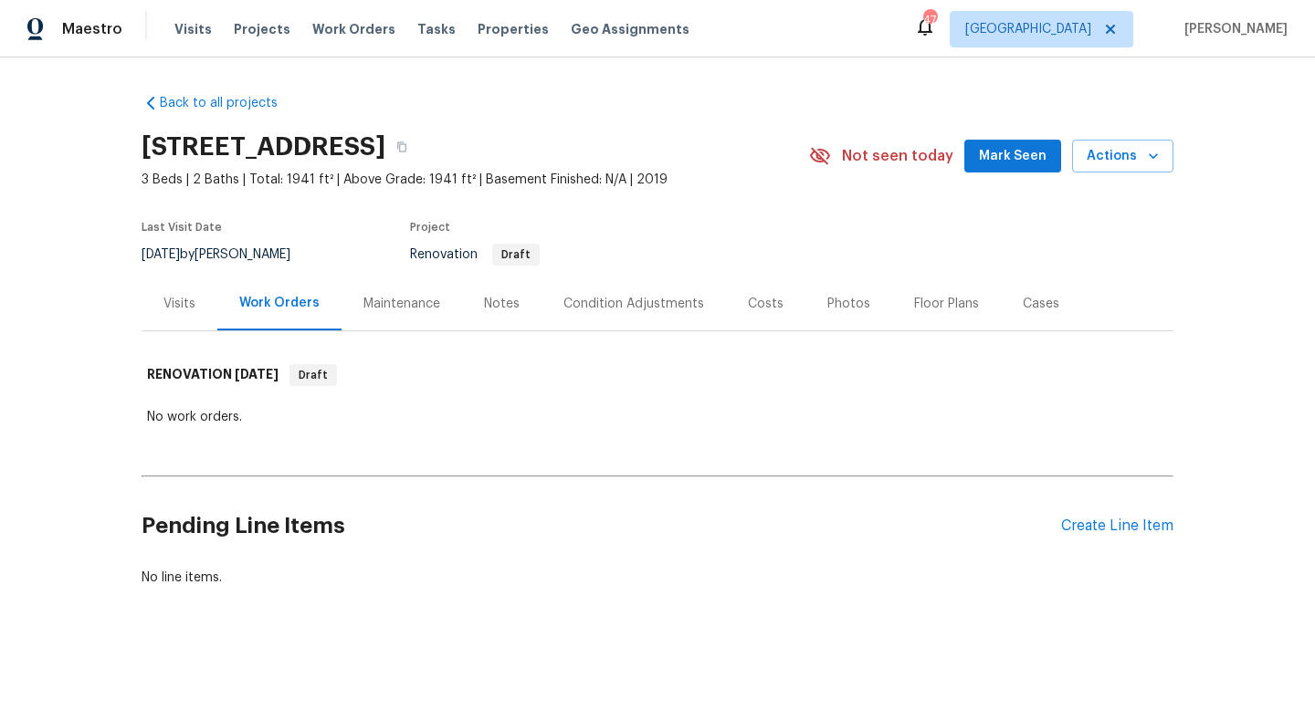
click at [499, 295] on div "Notes" at bounding box center [502, 304] width 36 height 18
